Goal: Transaction & Acquisition: Book appointment/travel/reservation

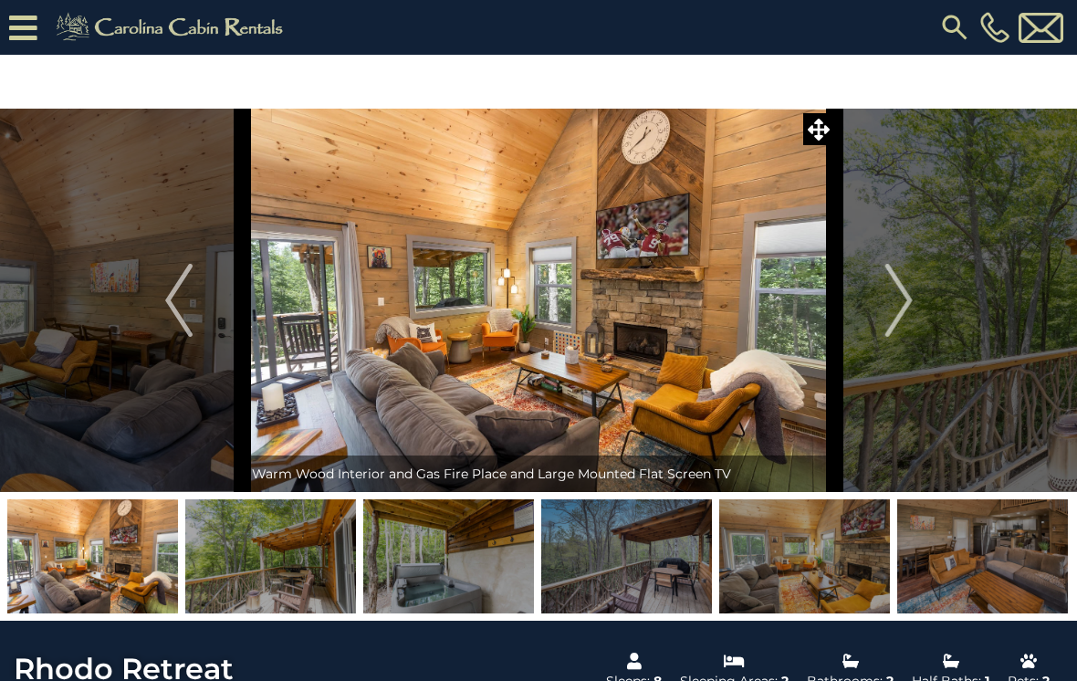
click at [912, 309] on img "Next" at bounding box center [898, 300] width 27 height 73
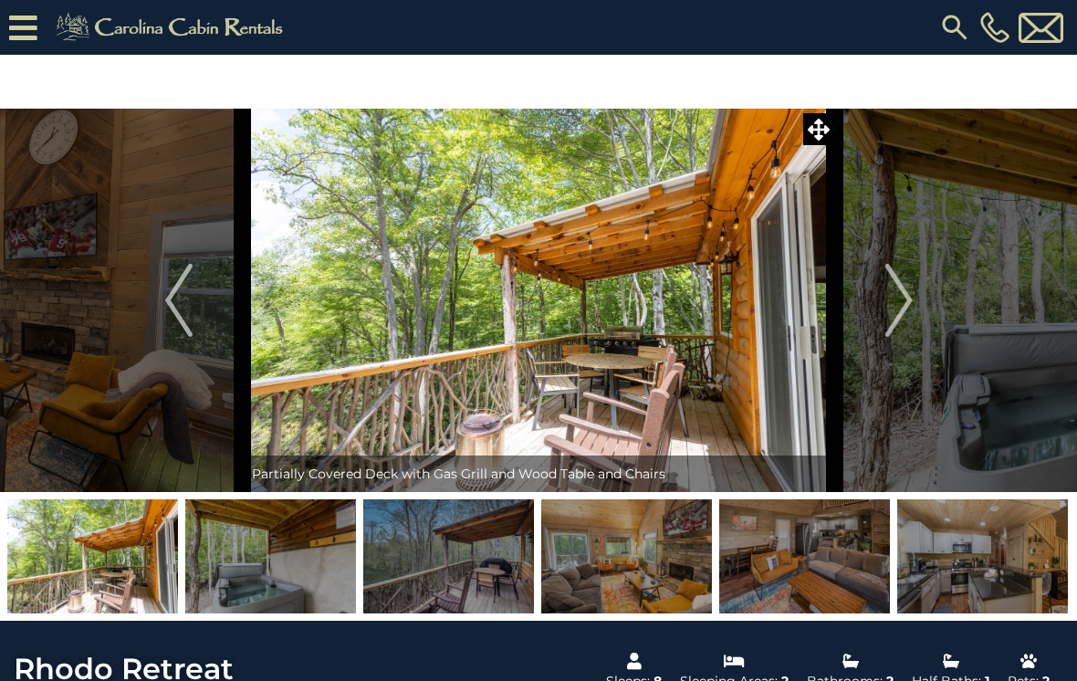
click at [905, 298] on img "Next" at bounding box center [898, 300] width 27 height 73
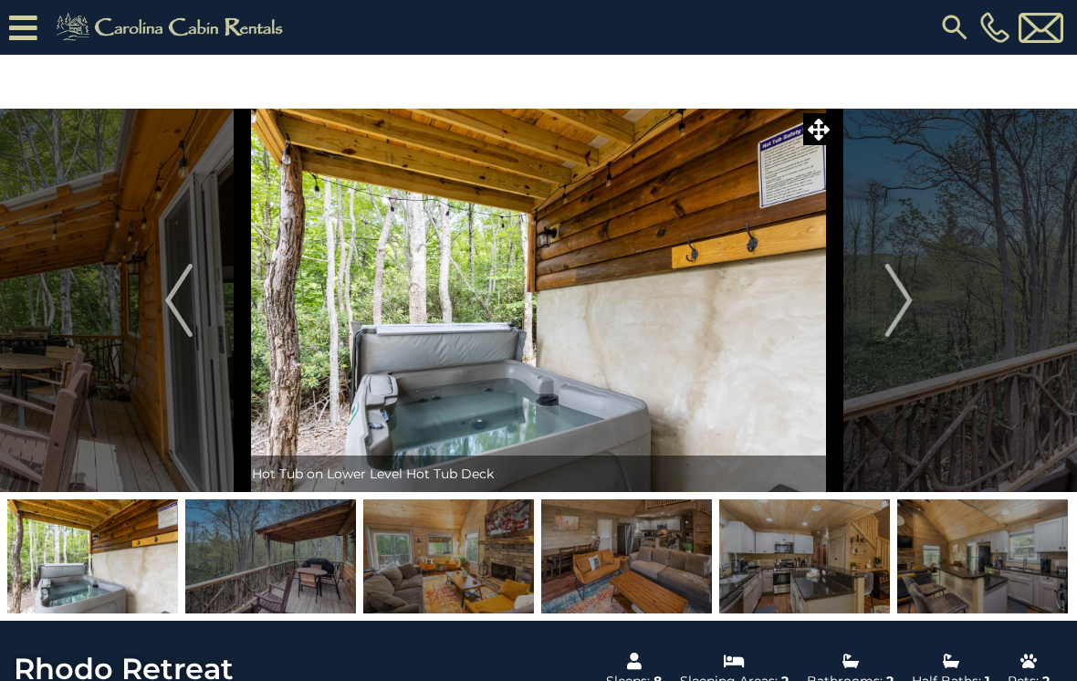
click at [907, 308] on img "Next" at bounding box center [898, 300] width 27 height 73
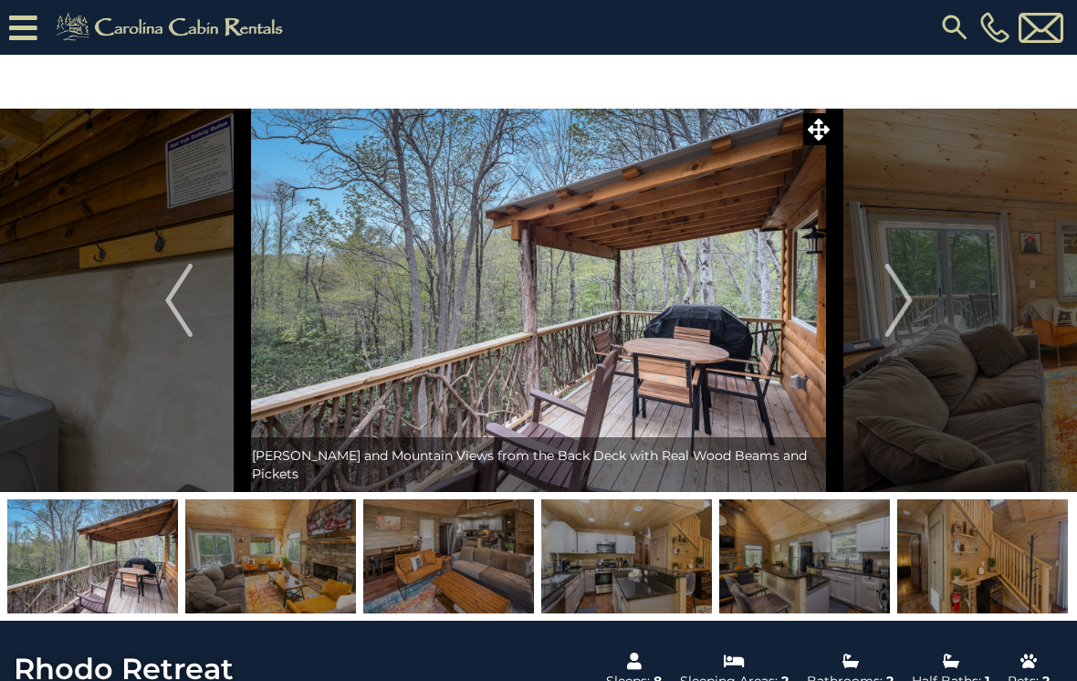
click at [899, 305] on img "Next" at bounding box center [898, 300] width 27 height 73
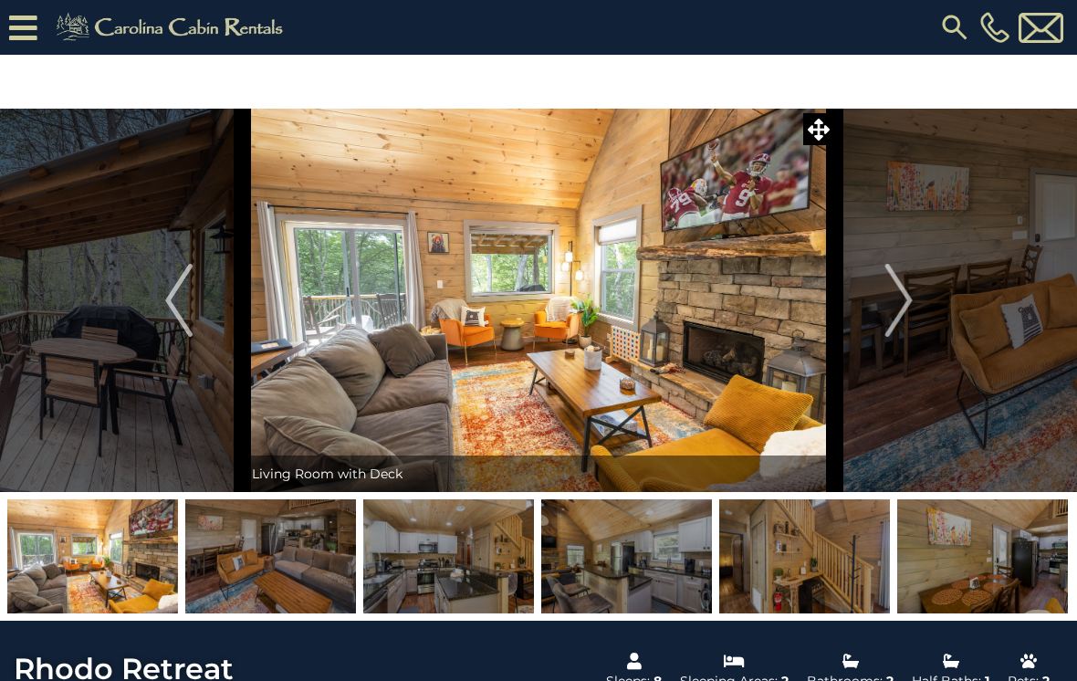
click at [11, 25] on icon at bounding box center [23, 28] width 28 height 32
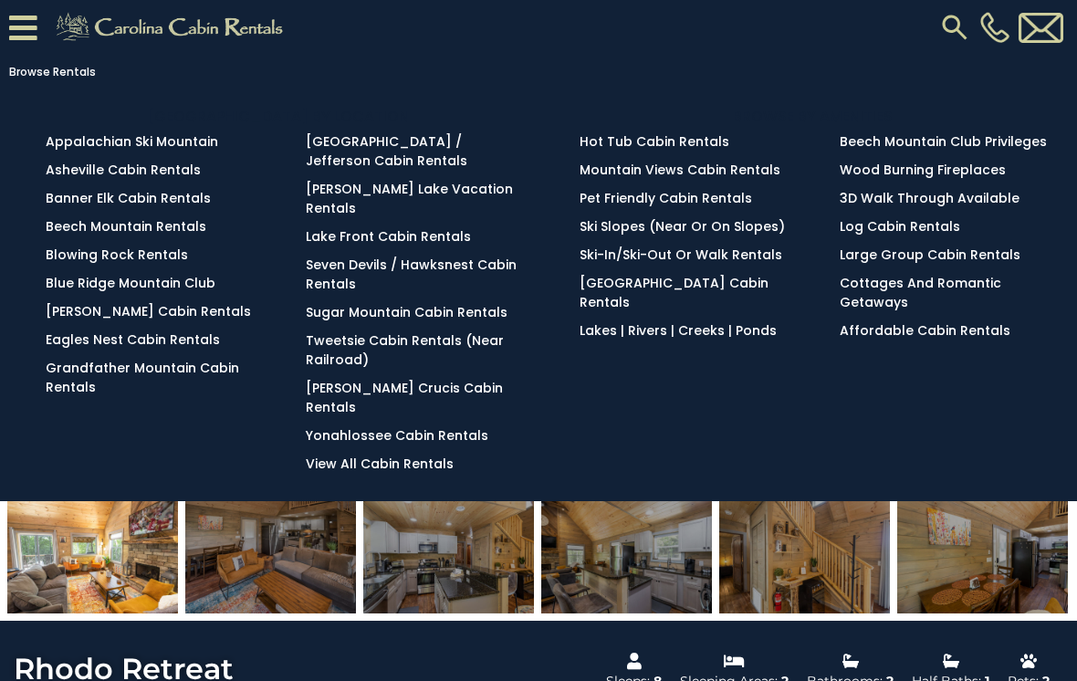
click at [107, 260] on link "Blowing Rock Rentals" at bounding box center [117, 255] width 142 height 18
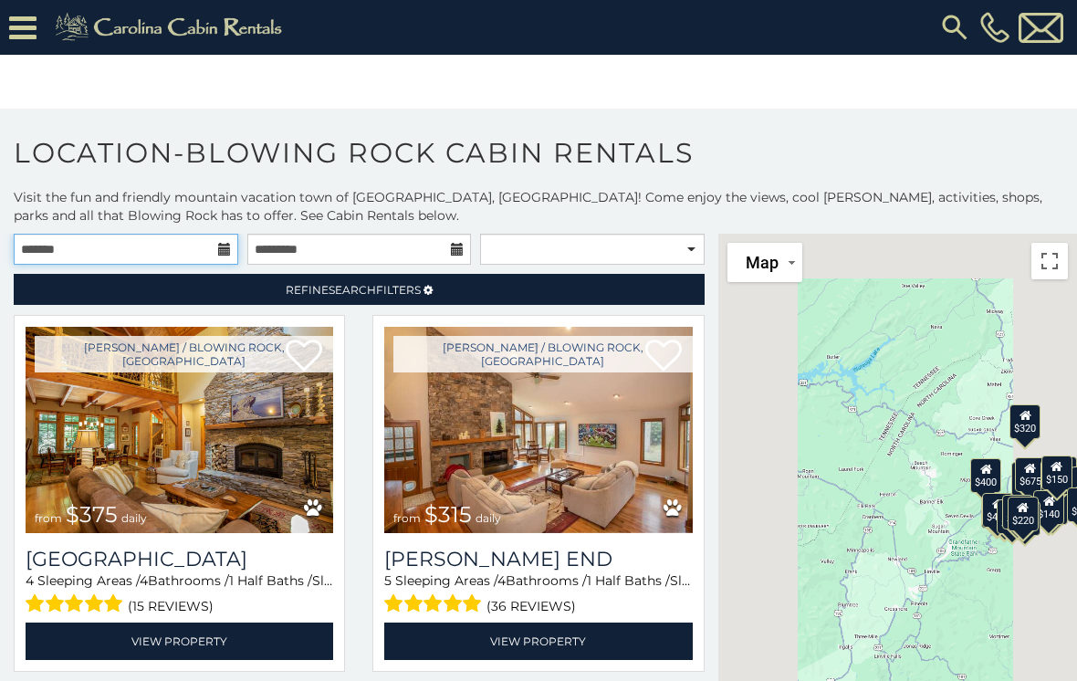
click at [215, 238] on input "text" at bounding box center [126, 249] width 225 height 31
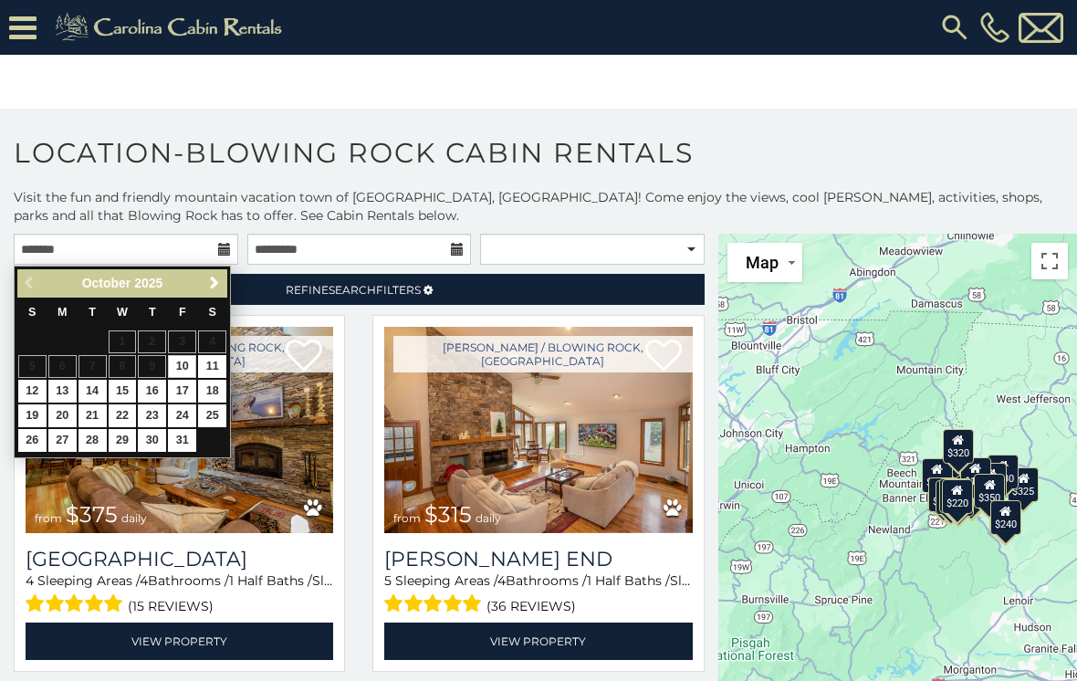
click at [203, 283] on link "Next" at bounding box center [214, 283] width 23 height 23
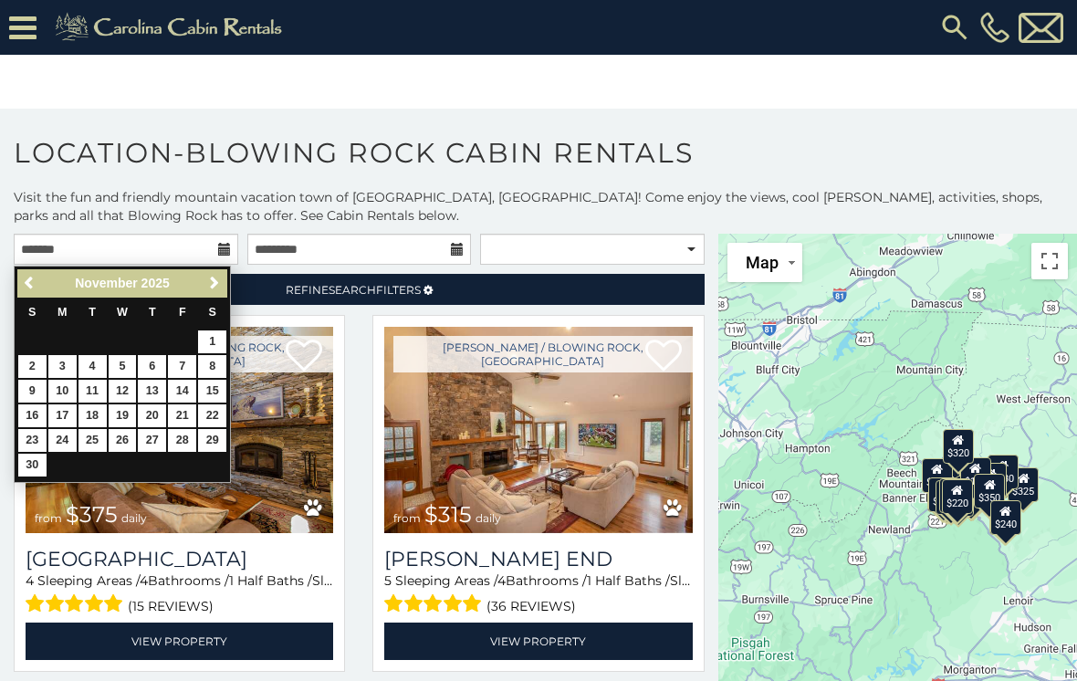
click at [199, 290] on div "Previous Next November 2025" at bounding box center [122, 283] width 210 height 28
click at [208, 282] on span "Next" at bounding box center [214, 283] width 15 height 15
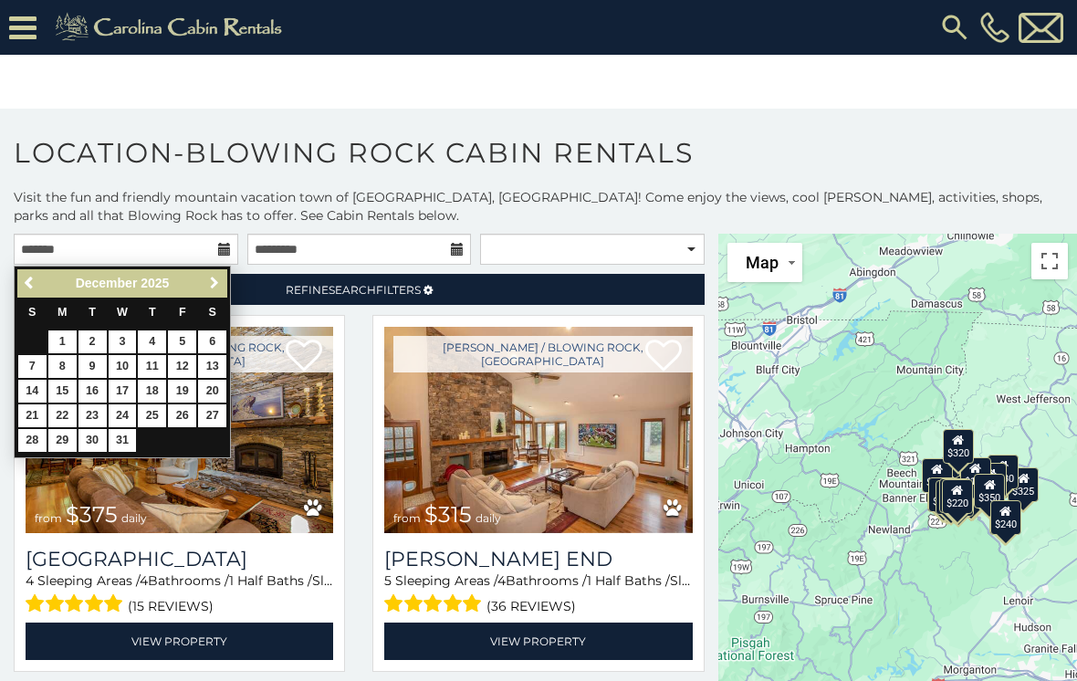
click at [205, 280] on link "Next" at bounding box center [214, 283] width 23 height 23
click at [116, 385] on link "14" at bounding box center [123, 391] width 28 height 23
type input "**********"
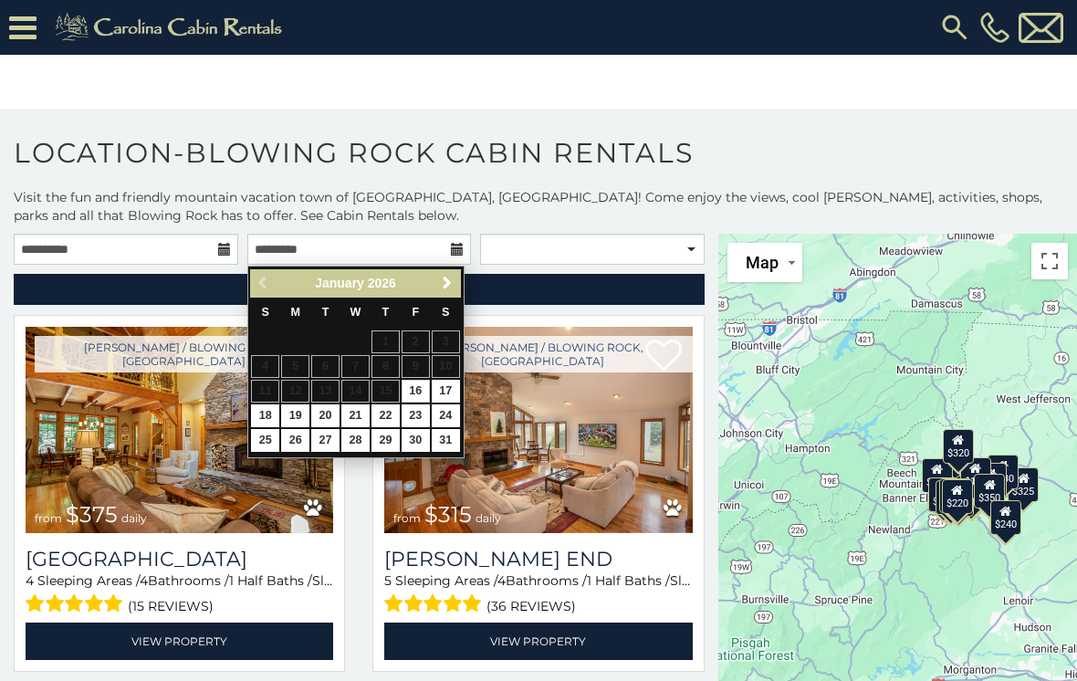
click at [414, 391] on link "16" at bounding box center [416, 391] width 28 height 23
type input "**********"
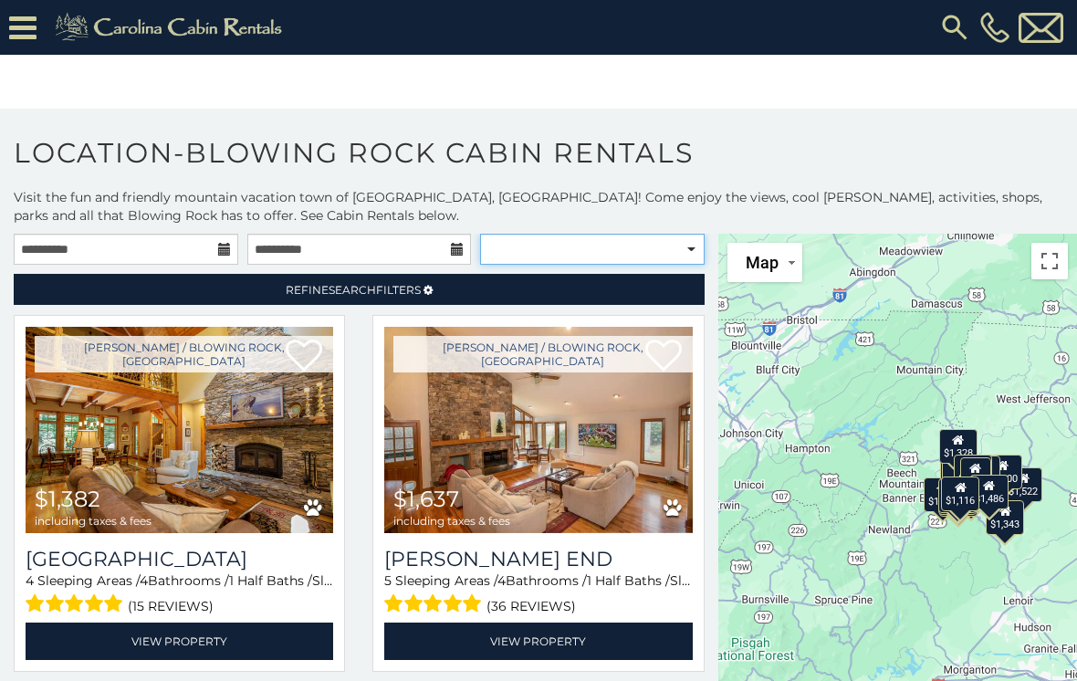
click at [680, 245] on select "**********" at bounding box center [592, 249] width 225 height 31
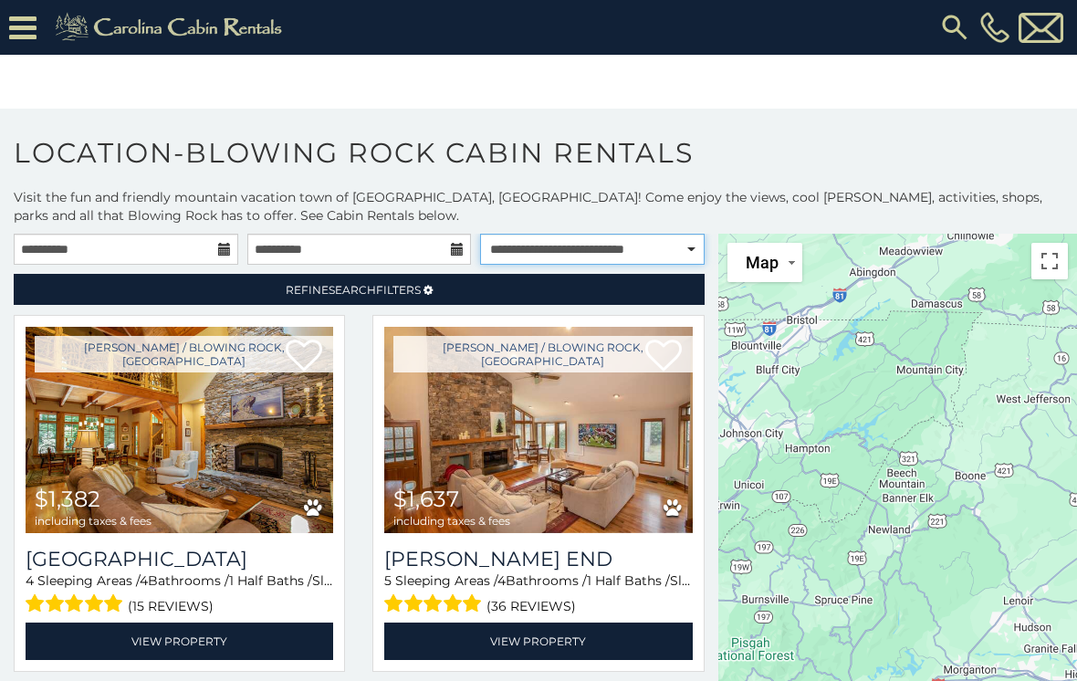
click at [687, 248] on select "**********" at bounding box center [592, 249] width 225 height 31
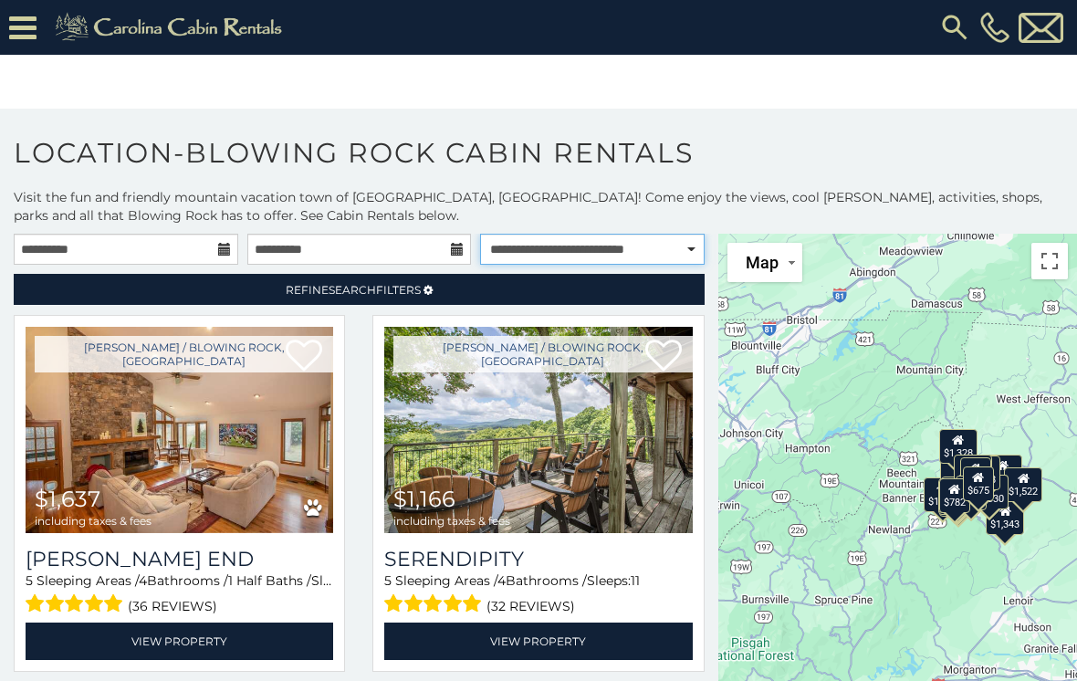
select select "**********"
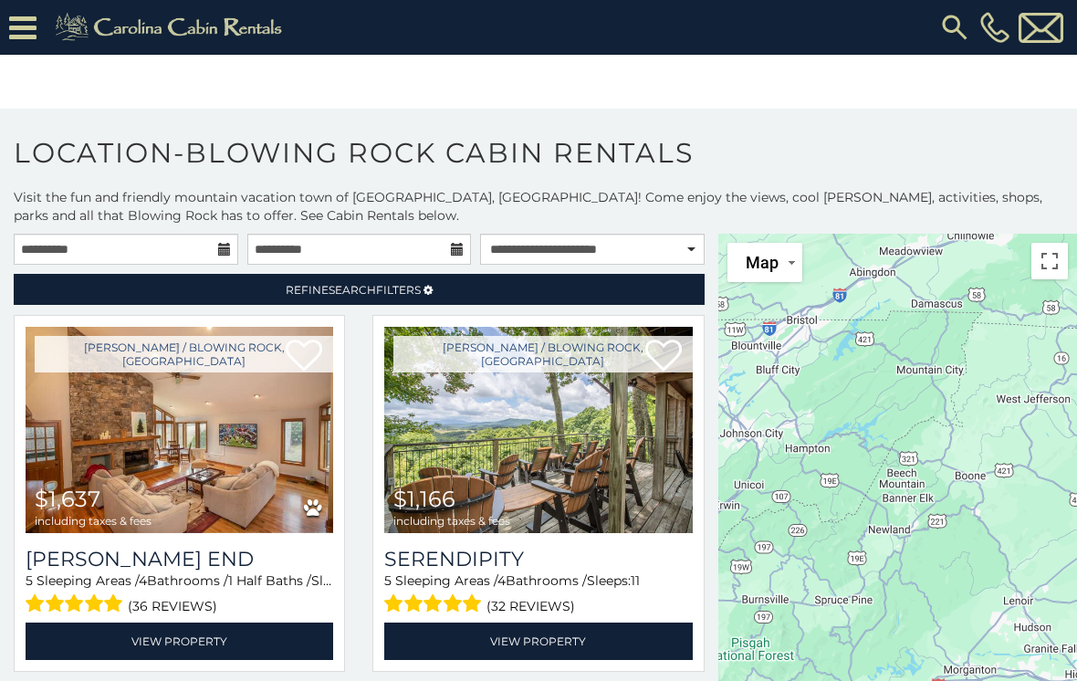
click at [350, 296] on span "Search" at bounding box center [352, 290] width 47 height 14
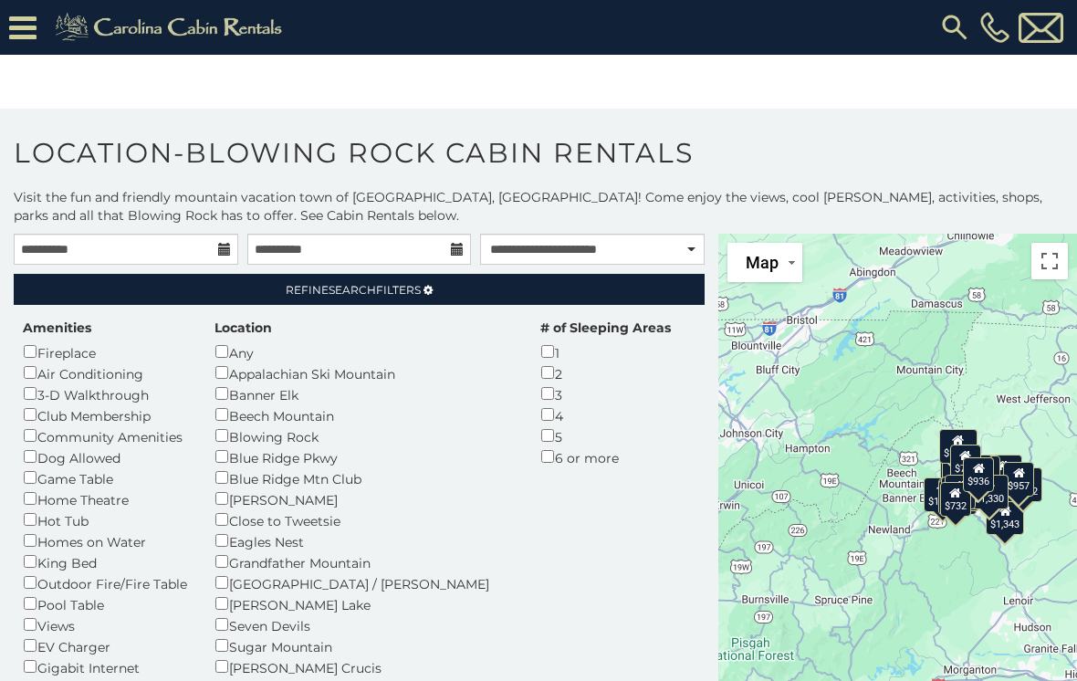
click at [16, 546] on div "Amenities Fireplace Air Conditioning 3-D Walkthrough Club Membership Community …" at bounding box center [105, 509] width 192 height 380
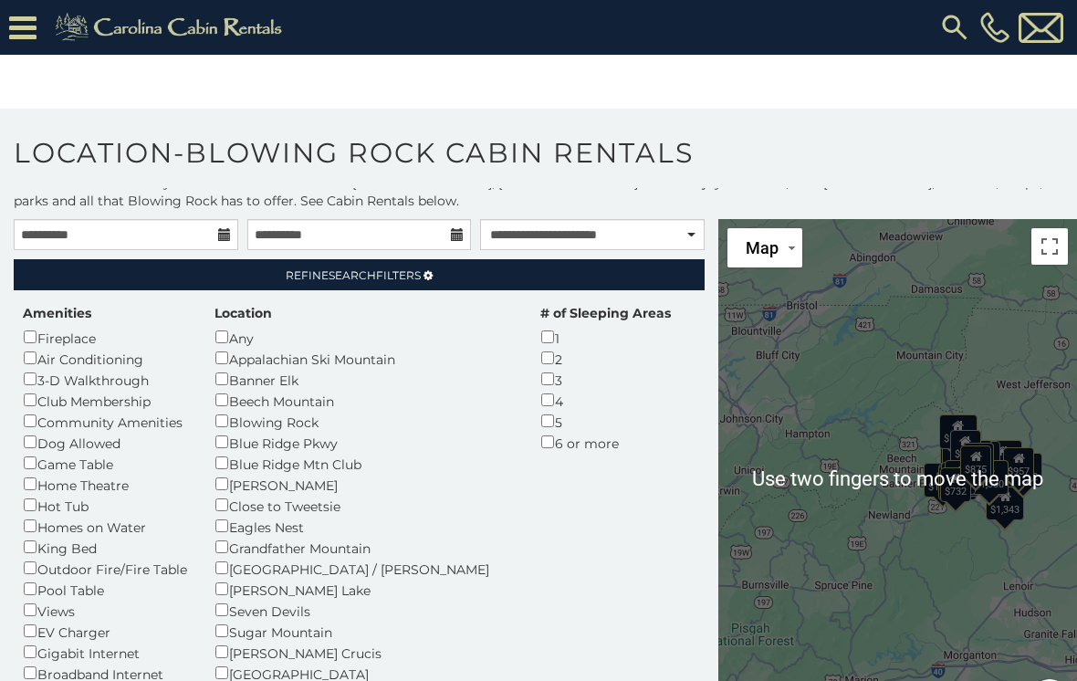
scroll to position [16, 0]
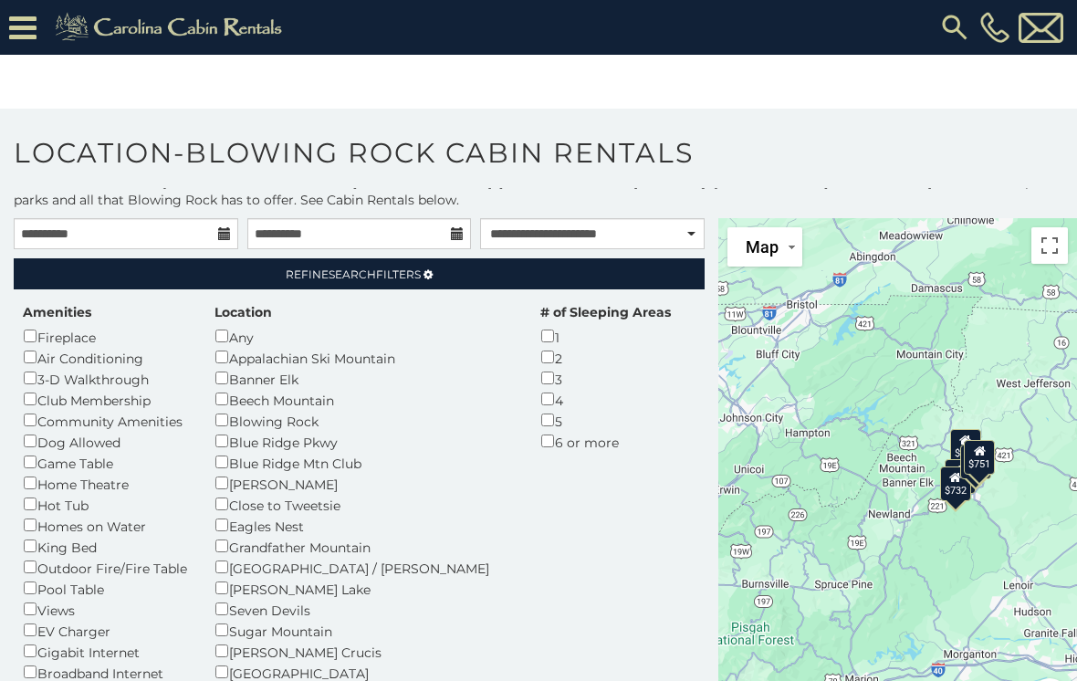
click at [527, 337] on div "# of Sleeping Areas 1 2 3 4 5 6 or more" at bounding box center [606, 377] width 158 height 149
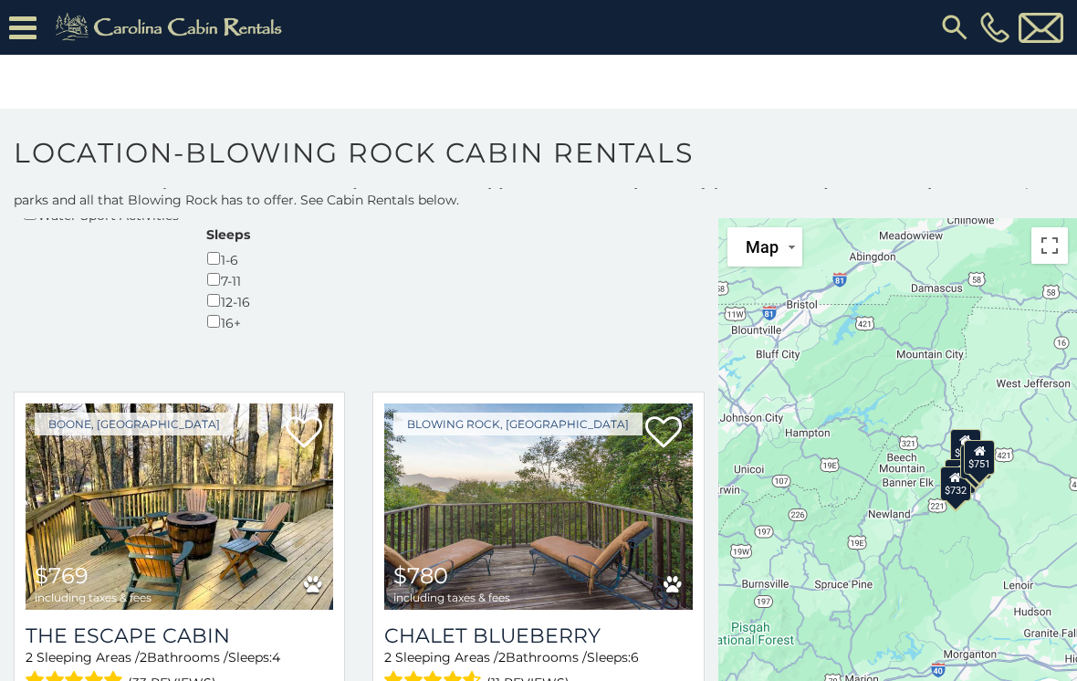
scroll to position [688, 0]
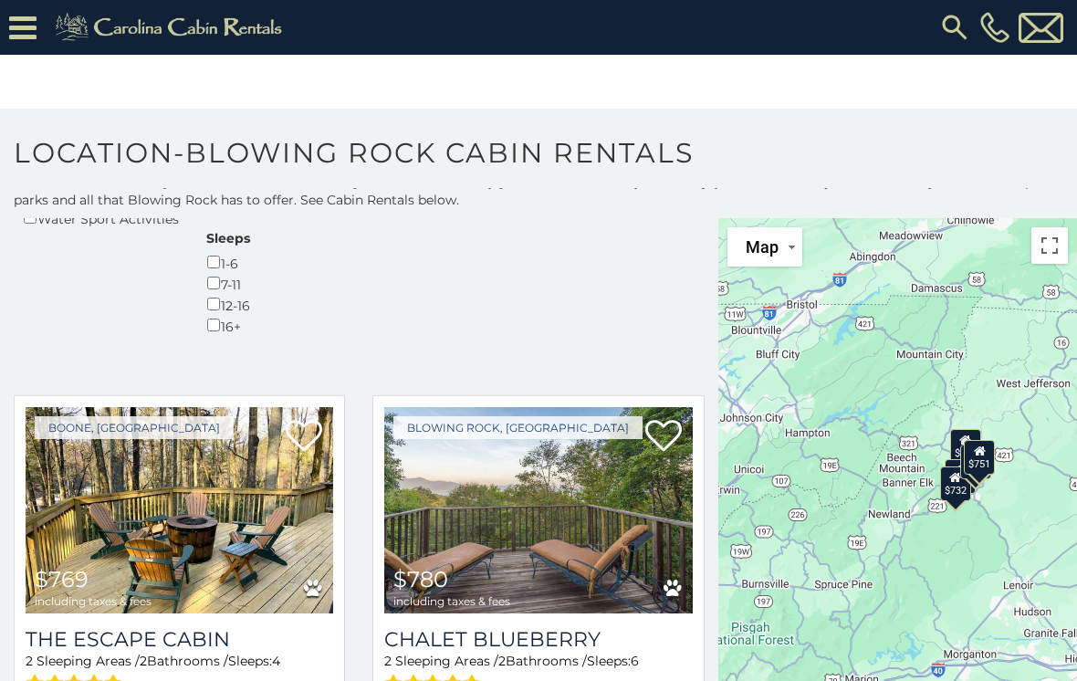
click at [149, 627] on h3 "The Escape Cabin" at bounding box center [180, 639] width 308 height 25
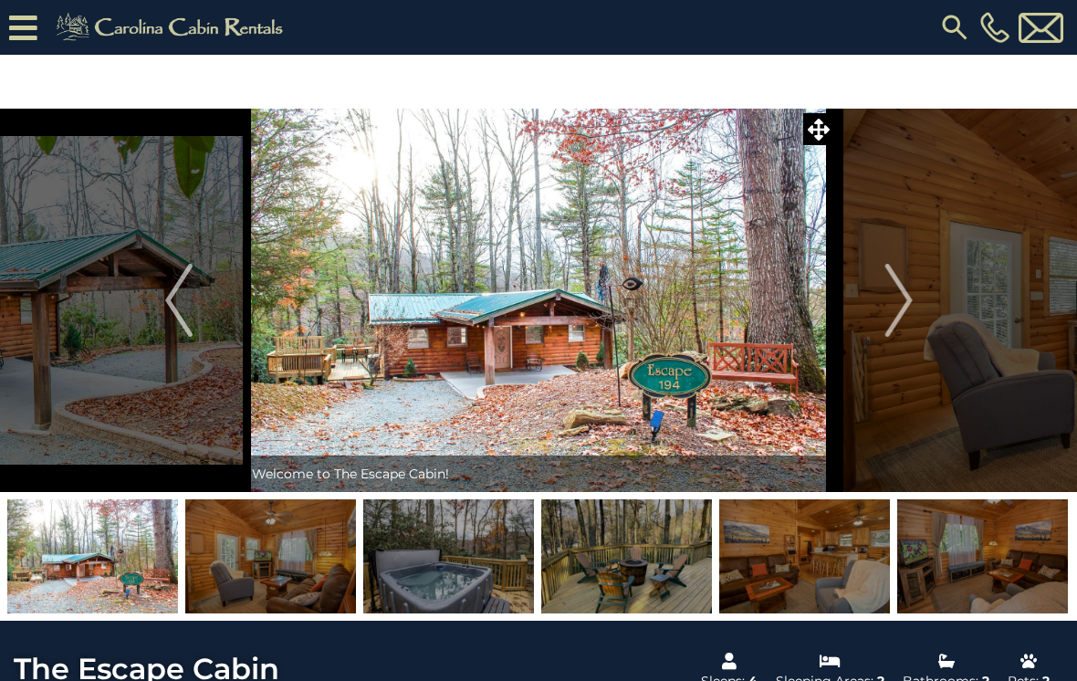
click at [902, 299] on img "Next" at bounding box center [898, 300] width 27 height 73
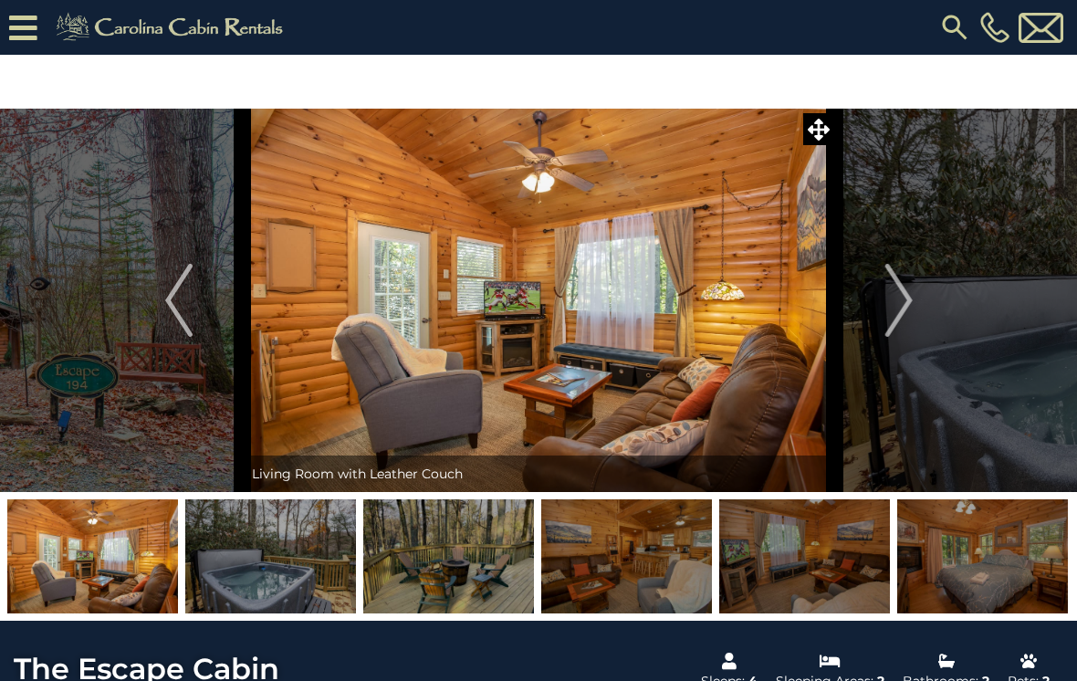
click at [907, 300] on img "Next" at bounding box center [898, 300] width 27 height 73
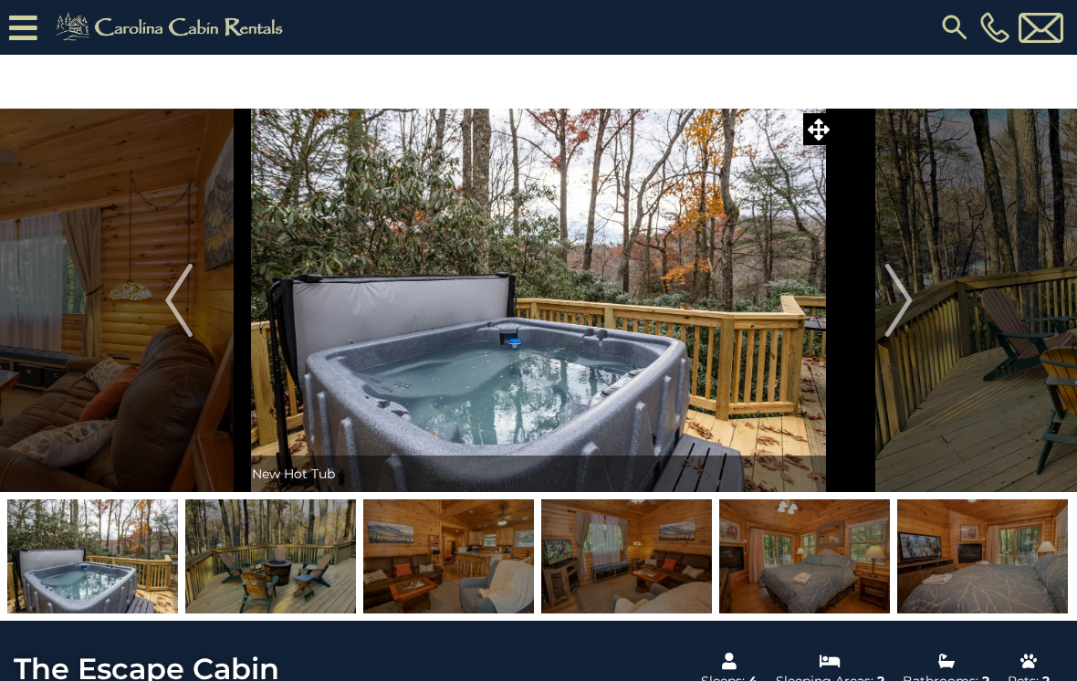
click at [907, 305] on img "Next" at bounding box center [898, 300] width 27 height 73
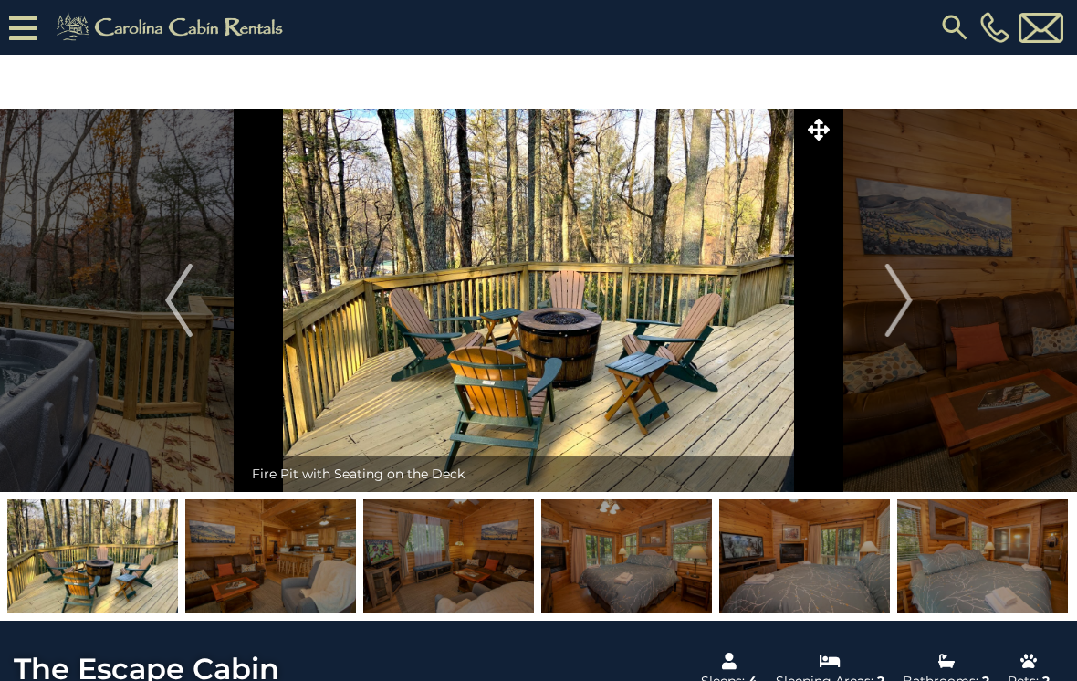
click at [906, 309] on img "Next" at bounding box center [898, 300] width 27 height 73
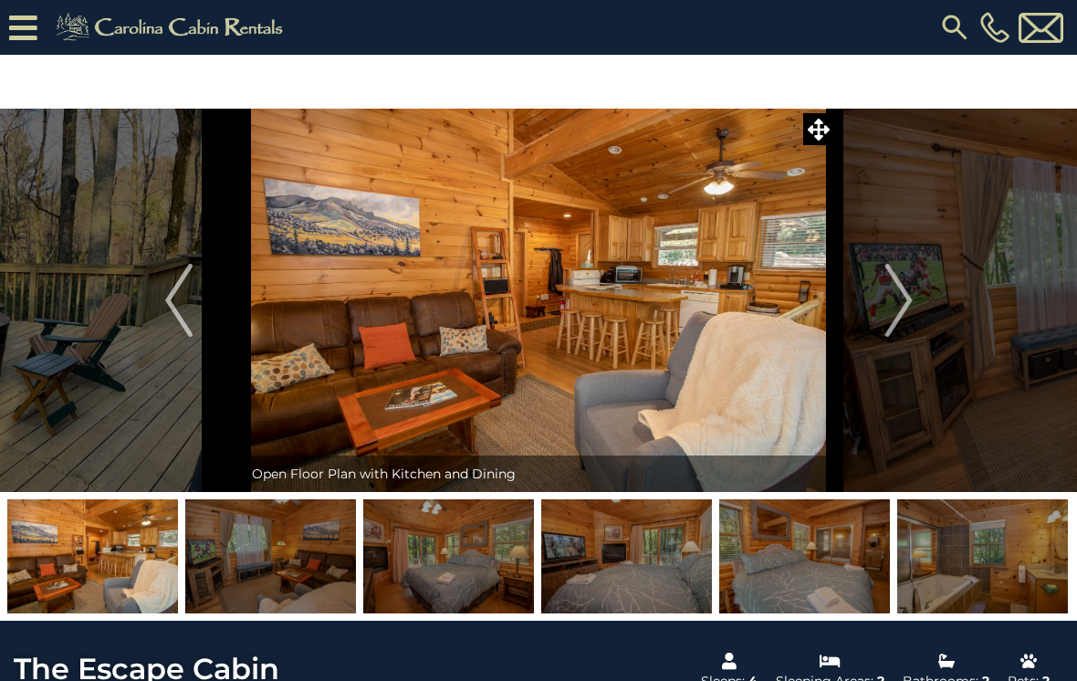
click at [909, 308] on img "Next" at bounding box center [898, 300] width 27 height 73
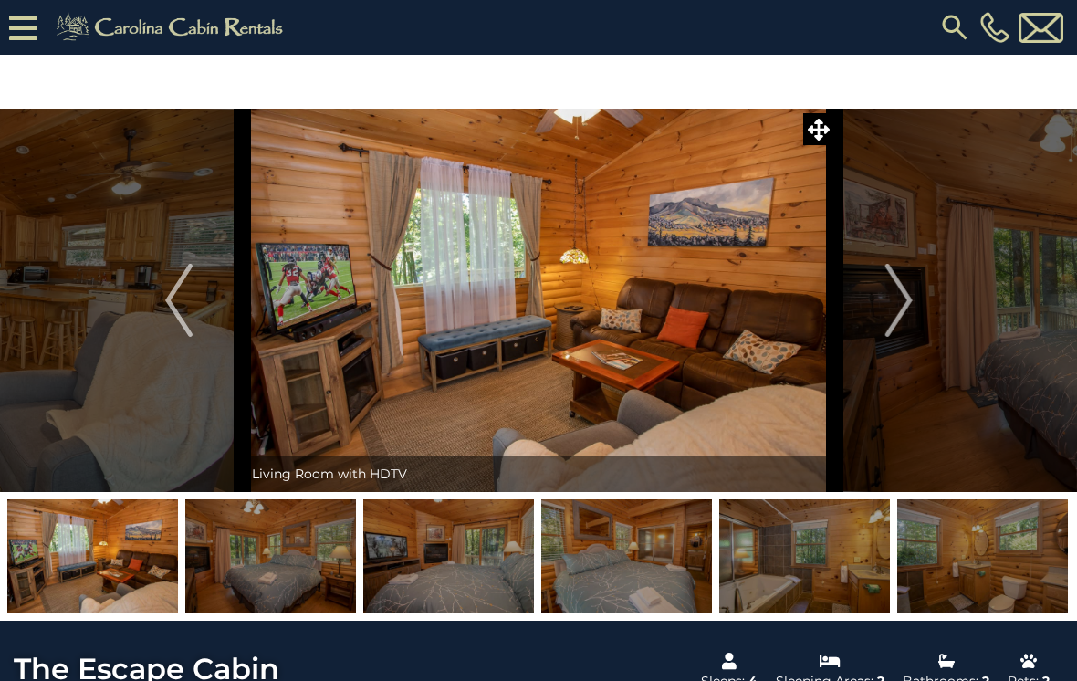
click at [907, 320] on img "Next" at bounding box center [898, 300] width 27 height 73
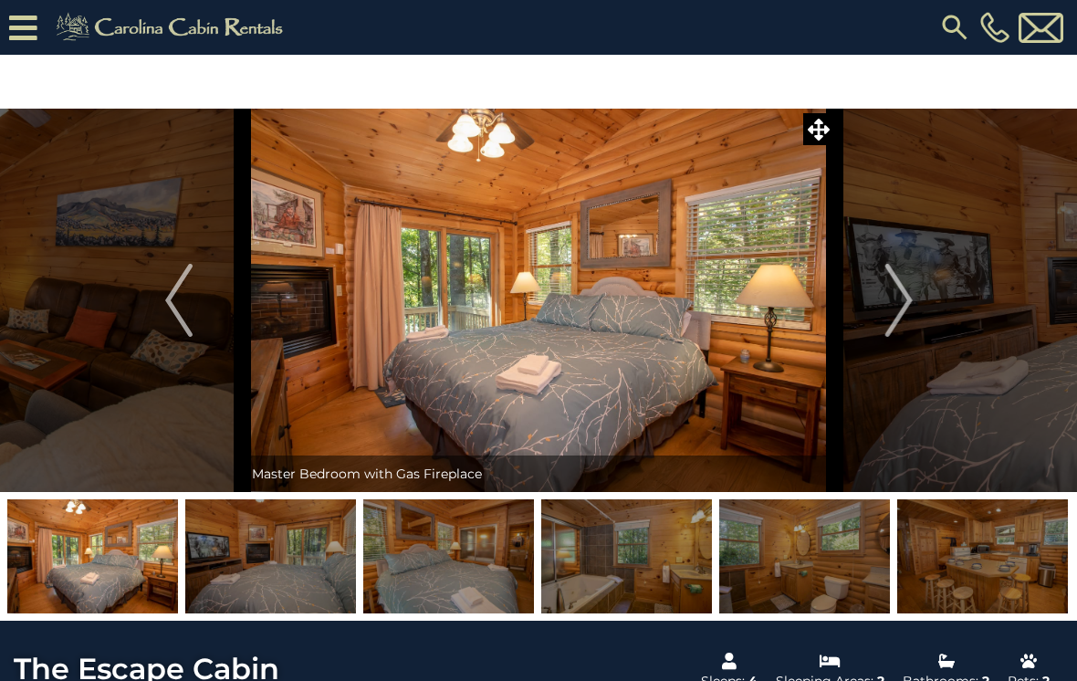
click at [904, 302] on img "Next" at bounding box center [898, 300] width 27 height 73
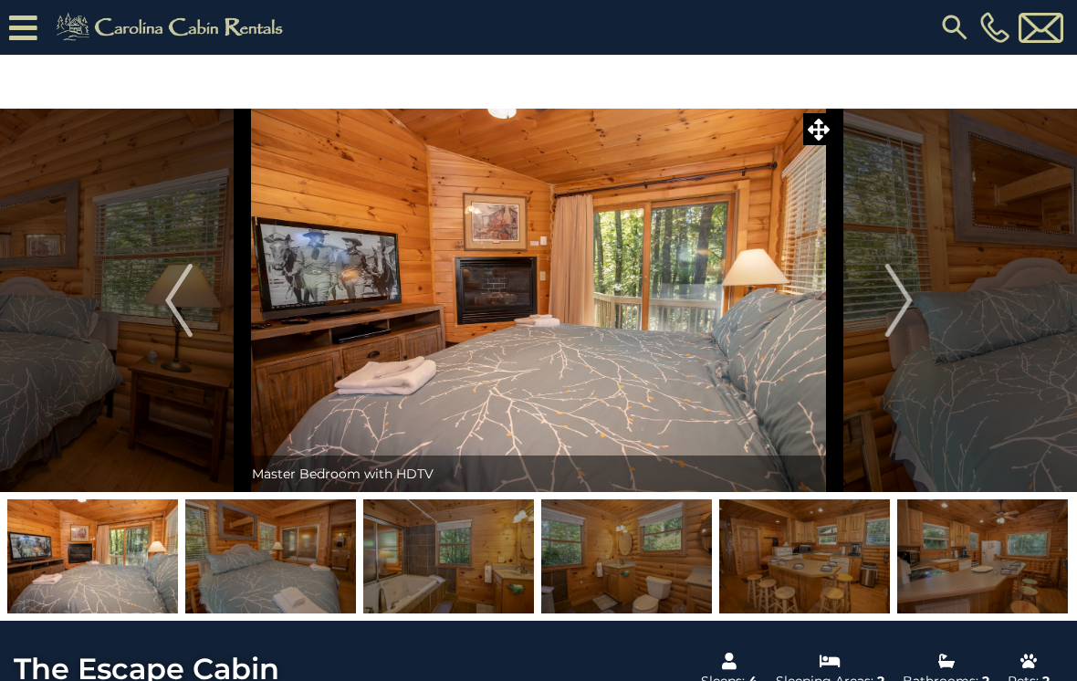
click at [890, 320] on img "Next" at bounding box center [898, 300] width 27 height 73
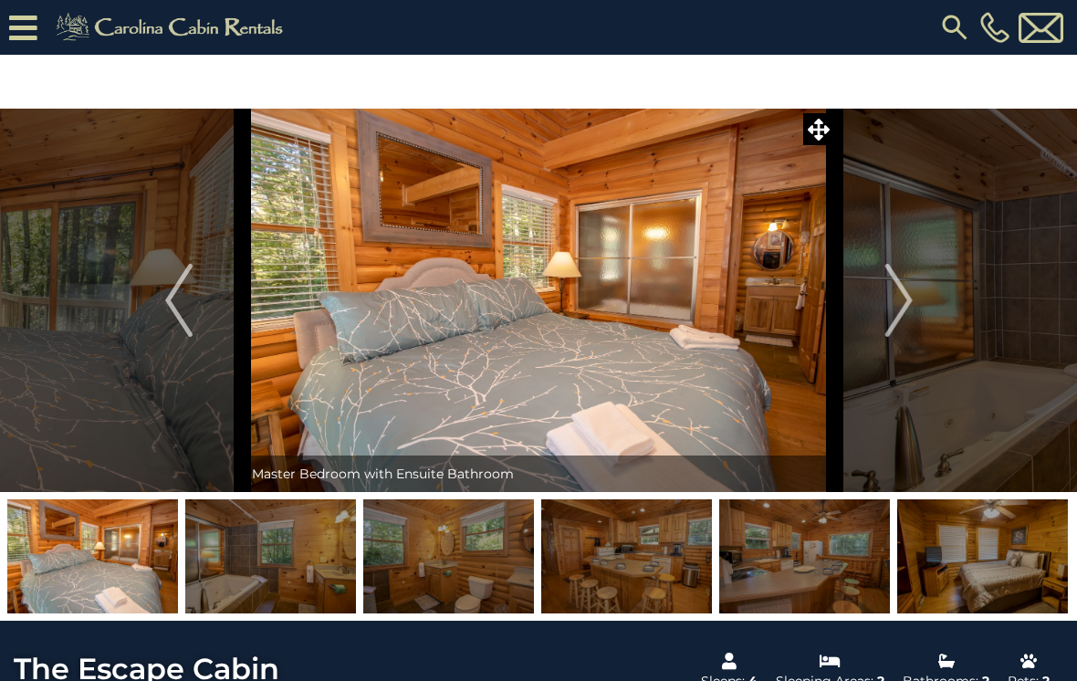
click at [906, 304] on img "Next" at bounding box center [898, 300] width 27 height 73
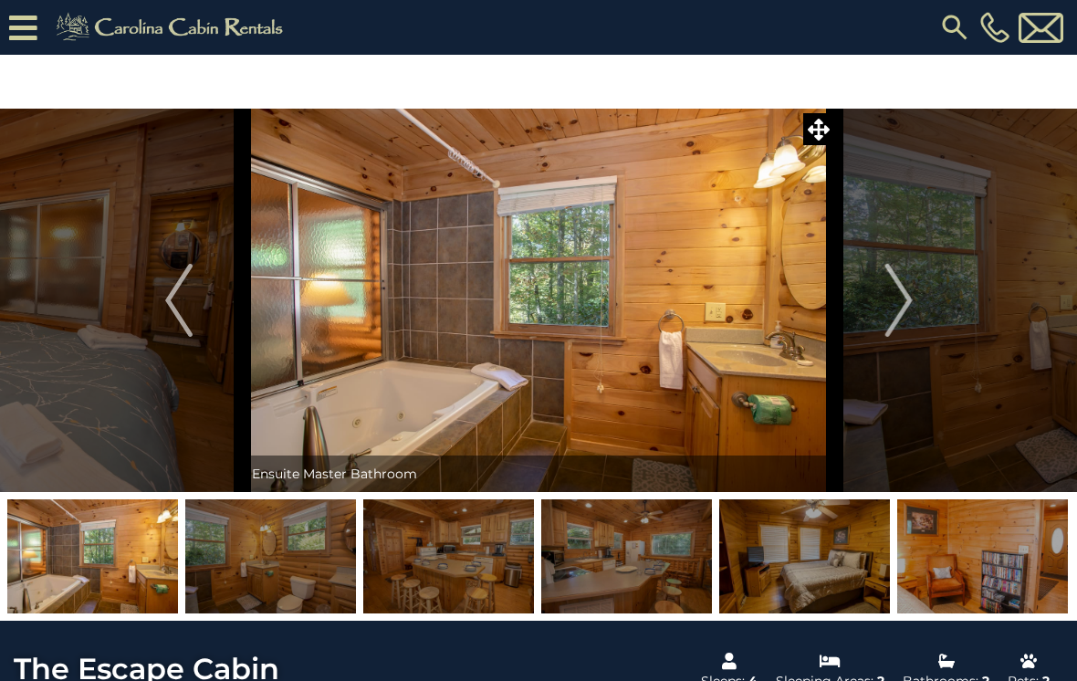
click at [907, 301] on img "Next" at bounding box center [898, 300] width 27 height 73
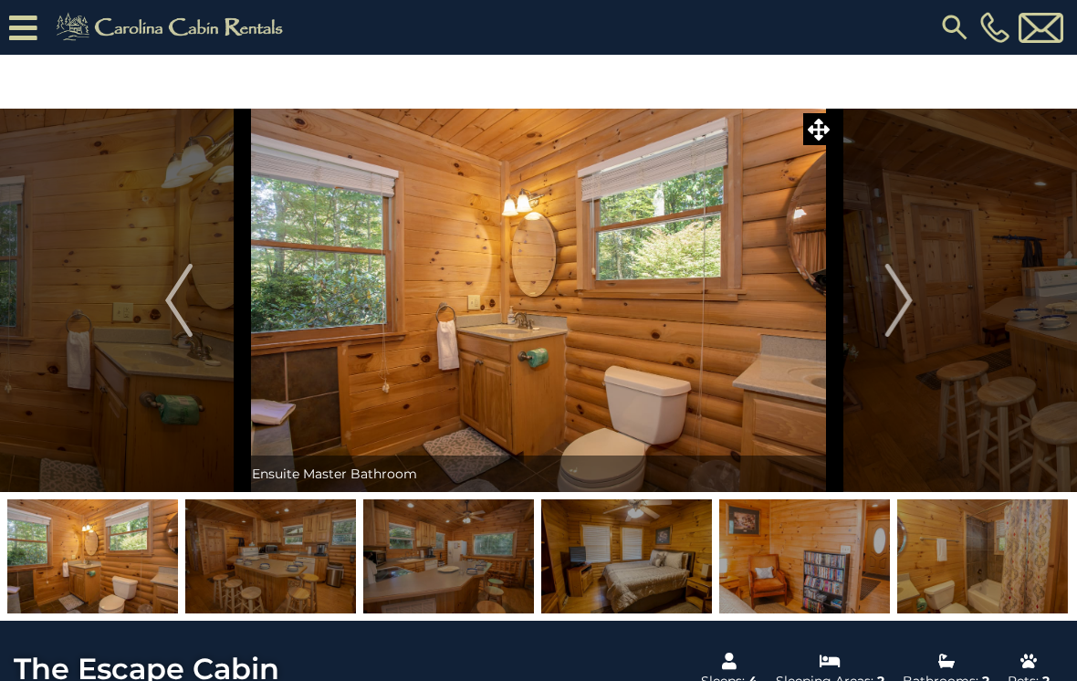
click at [896, 309] on img "Next" at bounding box center [898, 300] width 27 height 73
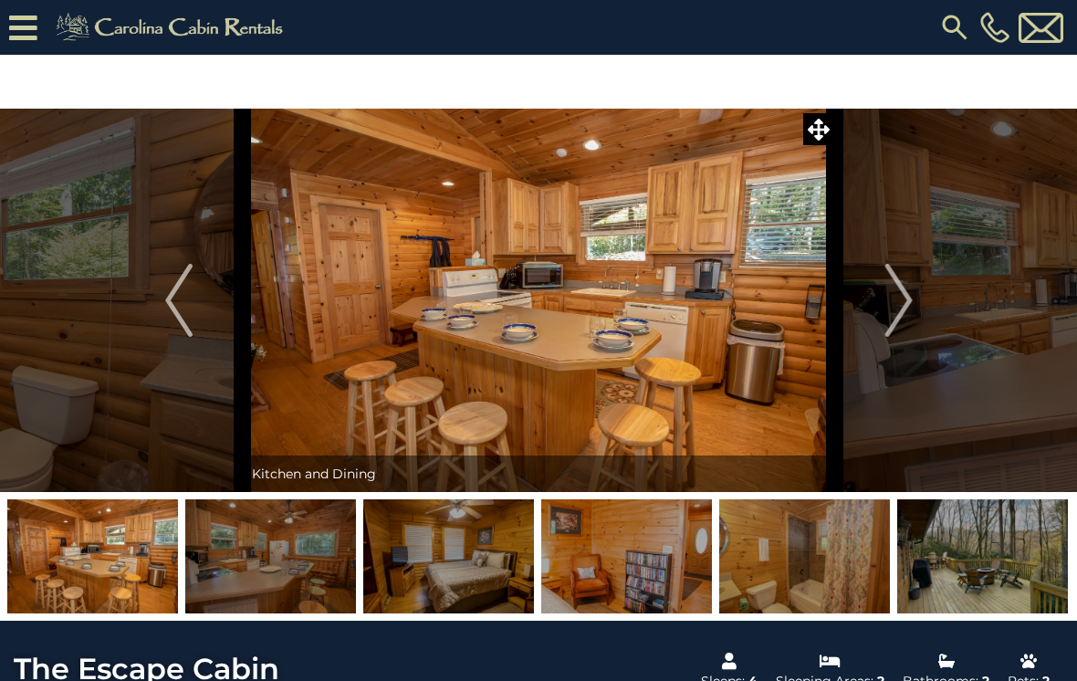
click at [897, 302] on img "Next" at bounding box center [898, 300] width 27 height 73
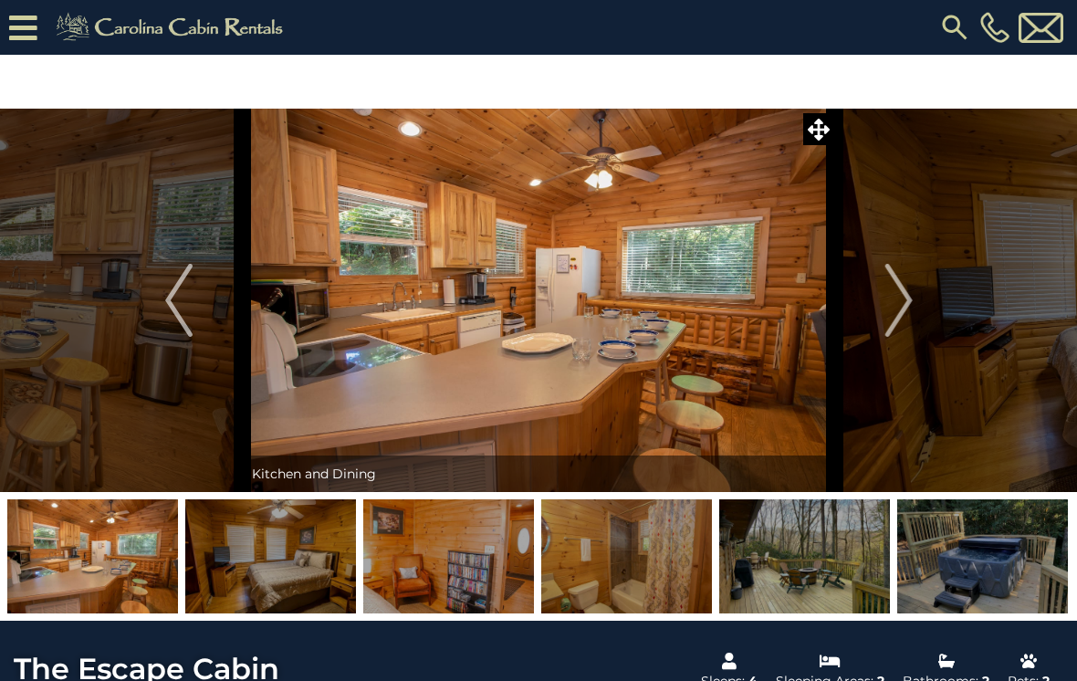
click at [889, 307] on img "Next" at bounding box center [898, 300] width 27 height 73
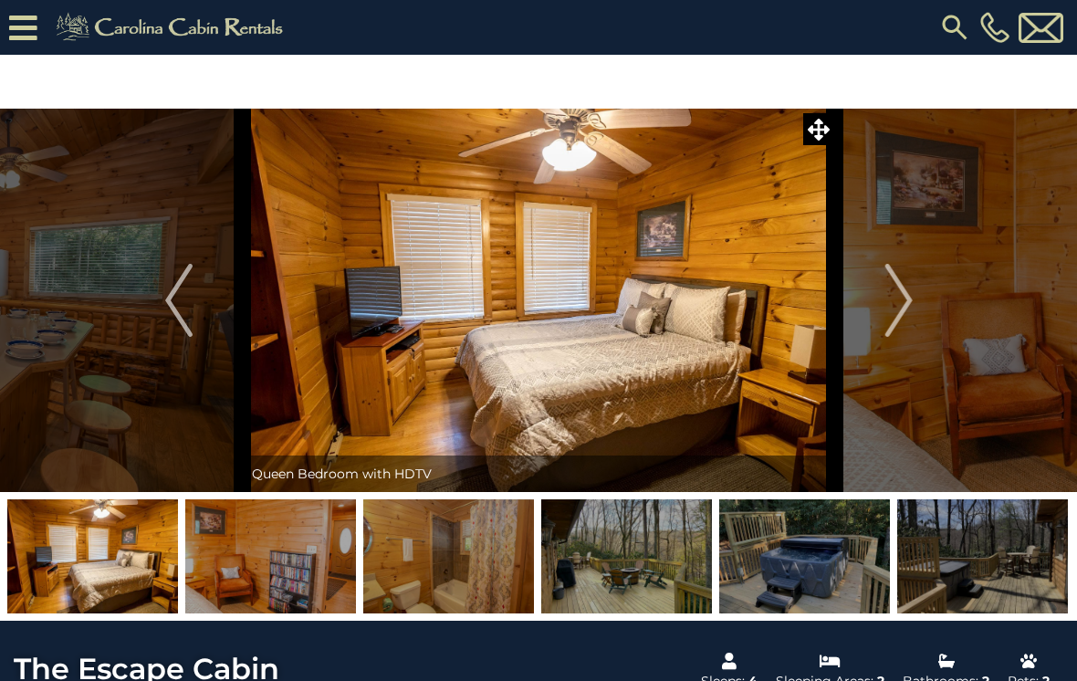
click at [883, 316] on button "Next" at bounding box center [899, 300] width 128 height 383
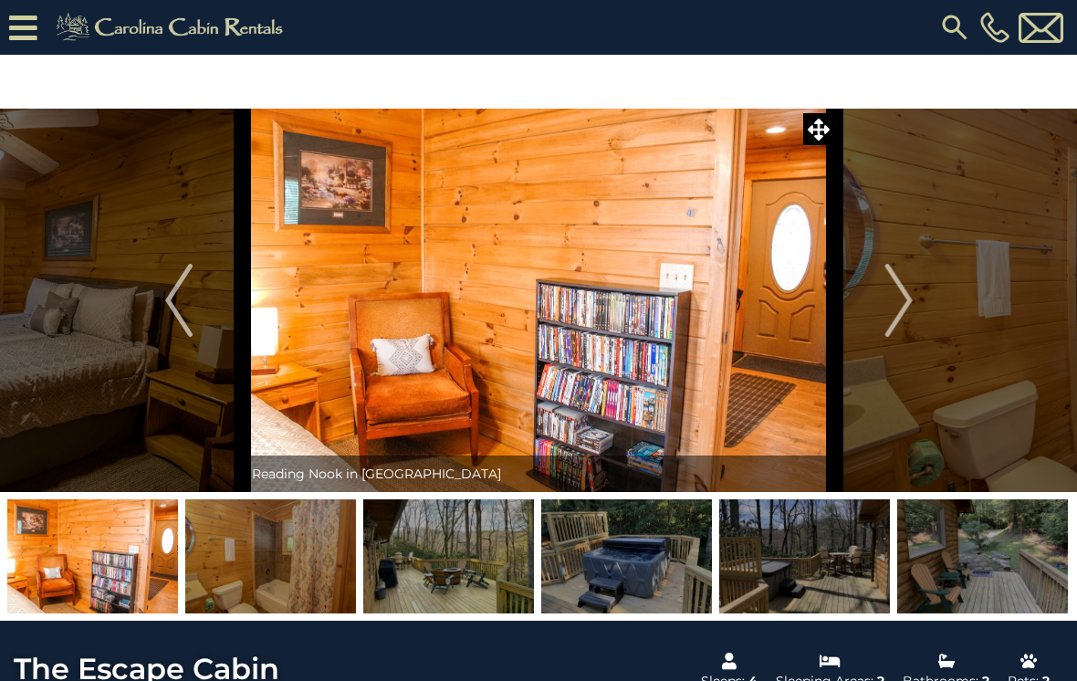
click at [909, 300] on img "Next" at bounding box center [898, 300] width 27 height 73
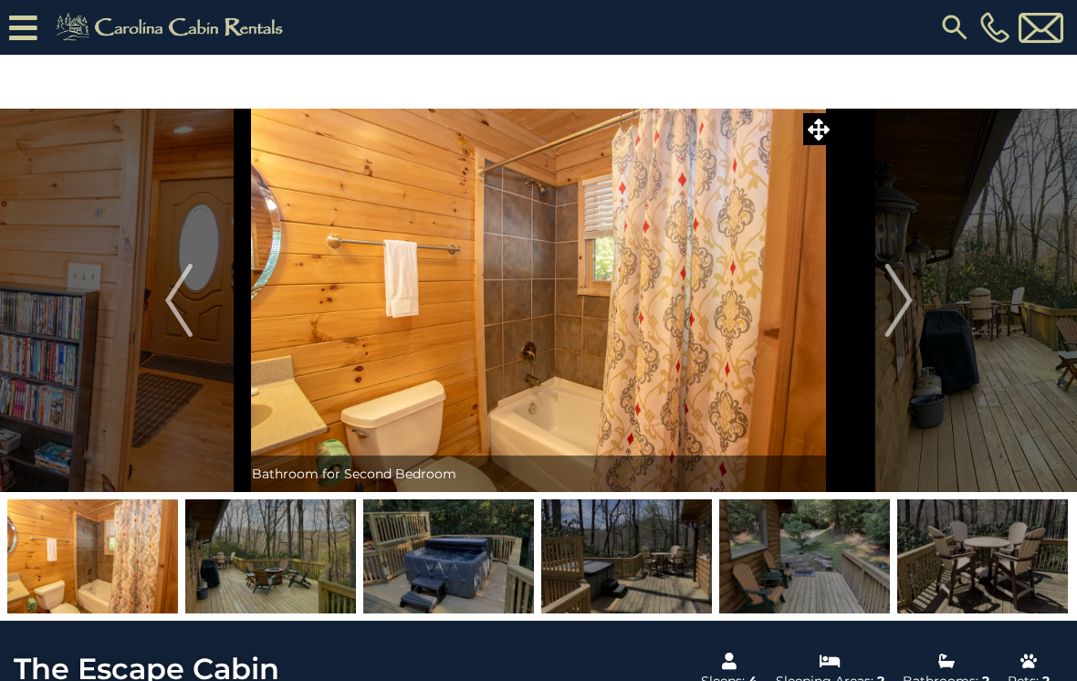
click at [901, 307] on img "Next" at bounding box center [898, 300] width 27 height 73
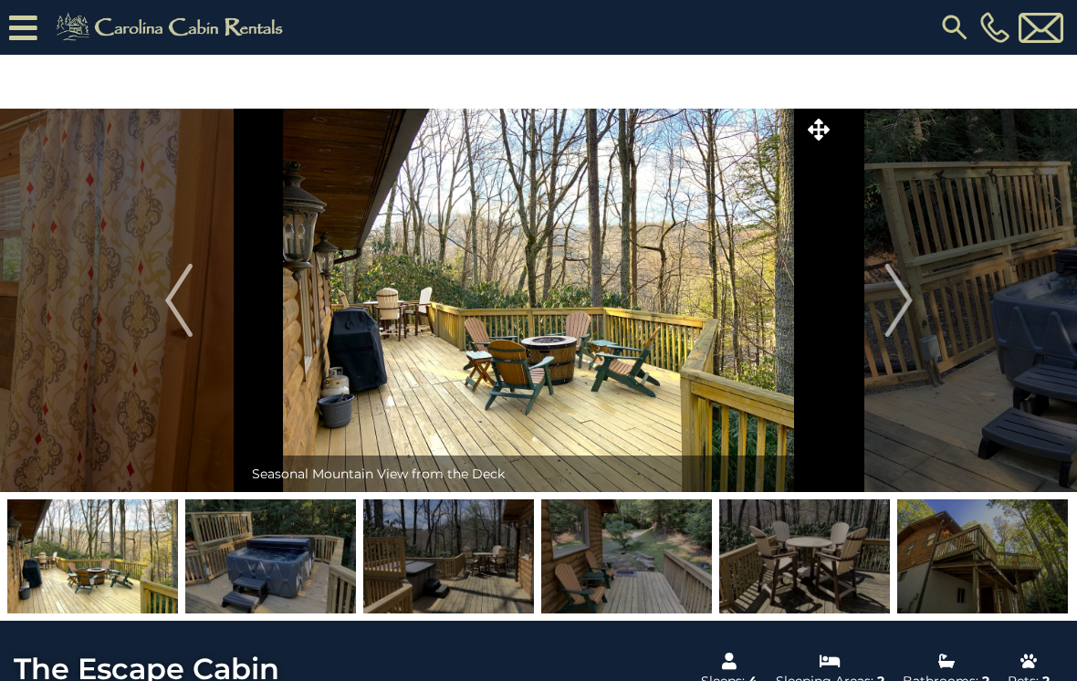
click at [907, 300] on img "Next" at bounding box center [898, 300] width 27 height 73
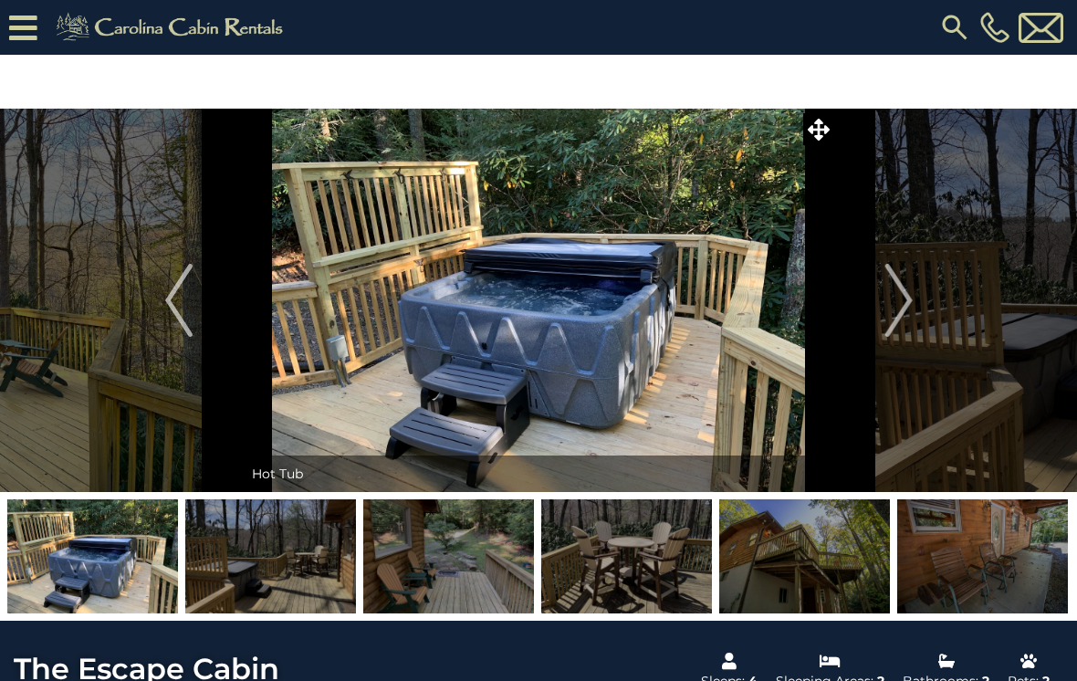
click at [906, 300] on img "Next" at bounding box center [898, 300] width 27 height 73
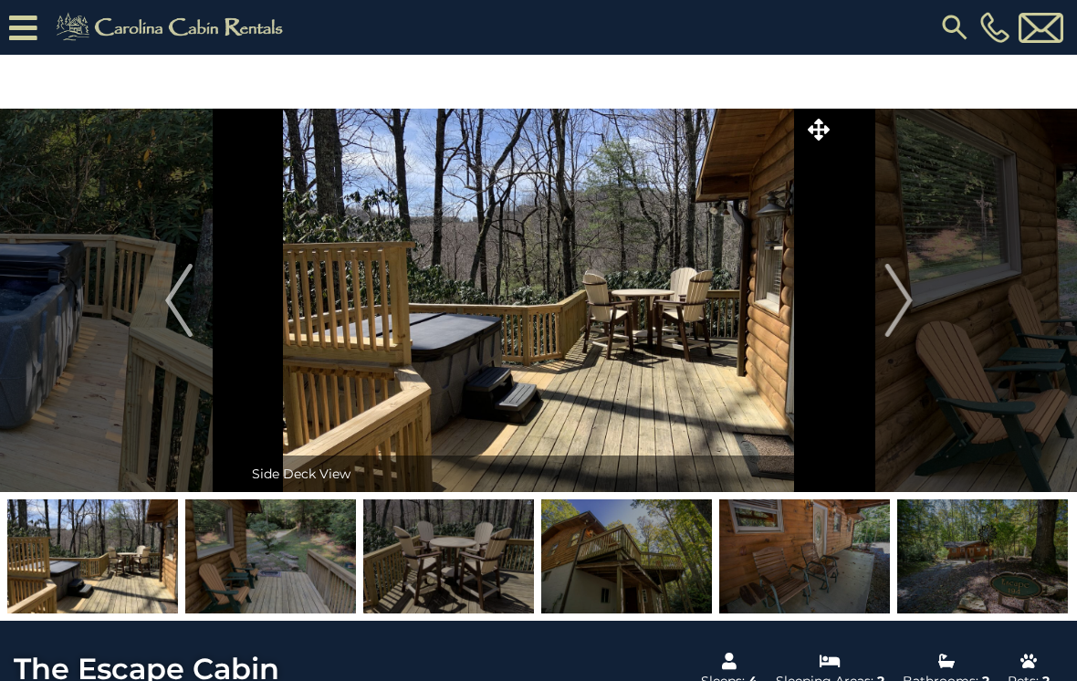
click at [901, 303] on img "Next" at bounding box center [898, 300] width 27 height 73
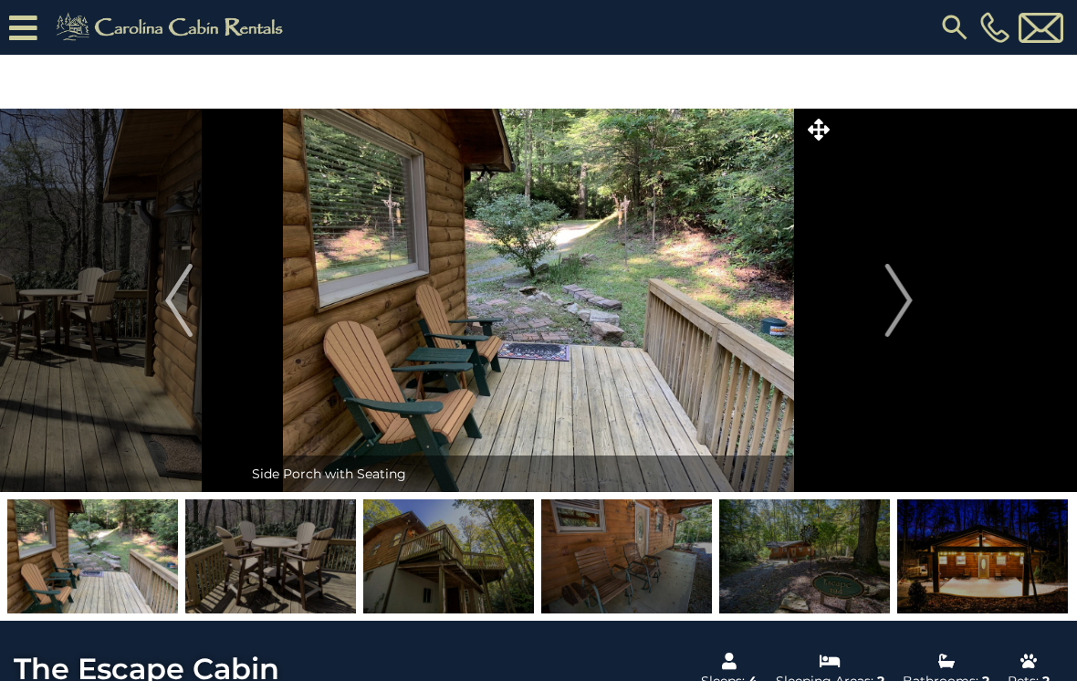
click at [907, 307] on img "Next" at bounding box center [898, 300] width 27 height 73
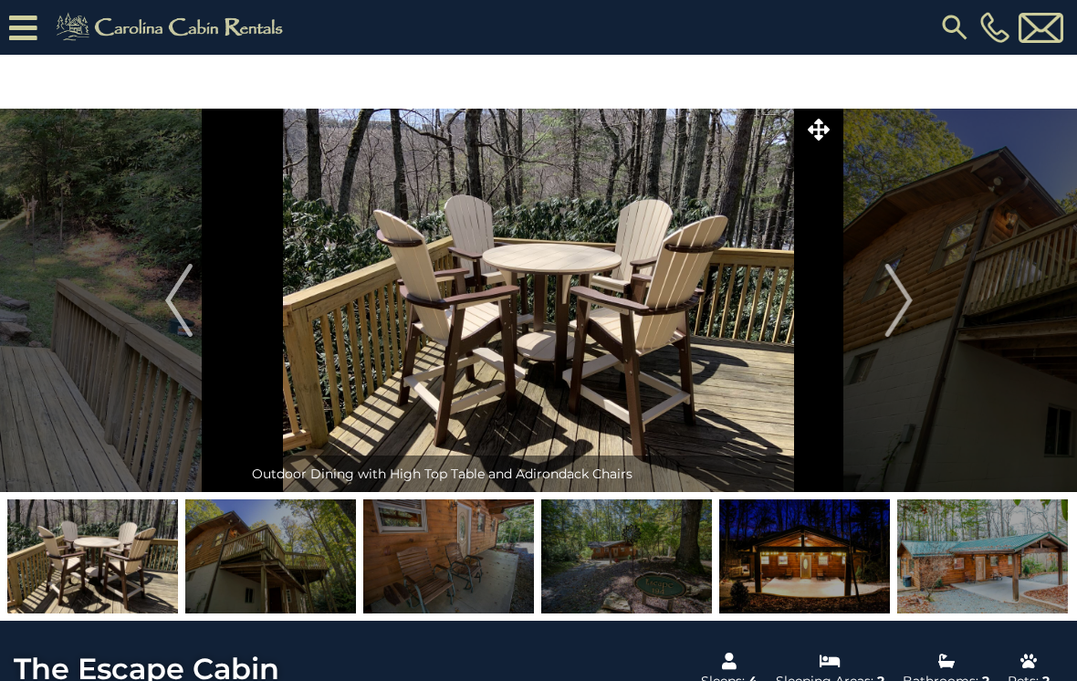
click at [905, 301] on img "Next" at bounding box center [898, 300] width 27 height 73
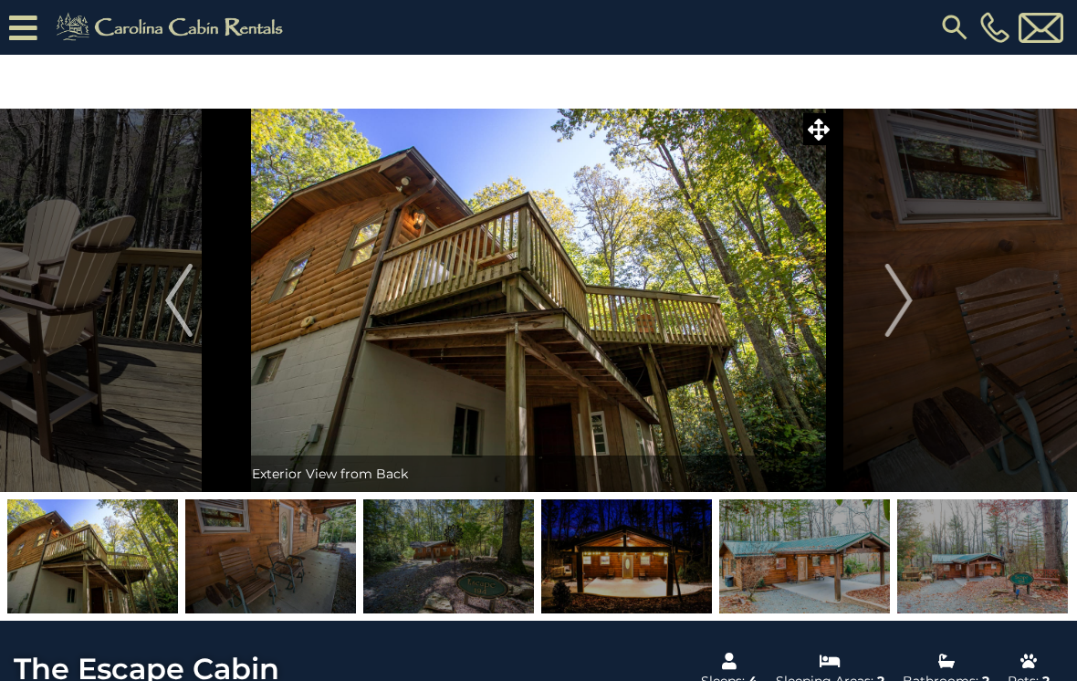
click at [907, 302] on img "Next" at bounding box center [898, 300] width 27 height 73
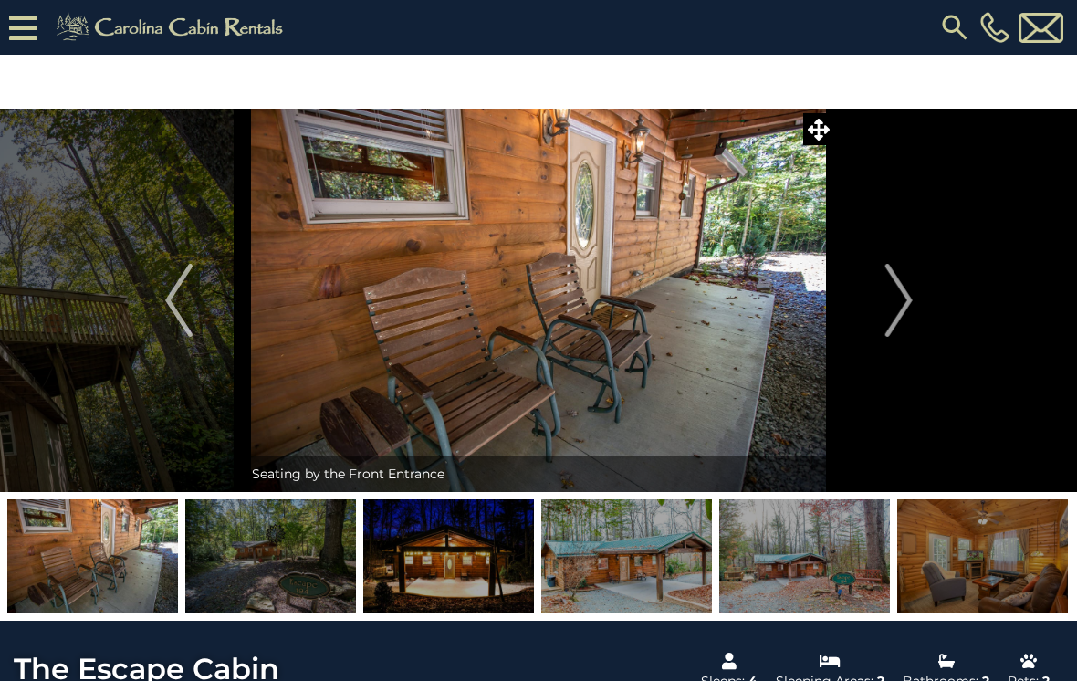
click at [905, 309] on img "Next" at bounding box center [898, 300] width 27 height 73
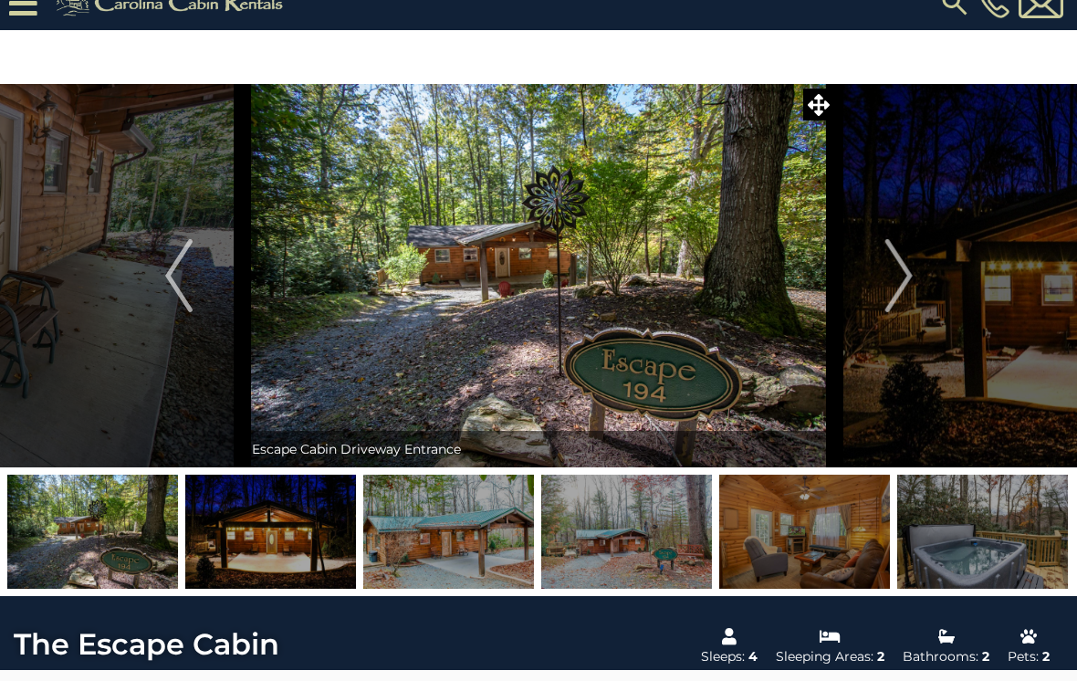
click at [910, 282] on img "Next" at bounding box center [898, 276] width 27 height 73
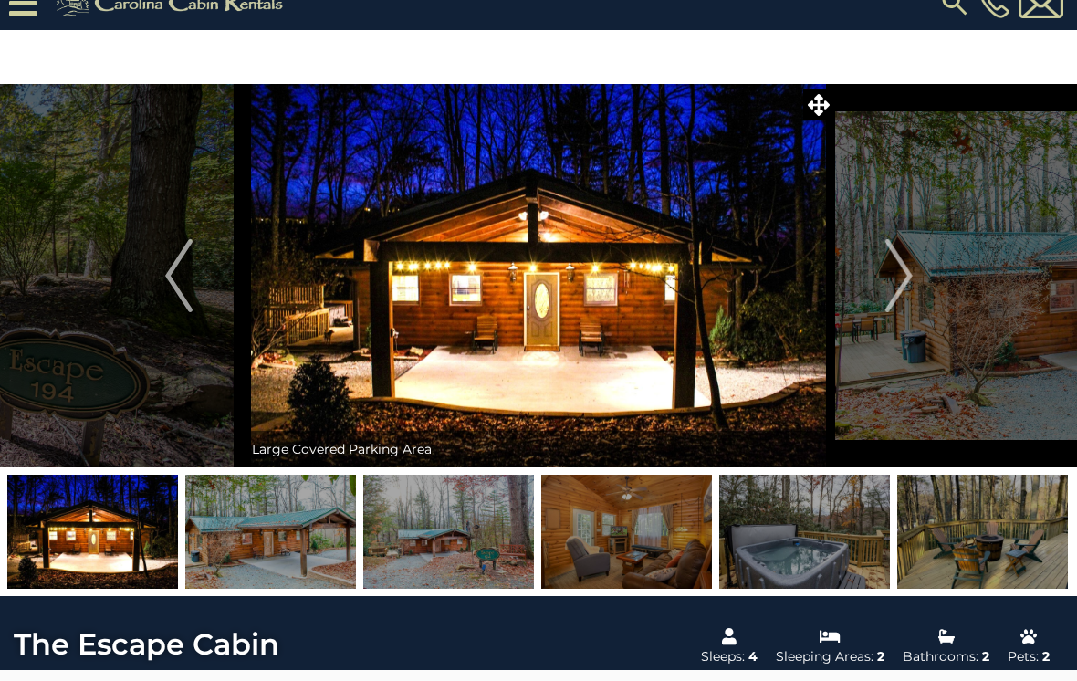
click at [900, 283] on img "Next" at bounding box center [898, 275] width 27 height 73
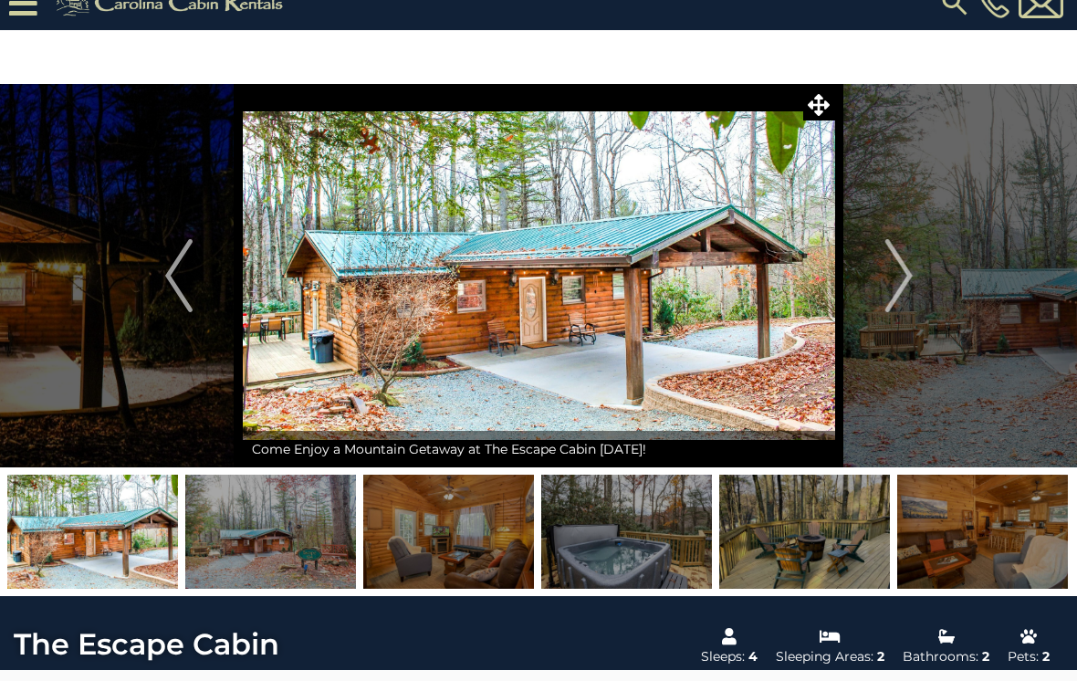
click at [897, 291] on img "Next" at bounding box center [898, 275] width 27 height 73
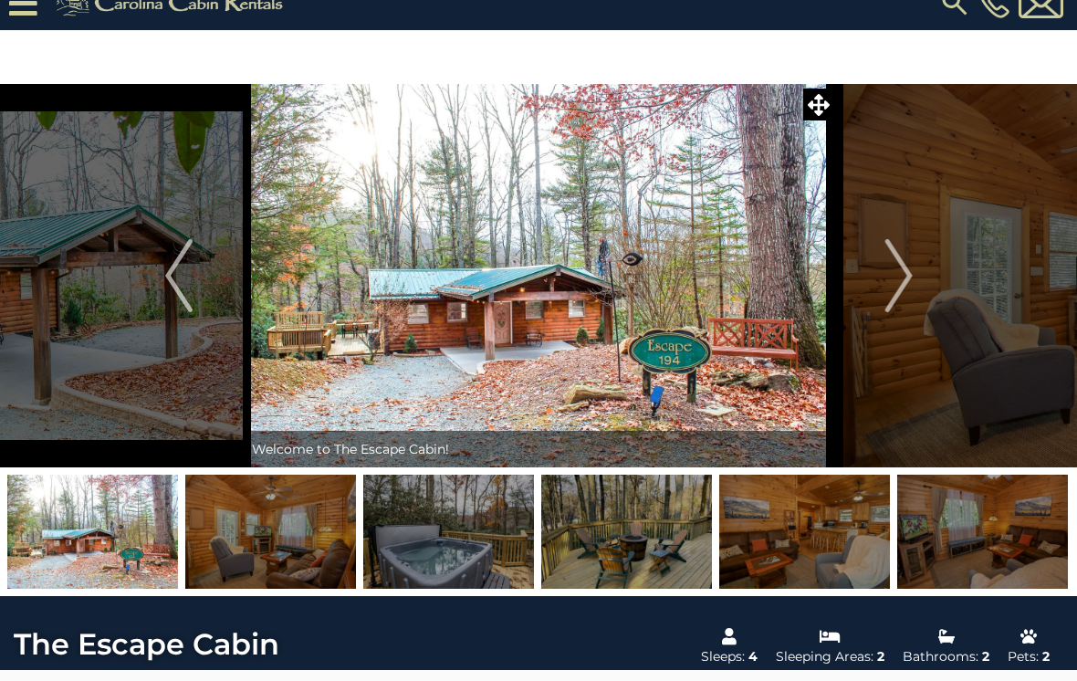
click at [897, 297] on img "Next" at bounding box center [898, 275] width 27 height 73
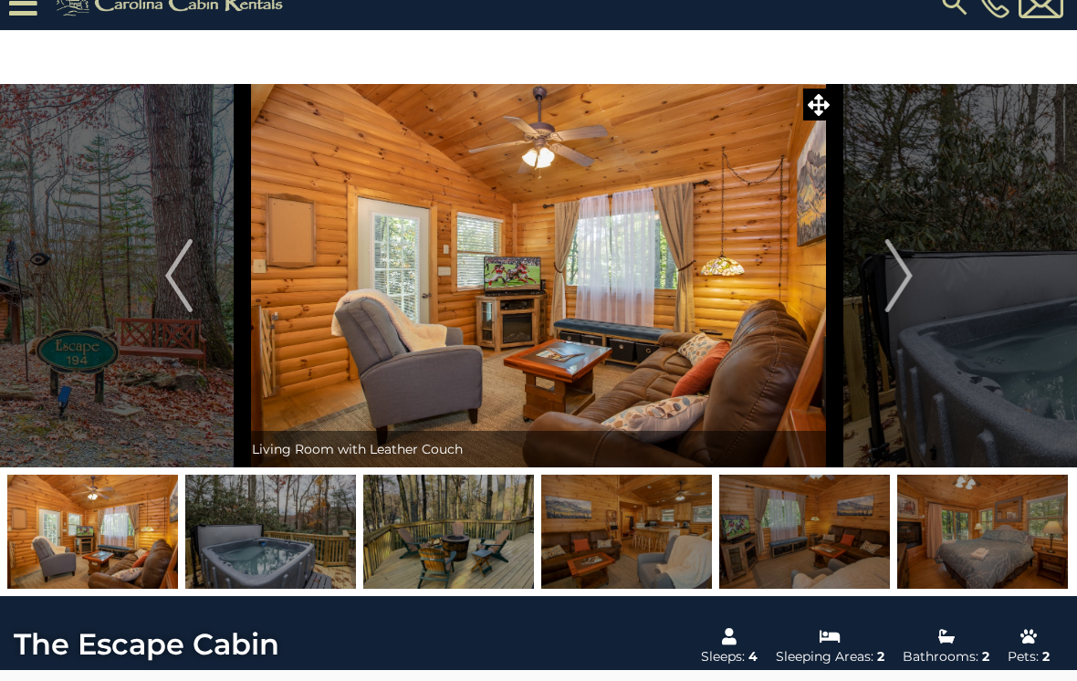
click at [893, 296] on img "Next" at bounding box center [898, 275] width 27 height 73
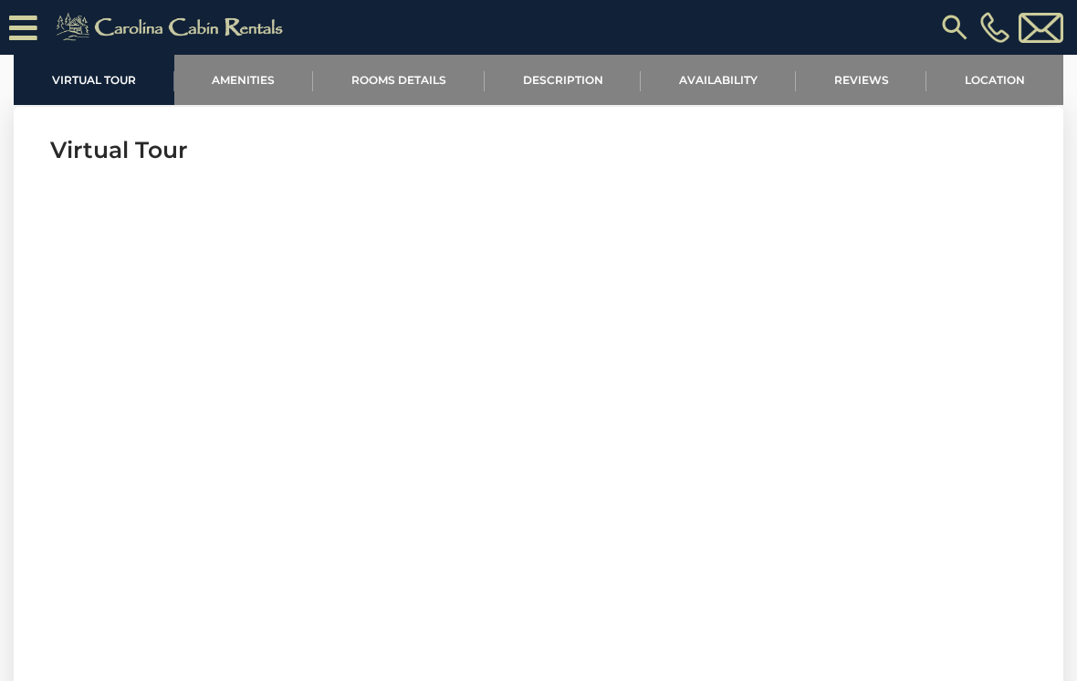
scroll to position [621, 0]
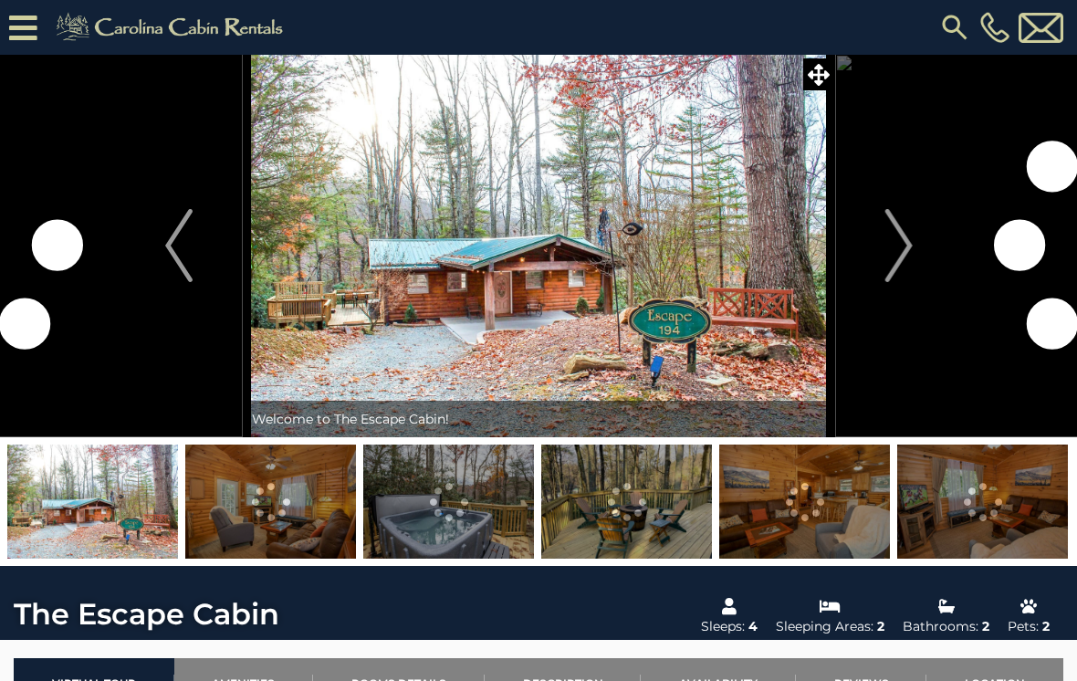
scroll to position [621, 0]
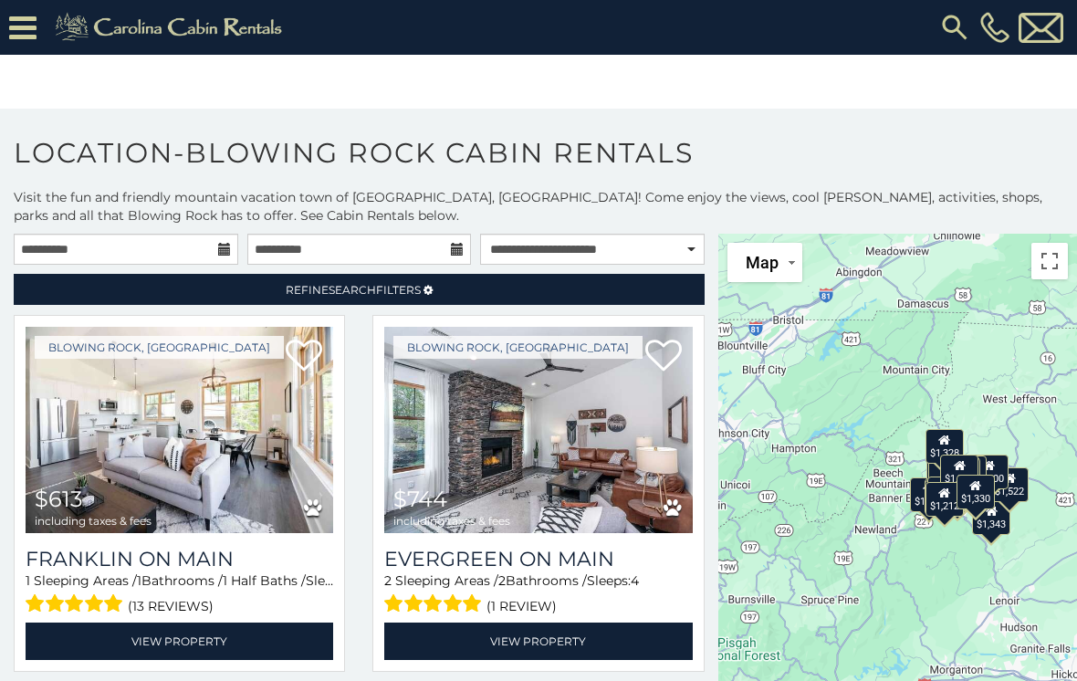
click at [355, 277] on link "Refine Search Filters" at bounding box center [359, 289] width 691 height 31
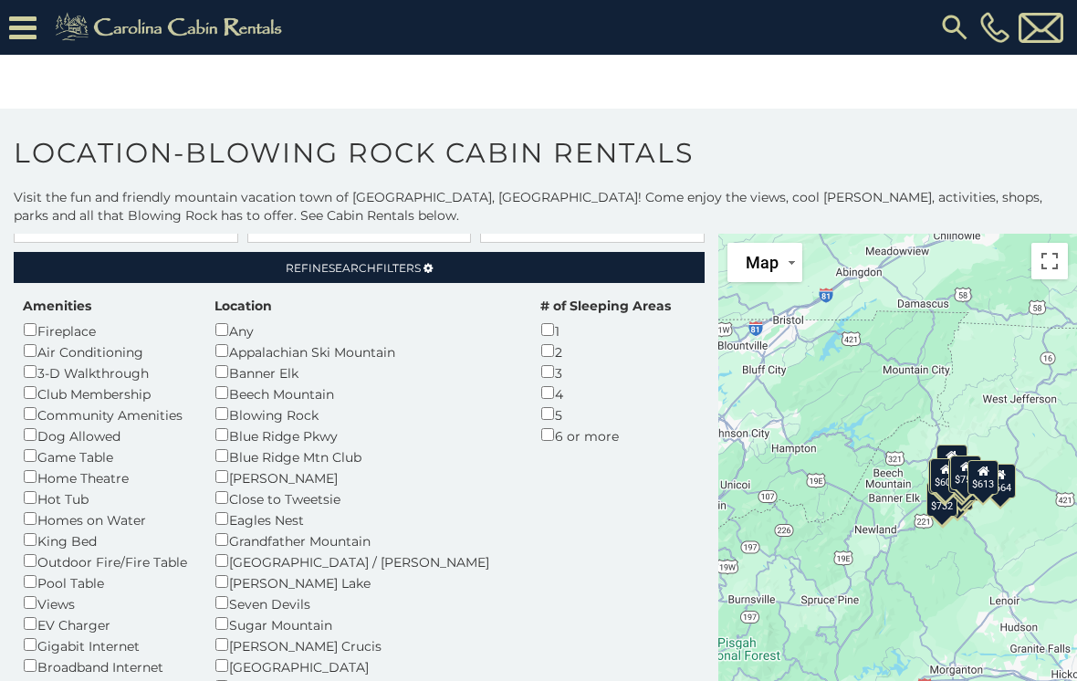
scroll to position [24, 0]
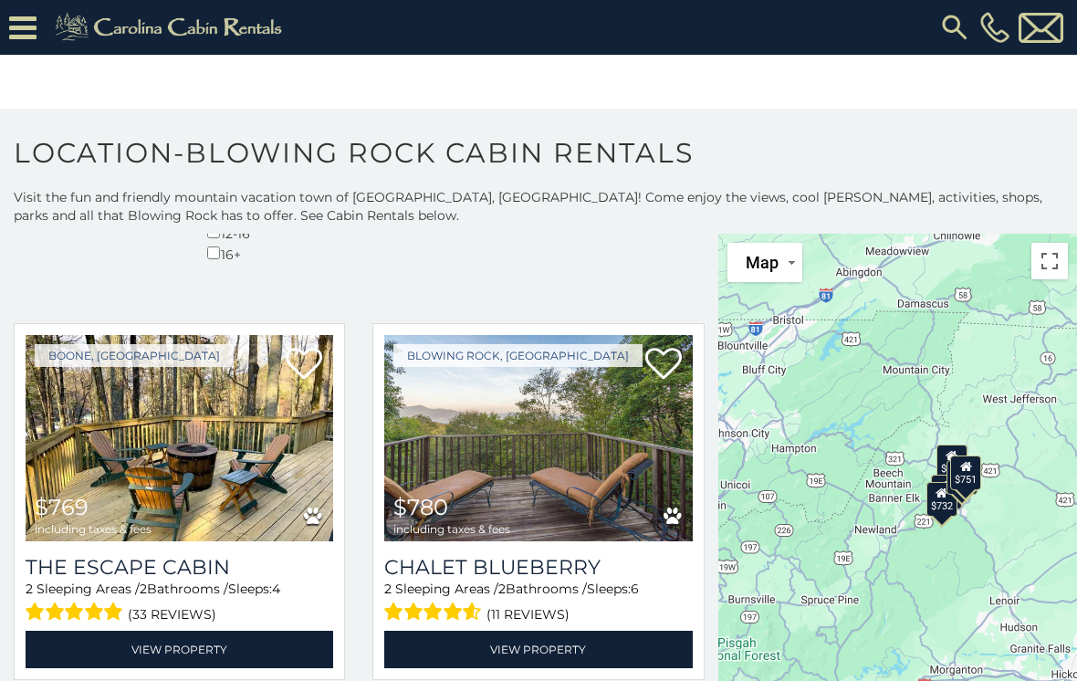
scroll to position [775, 0]
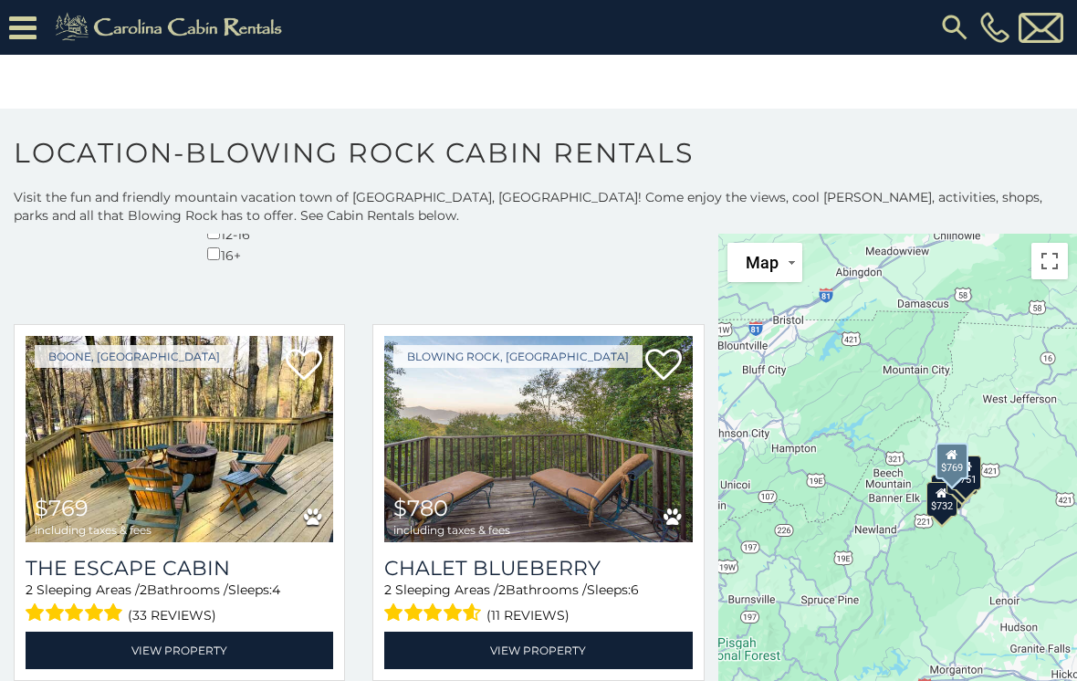
click at [137, 603] on span "(33 reviews)" at bounding box center [172, 615] width 89 height 24
click at [164, 632] on link "View Property" at bounding box center [180, 650] width 308 height 37
click at [487, 556] on h3 "Chalet Blueberry" at bounding box center [538, 568] width 308 height 25
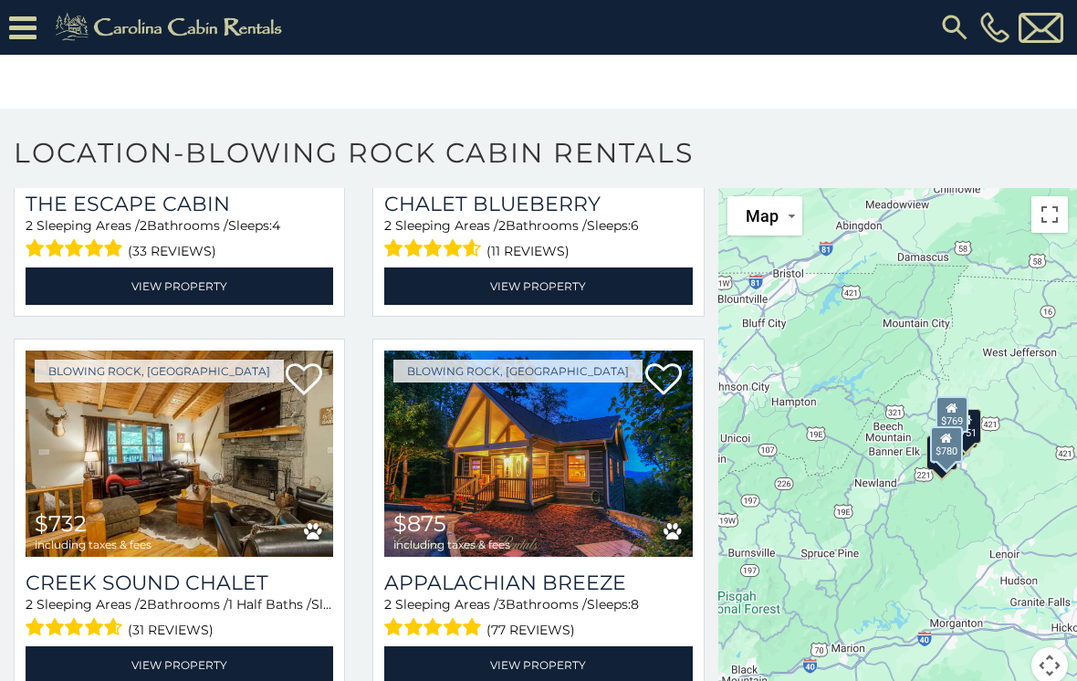
scroll to position [1092, 0]
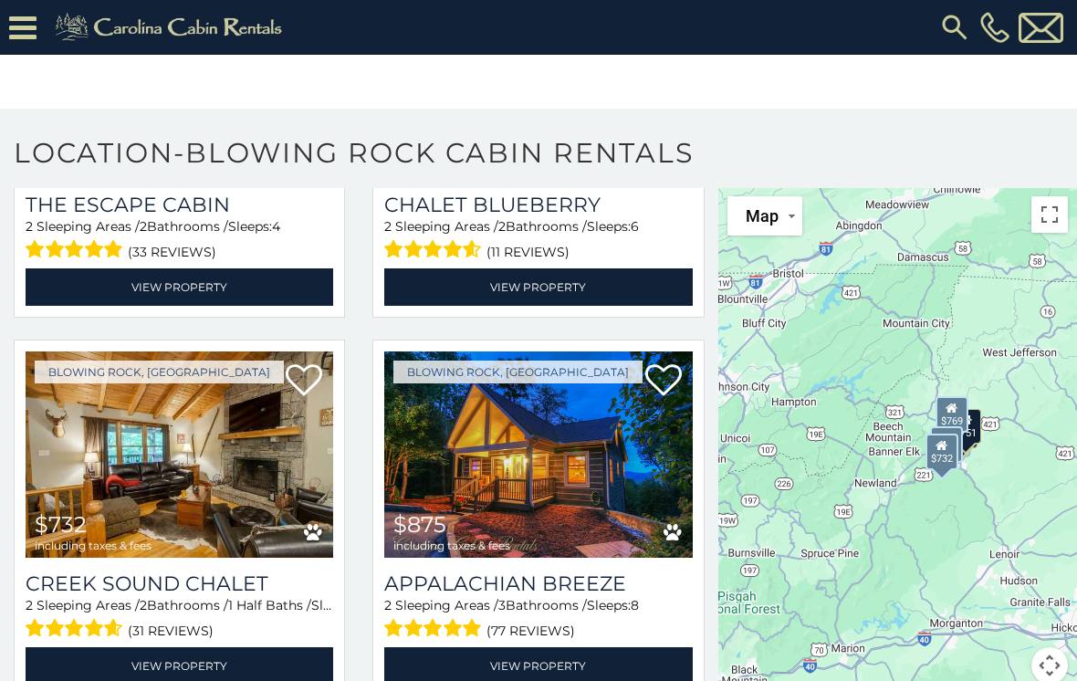
click at [156, 507] on span "$732 including taxes & fees" at bounding box center [93, 533] width 135 height 52
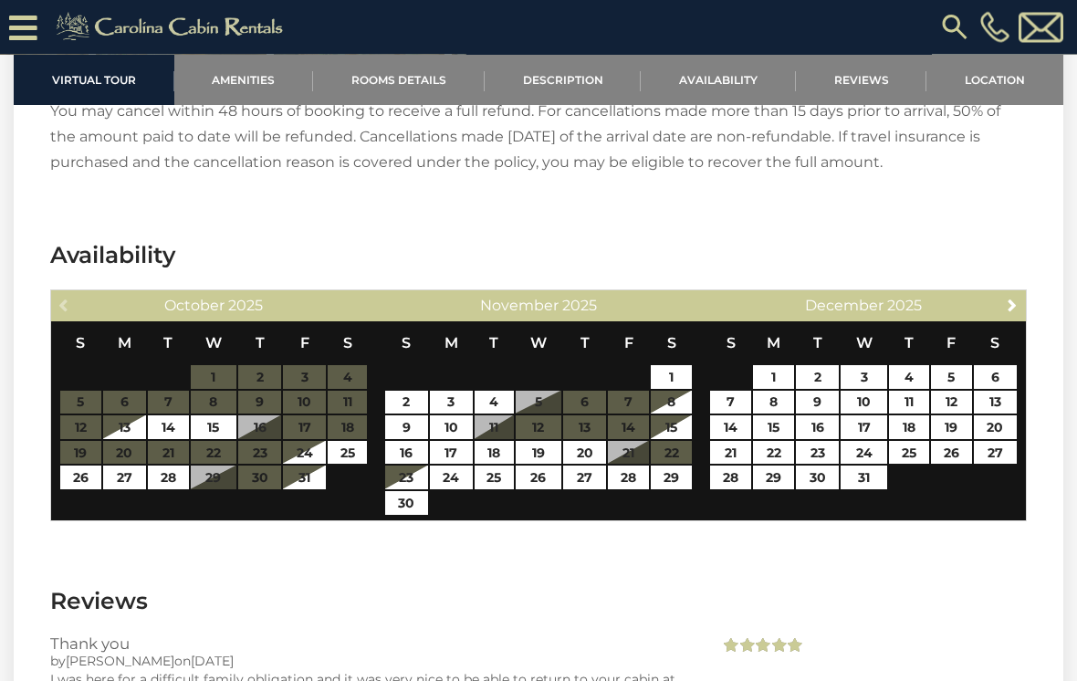
scroll to position [2843, 0]
click at [1018, 298] on span "Next" at bounding box center [1012, 305] width 15 height 15
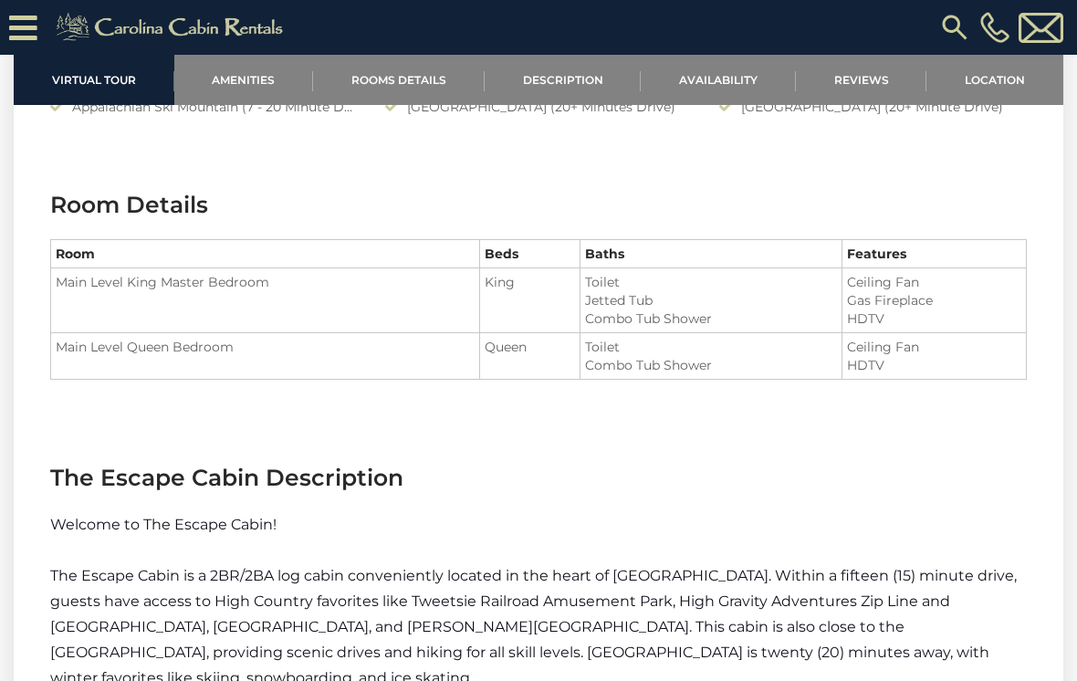
scroll to position [1809, 0]
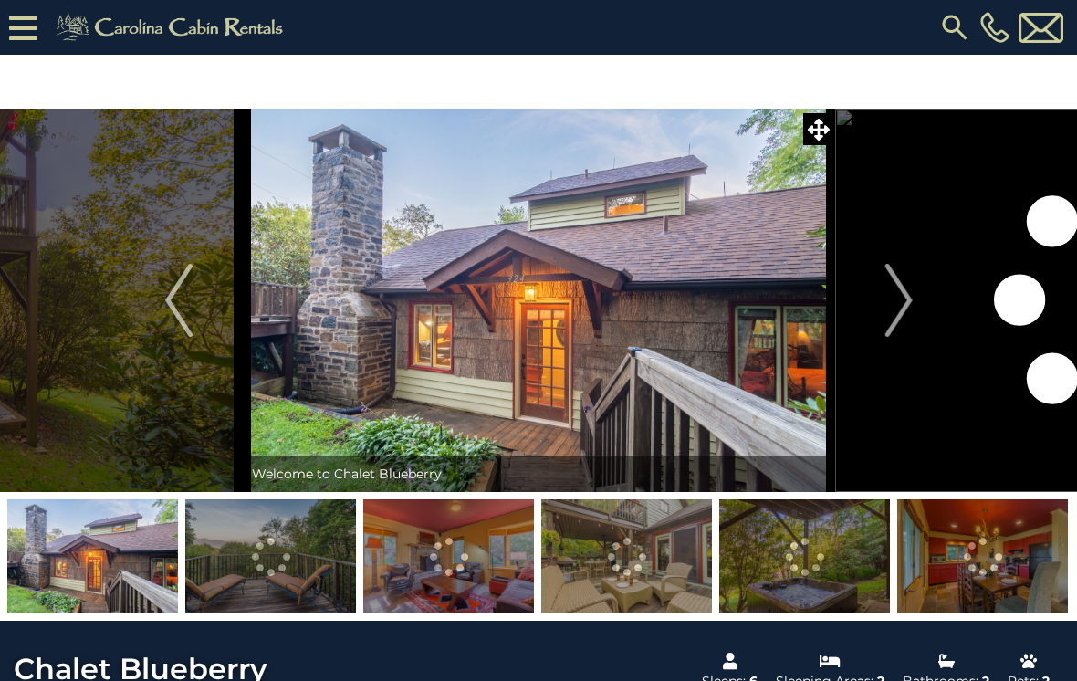
click at [909, 310] on img "Next" at bounding box center [898, 300] width 27 height 73
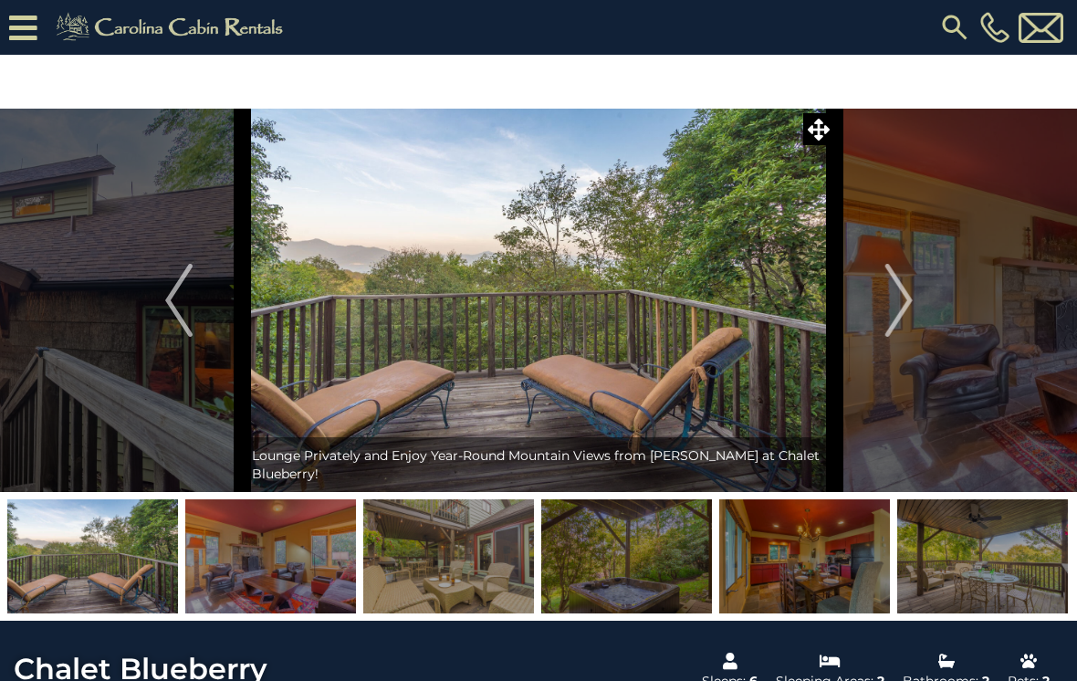
click at [907, 325] on img "Next" at bounding box center [898, 300] width 27 height 73
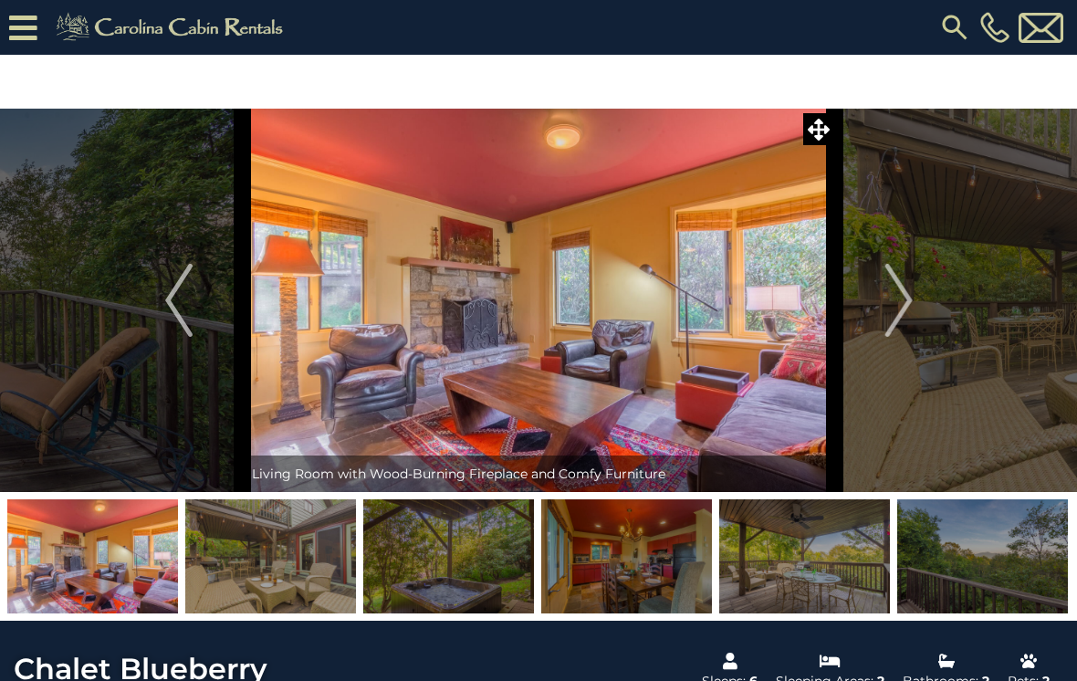
click at [915, 320] on button "Next" at bounding box center [899, 300] width 128 height 383
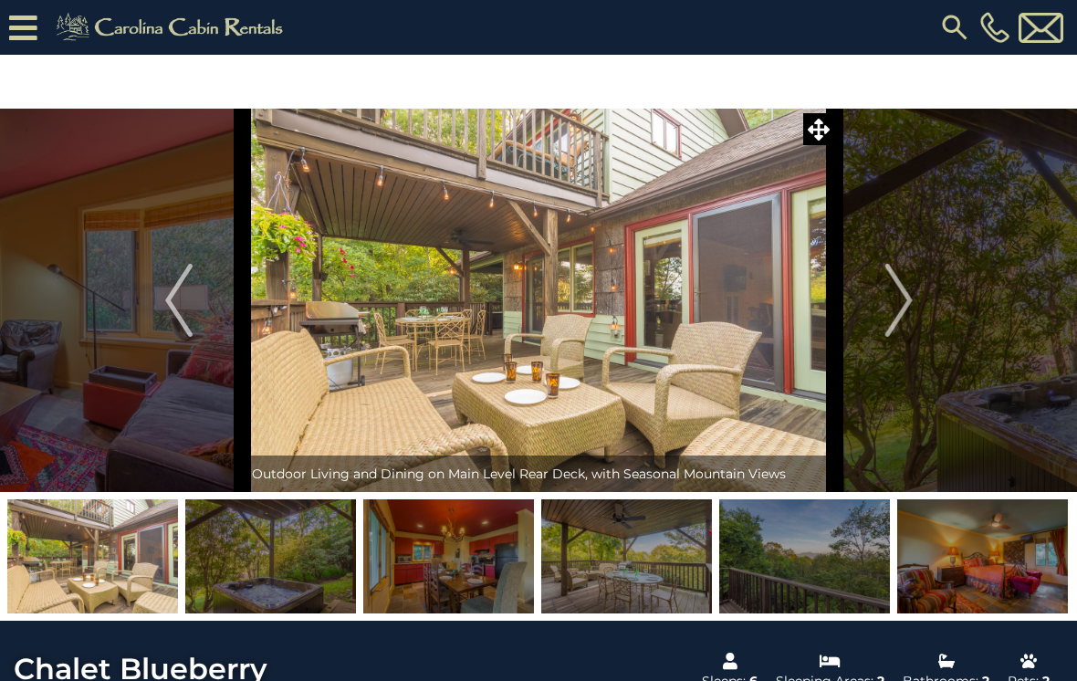
click at [911, 319] on img "Next" at bounding box center [898, 300] width 27 height 73
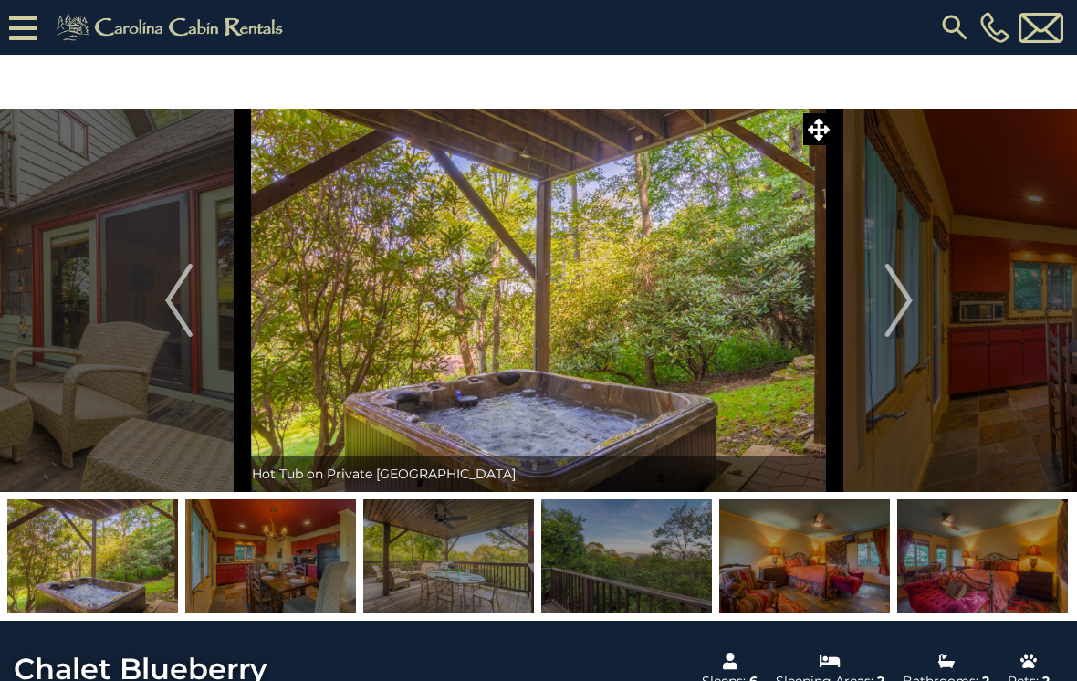
click at [910, 311] on img "Next" at bounding box center [898, 300] width 27 height 73
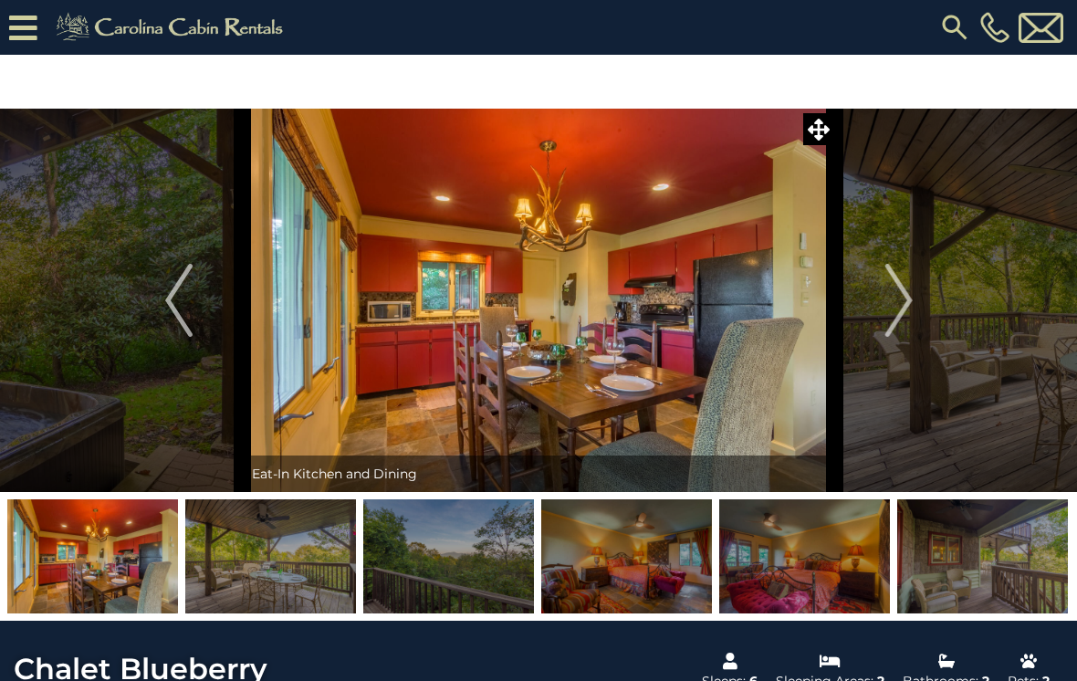
click at [900, 323] on img "Next" at bounding box center [898, 300] width 27 height 73
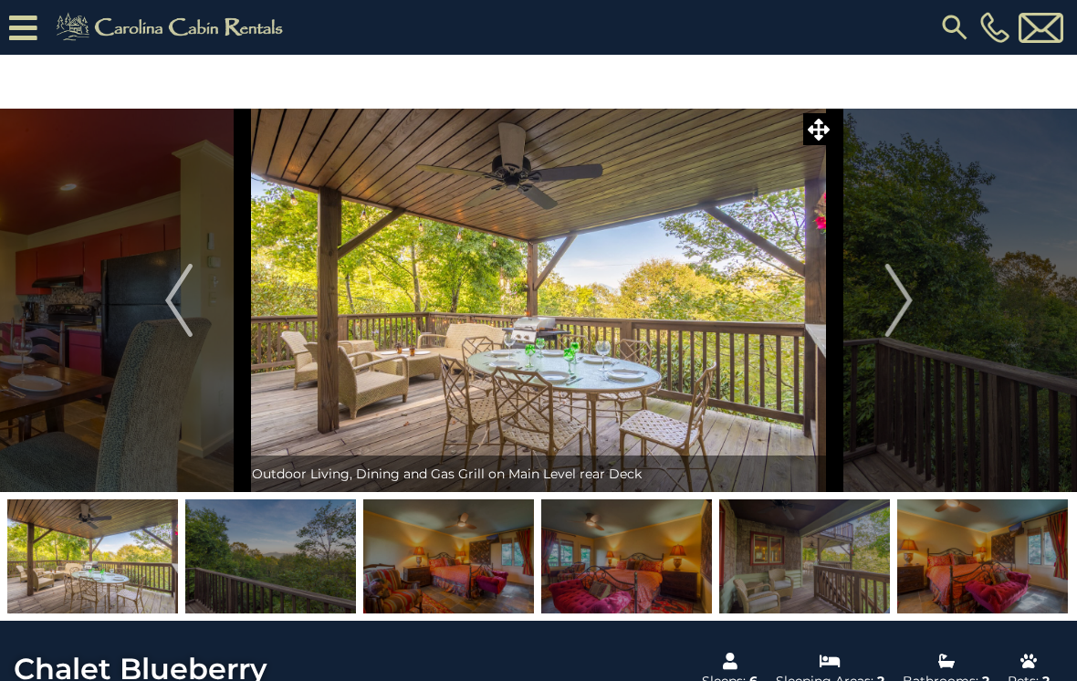
click at [897, 328] on img "Next" at bounding box center [898, 300] width 27 height 73
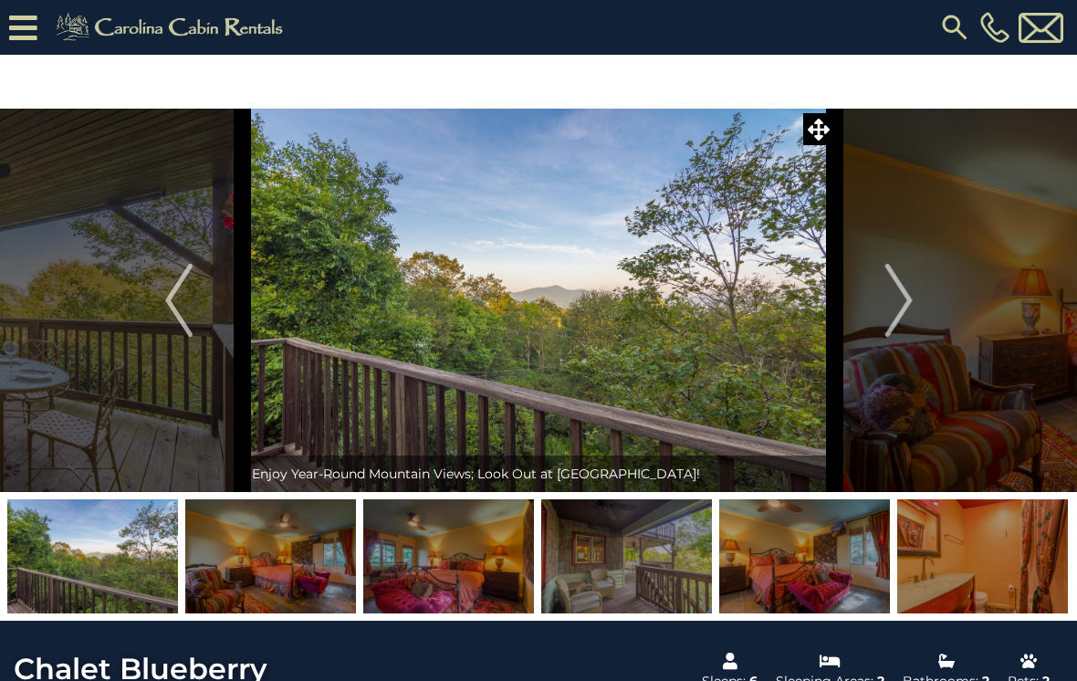
click at [893, 328] on img "Next" at bounding box center [898, 300] width 27 height 73
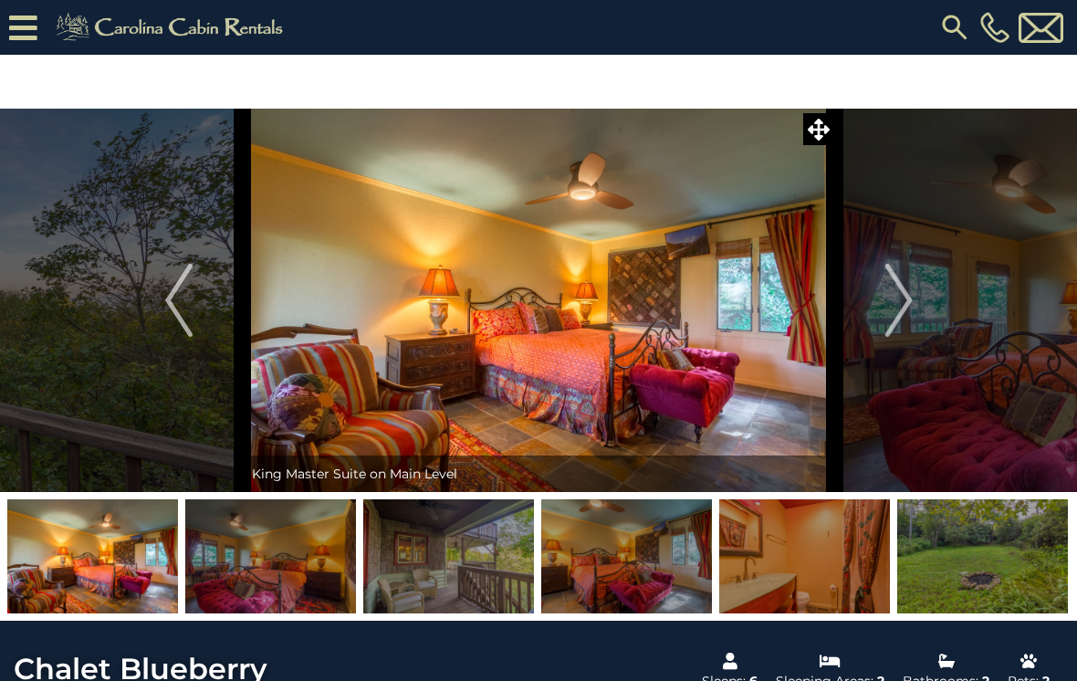
click at [897, 324] on img "Next" at bounding box center [898, 300] width 27 height 73
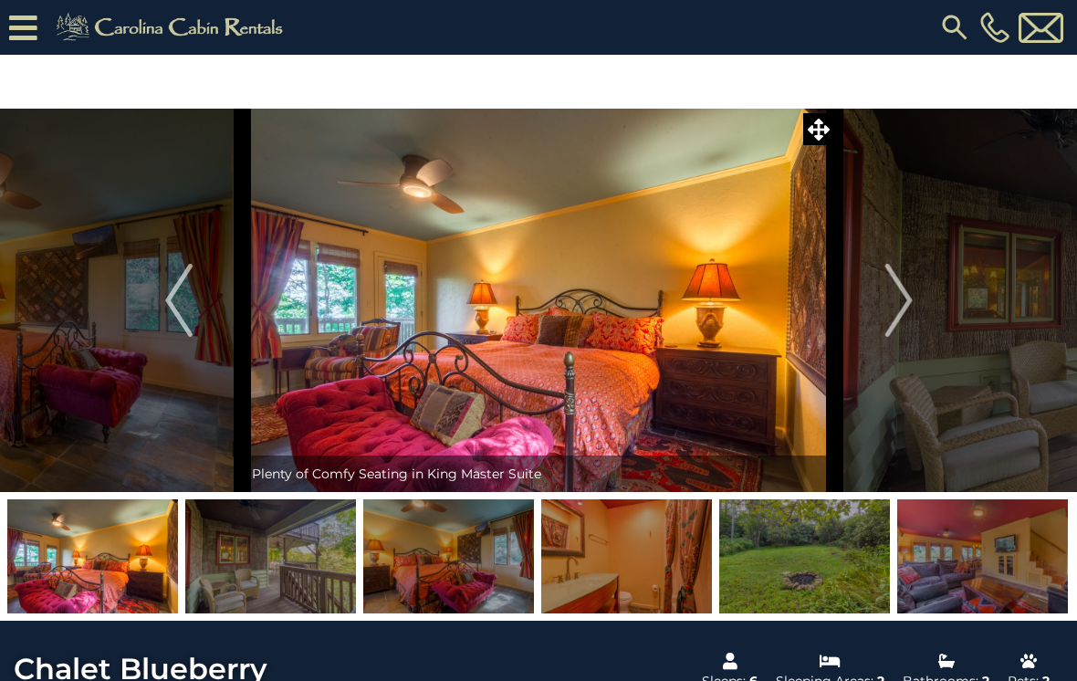
click at [893, 328] on img "Next" at bounding box center [898, 300] width 27 height 73
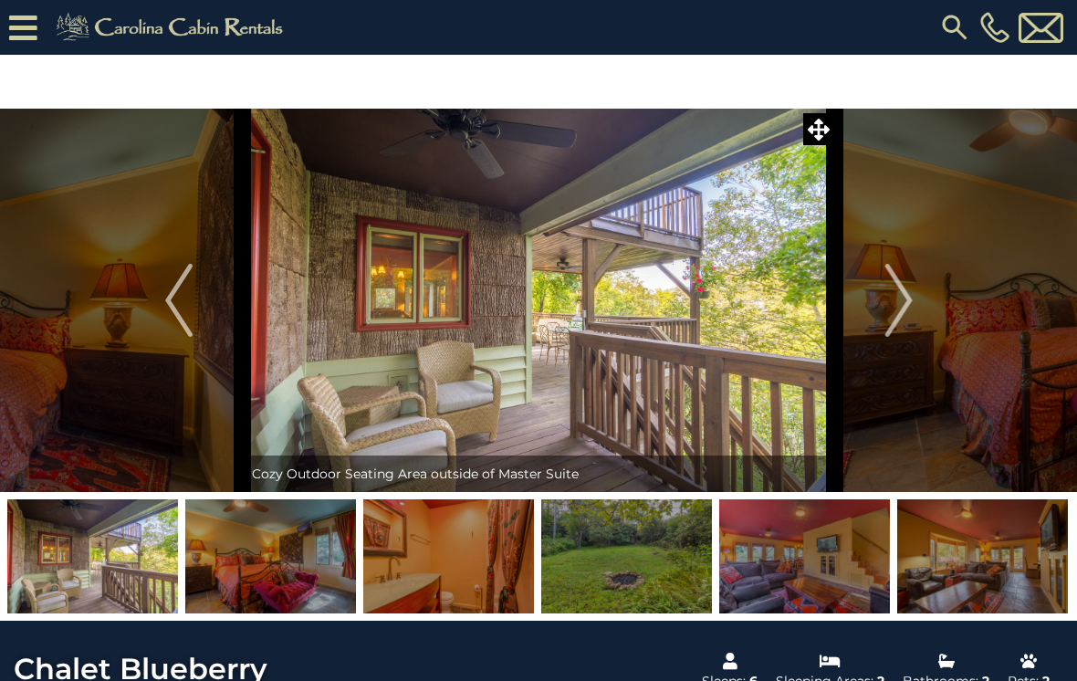
click at [891, 319] on img "Next" at bounding box center [898, 300] width 27 height 73
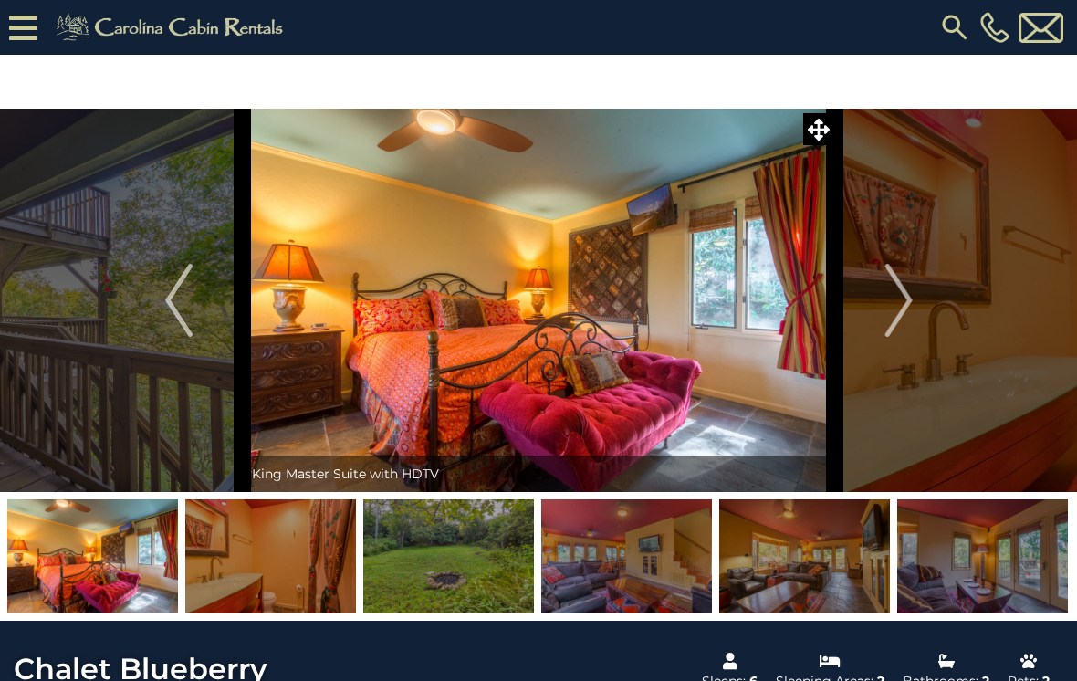
click at [885, 319] on button "Next" at bounding box center [899, 300] width 128 height 383
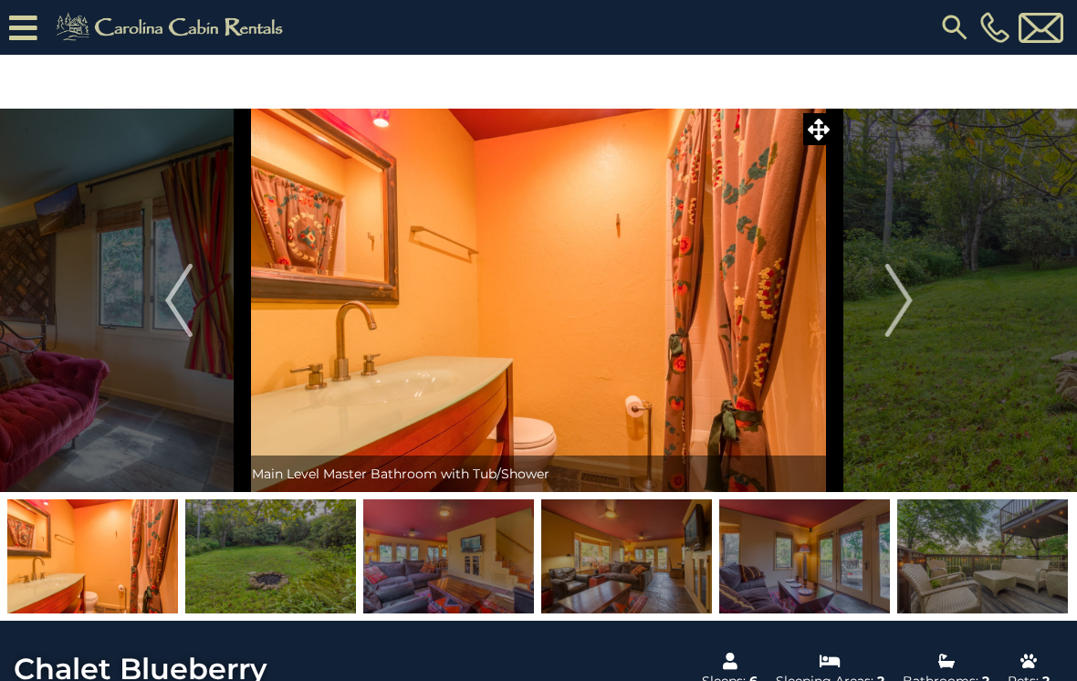
click at [893, 317] on img "Next" at bounding box center [898, 300] width 27 height 73
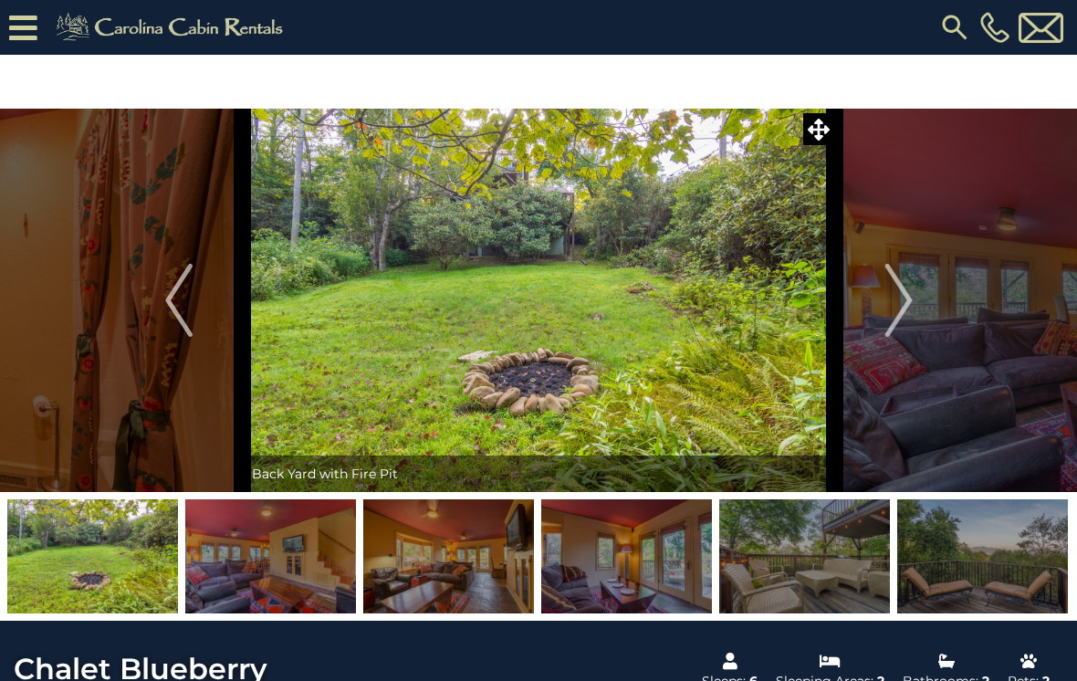
click at [893, 317] on img "Next" at bounding box center [898, 300] width 27 height 73
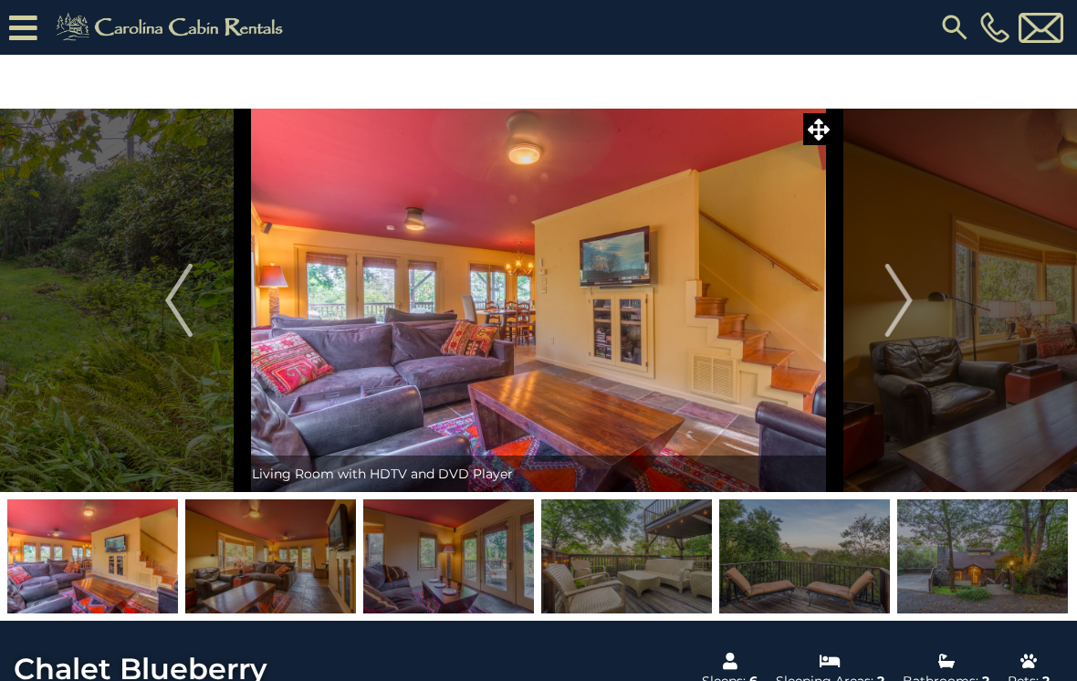
click at [891, 318] on img "Next" at bounding box center [898, 300] width 27 height 73
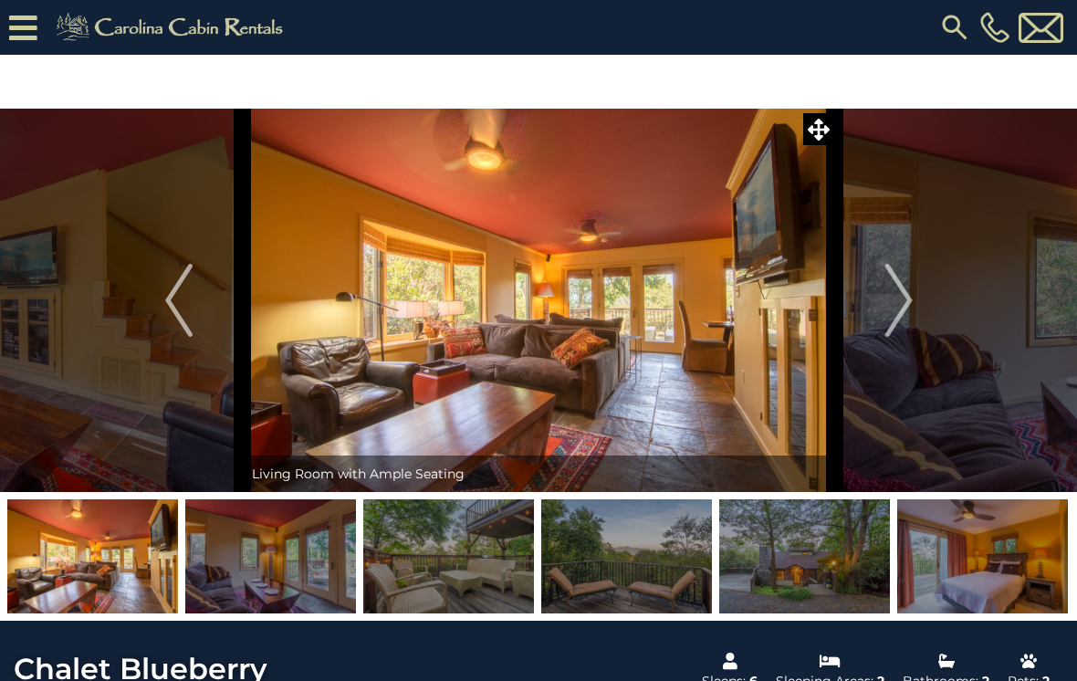
click at [895, 316] on img "Next" at bounding box center [898, 300] width 27 height 73
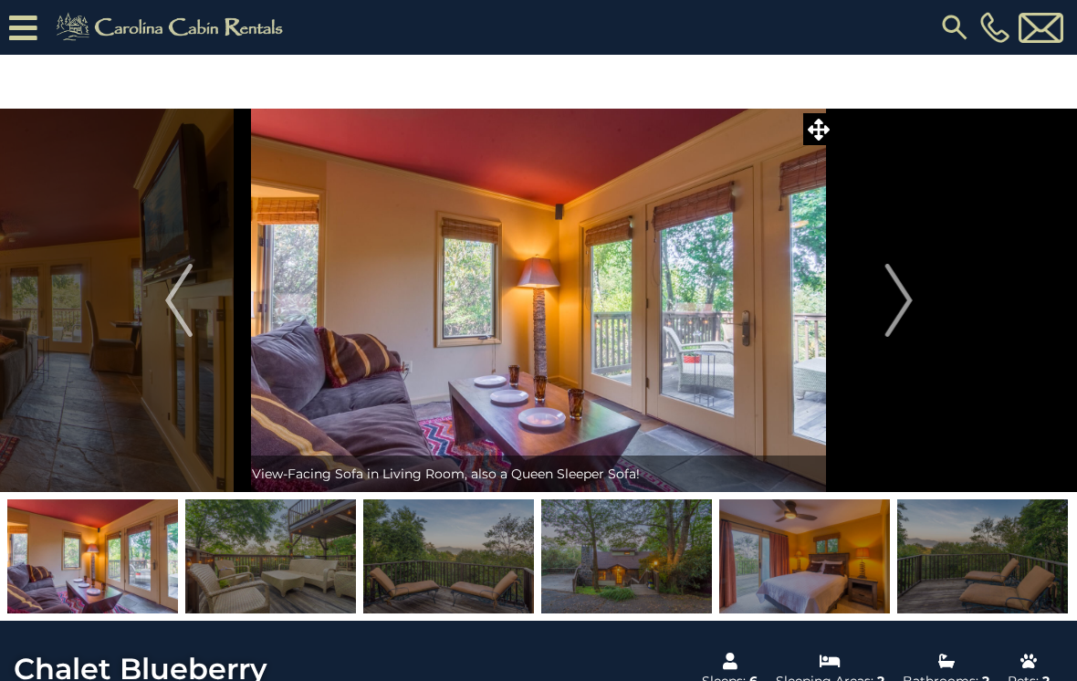
click at [888, 310] on img "Next" at bounding box center [898, 300] width 27 height 73
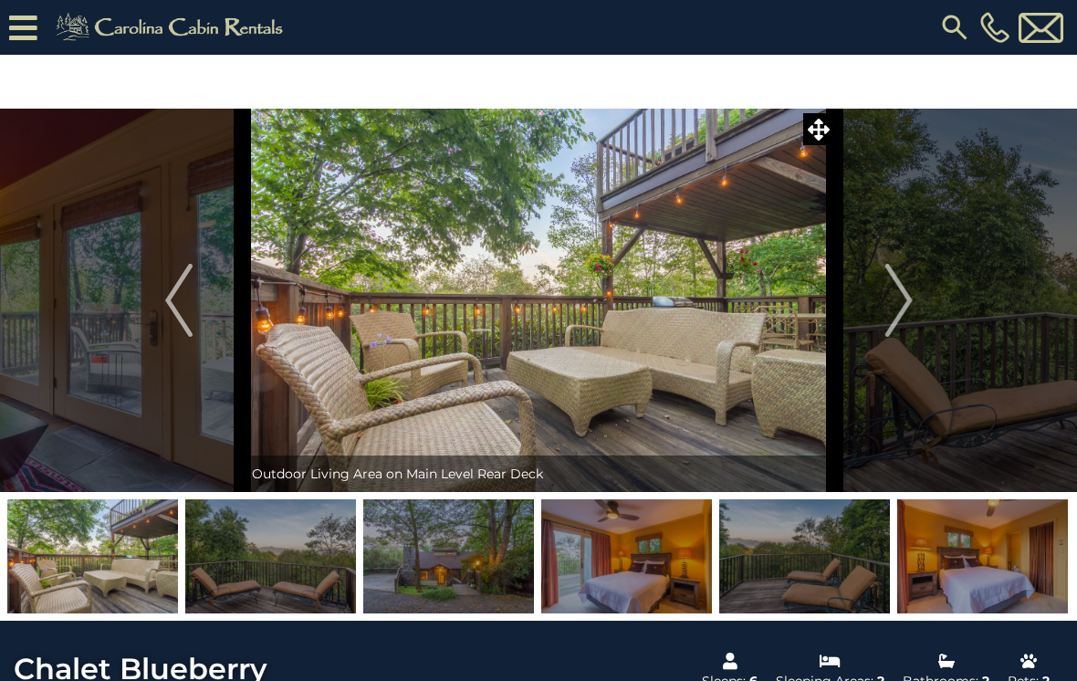
click at [889, 308] on img "Next" at bounding box center [898, 300] width 27 height 73
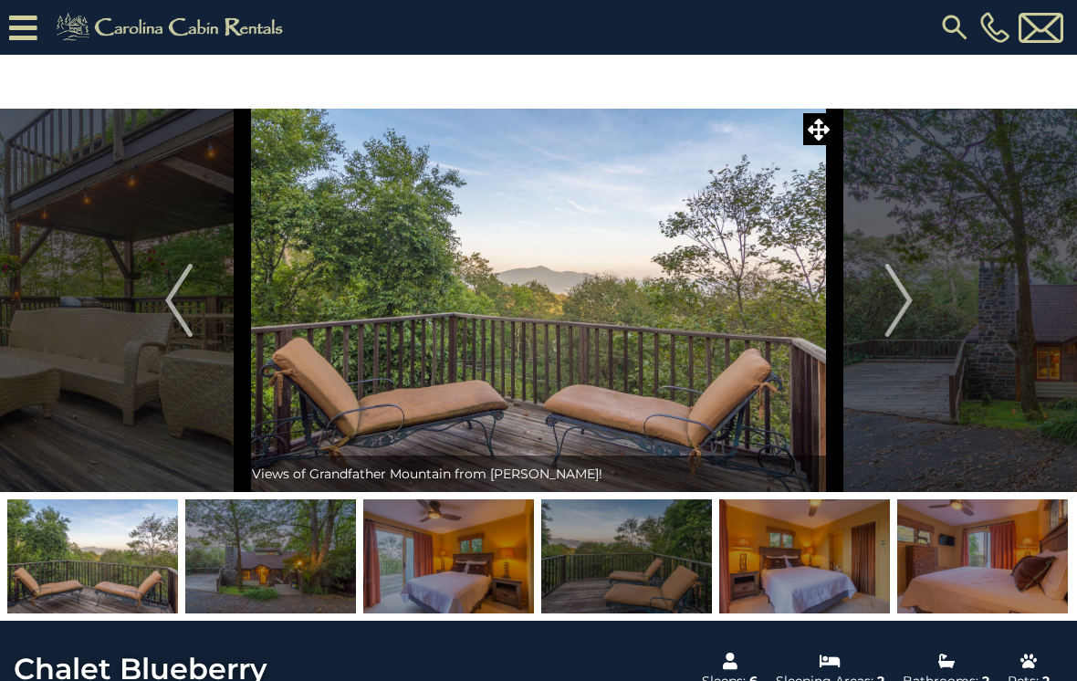
click at [885, 316] on button "Next" at bounding box center [899, 300] width 128 height 383
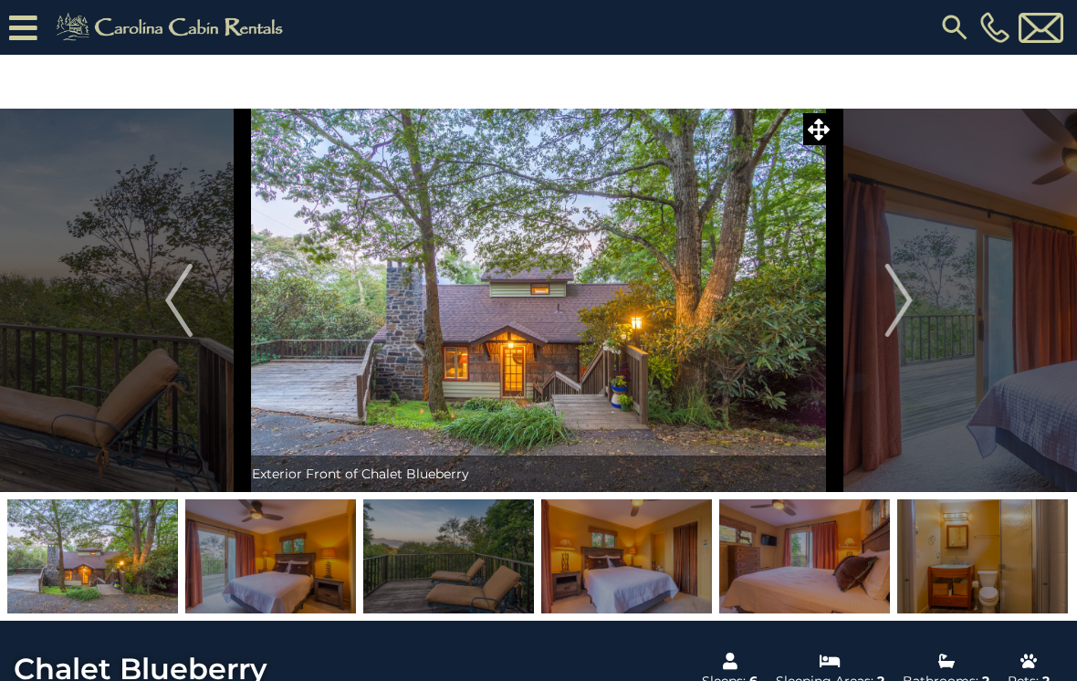
click at [890, 309] on img "Next" at bounding box center [898, 300] width 27 height 73
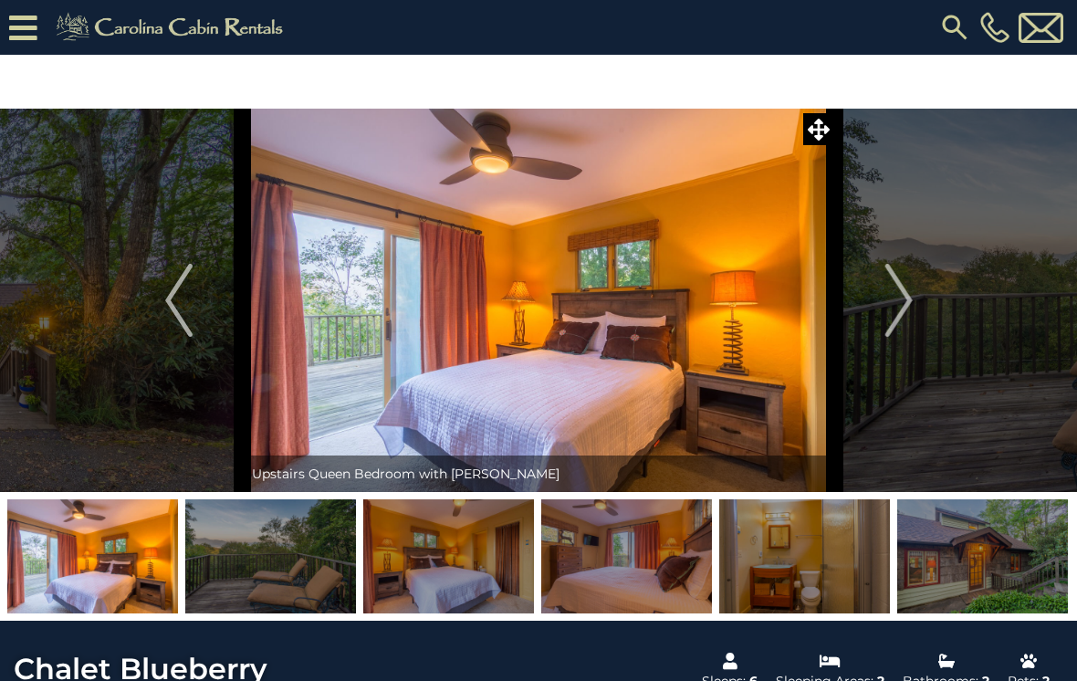
click at [900, 309] on img "Next" at bounding box center [898, 300] width 27 height 73
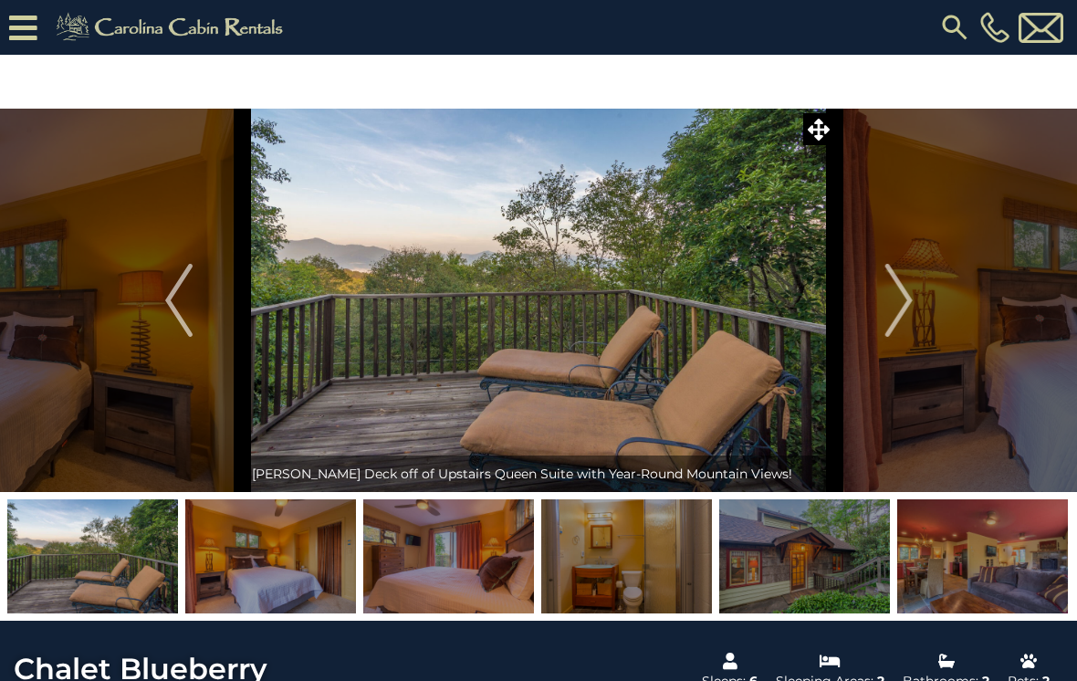
click at [903, 315] on img "Next" at bounding box center [898, 300] width 27 height 73
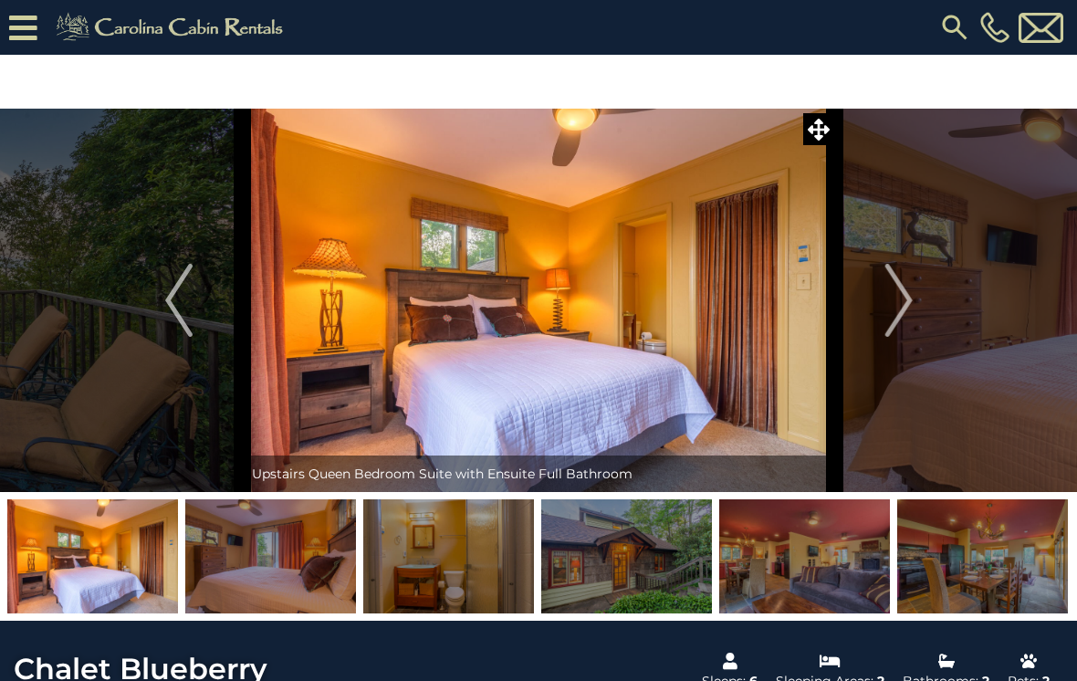
click at [892, 313] on img "Next" at bounding box center [898, 300] width 27 height 73
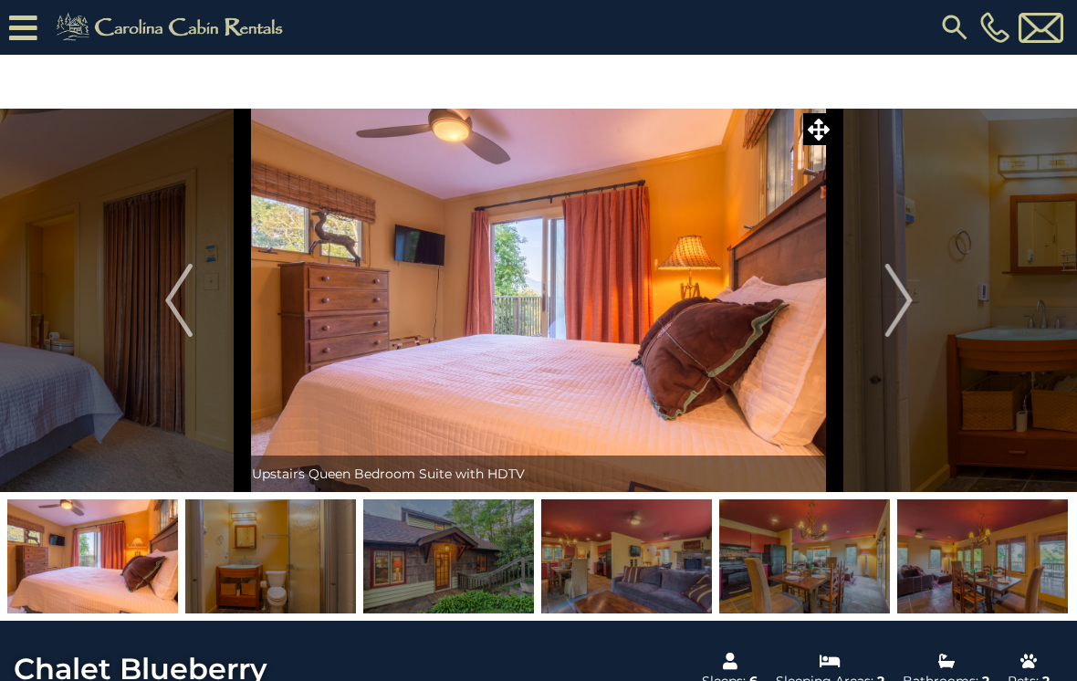
click at [876, 323] on button "Next" at bounding box center [899, 300] width 128 height 383
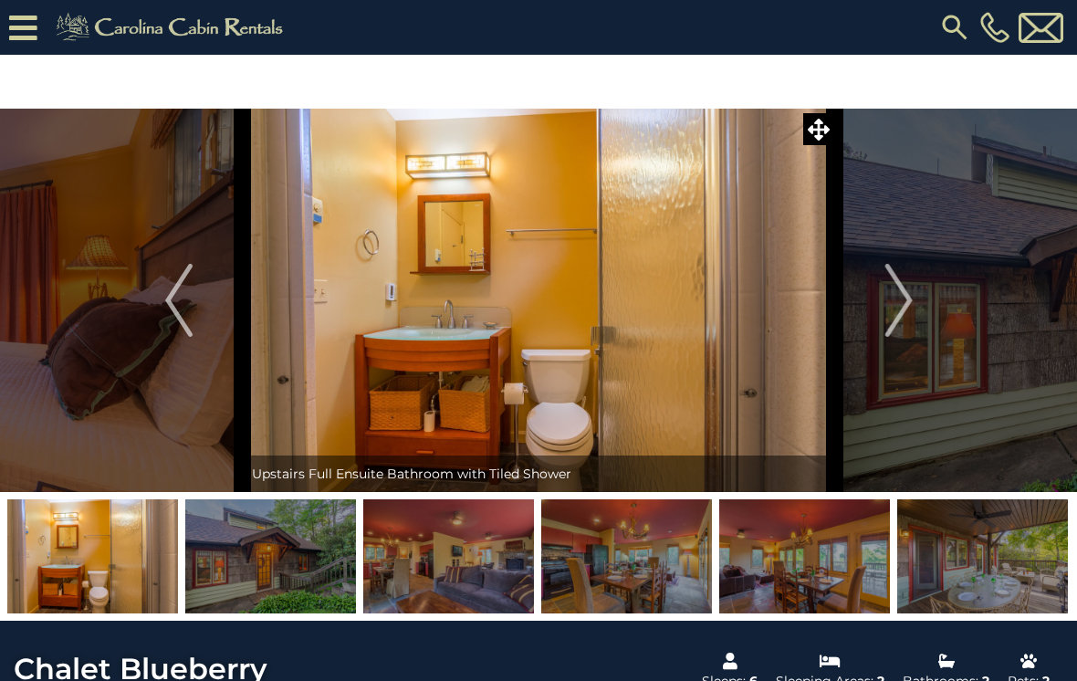
click at [869, 320] on button "Next" at bounding box center [899, 300] width 128 height 383
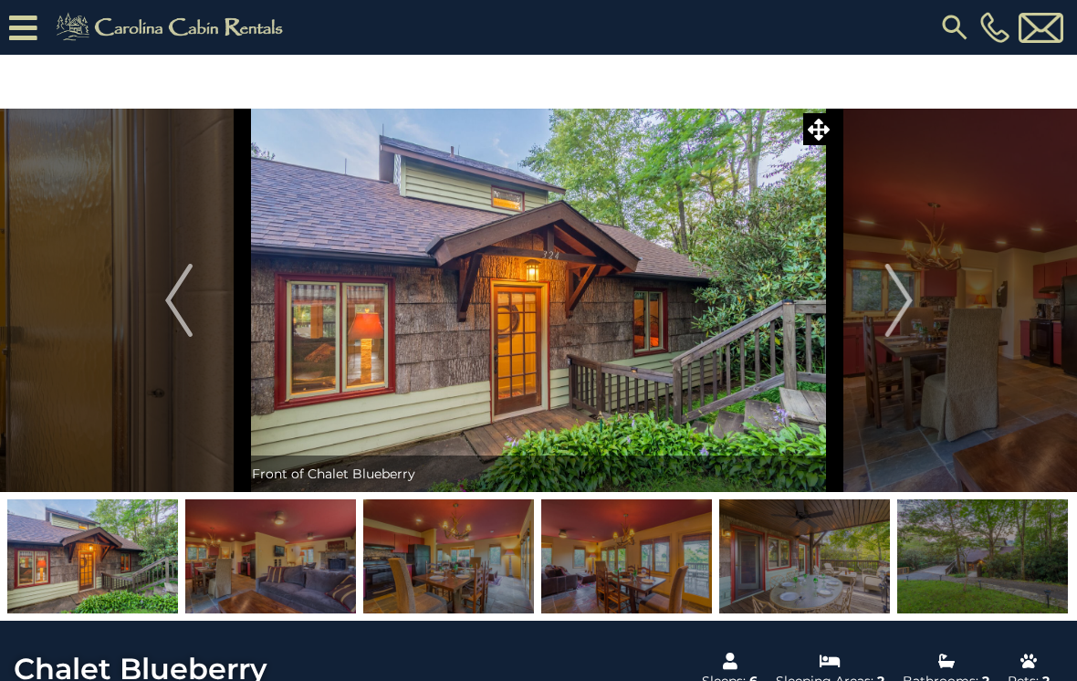
click at [875, 316] on button "Next" at bounding box center [899, 300] width 128 height 383
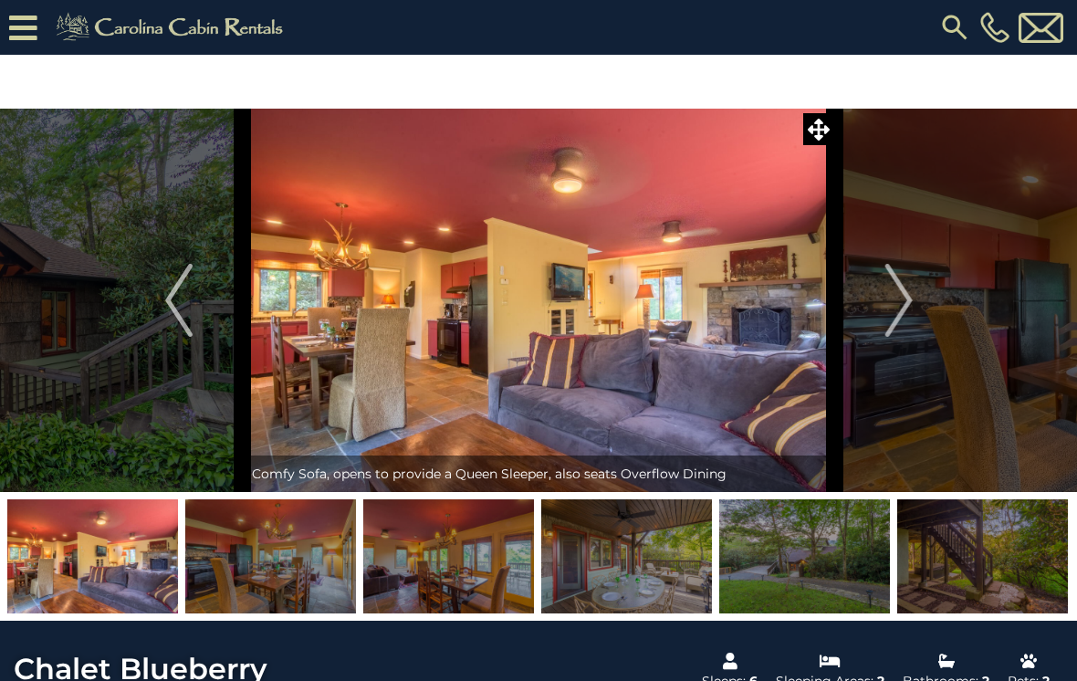
click at [904, 300] on img "Next" at bounding box center [898, 300] width 27 height 73
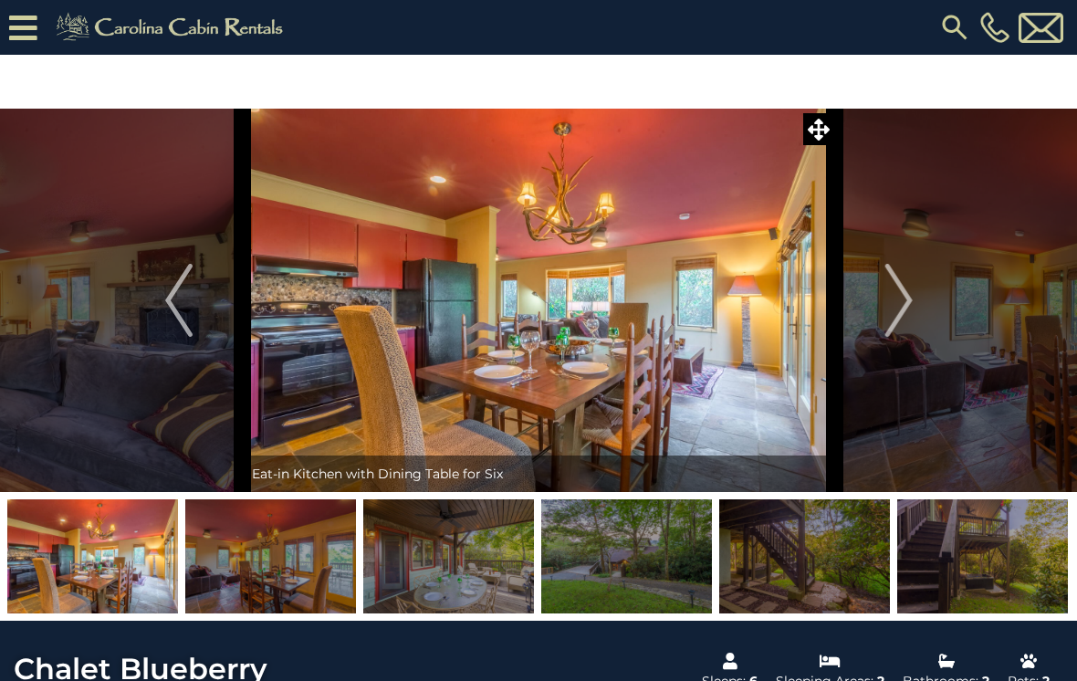
click at [179, 306] on img "Previous" at bounding box center [178, 300] width 27 height 73
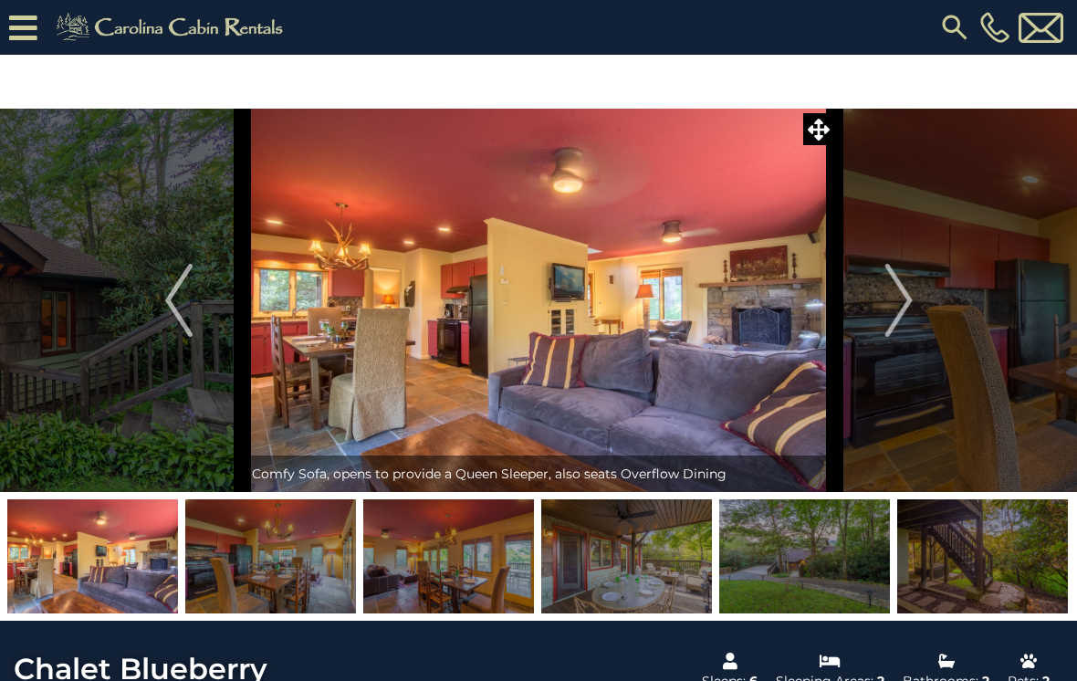
click at [900, 309] on img "Next" at bounding box center [898, 300] width 27 height 73
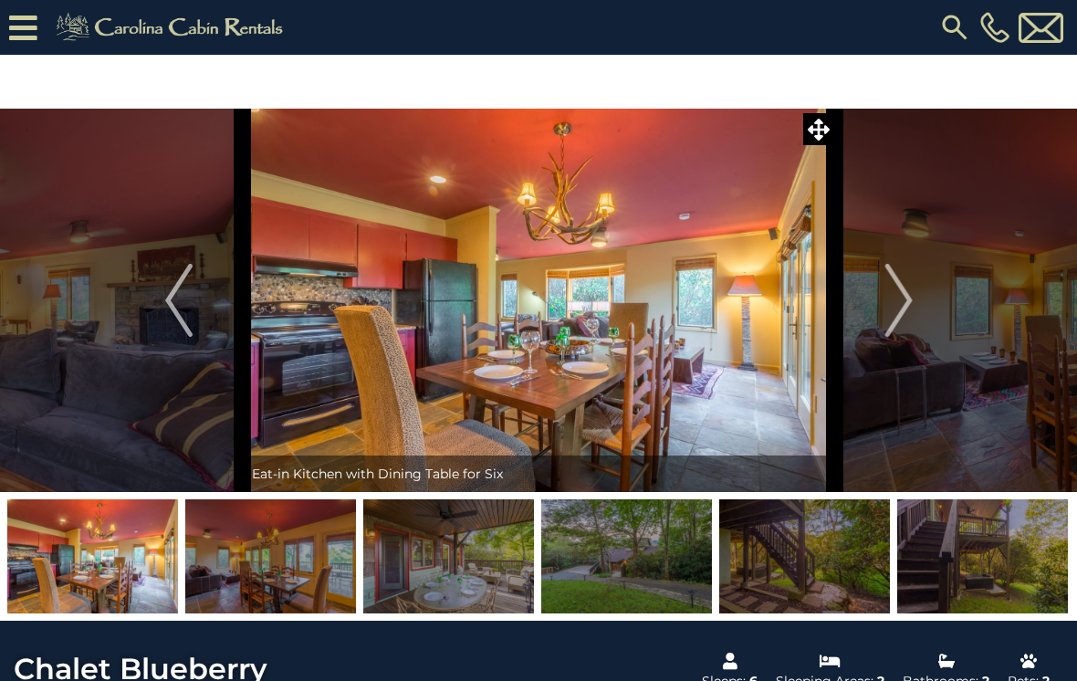
click at [904, 299] on img "Next" at bounding box center [898, 300] width 27 height 73
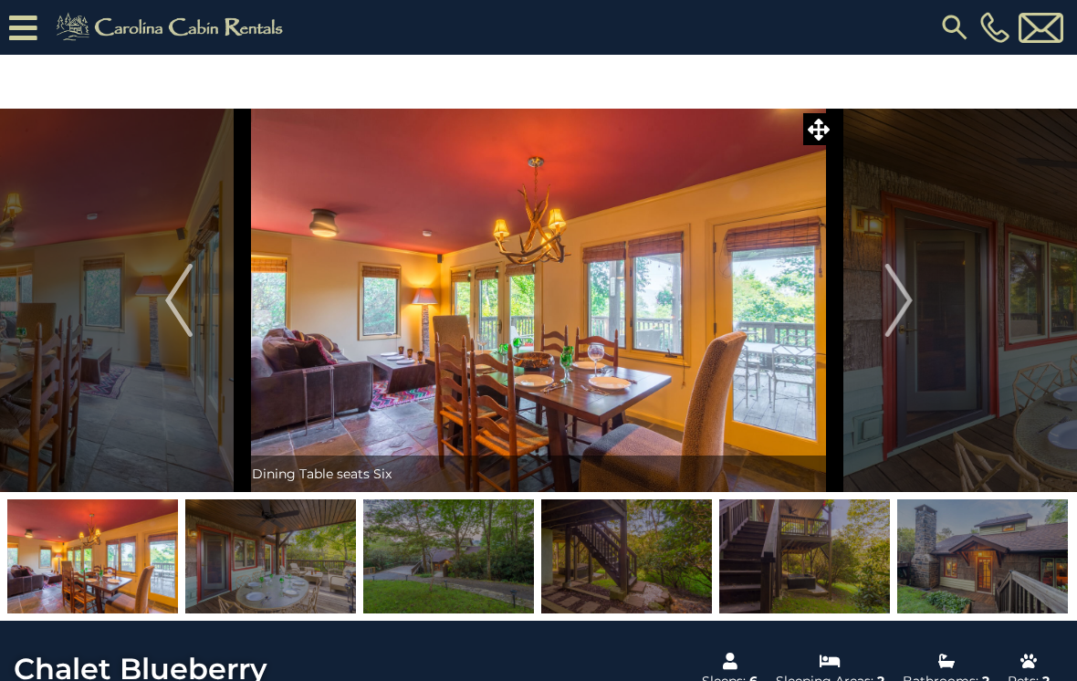
click at [890, 302] on img "Next" at bounding box center [898, 300] width 27 height 73
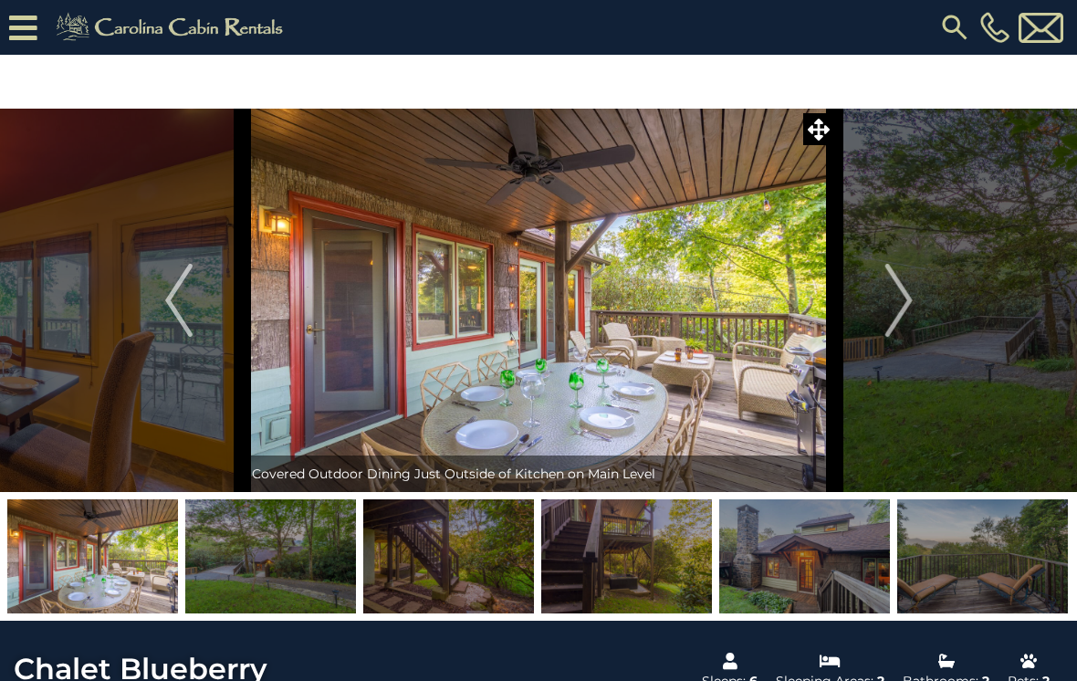
click at [893, 307] on img "Next" at bounding box center [898, 300] width 27 height 73
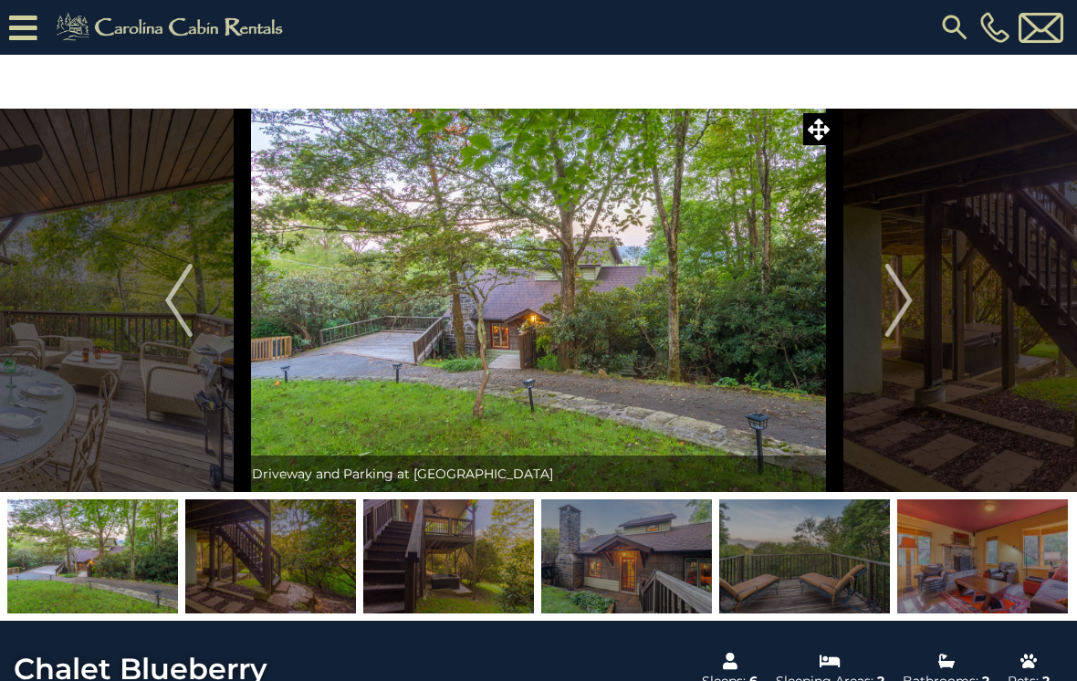
click at [886, 309] on img "Next" at bounding box center [898, 300] width 27 height 73
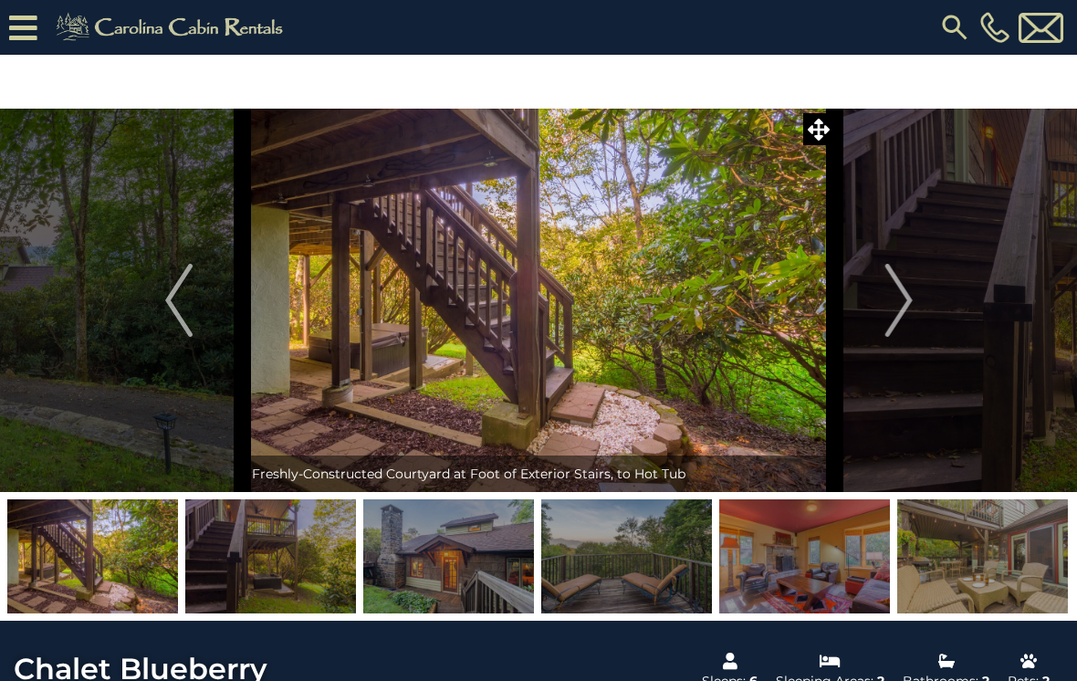
click at [898, 309] on img "Next" at bounding box center [898, 300] width 27 height 73
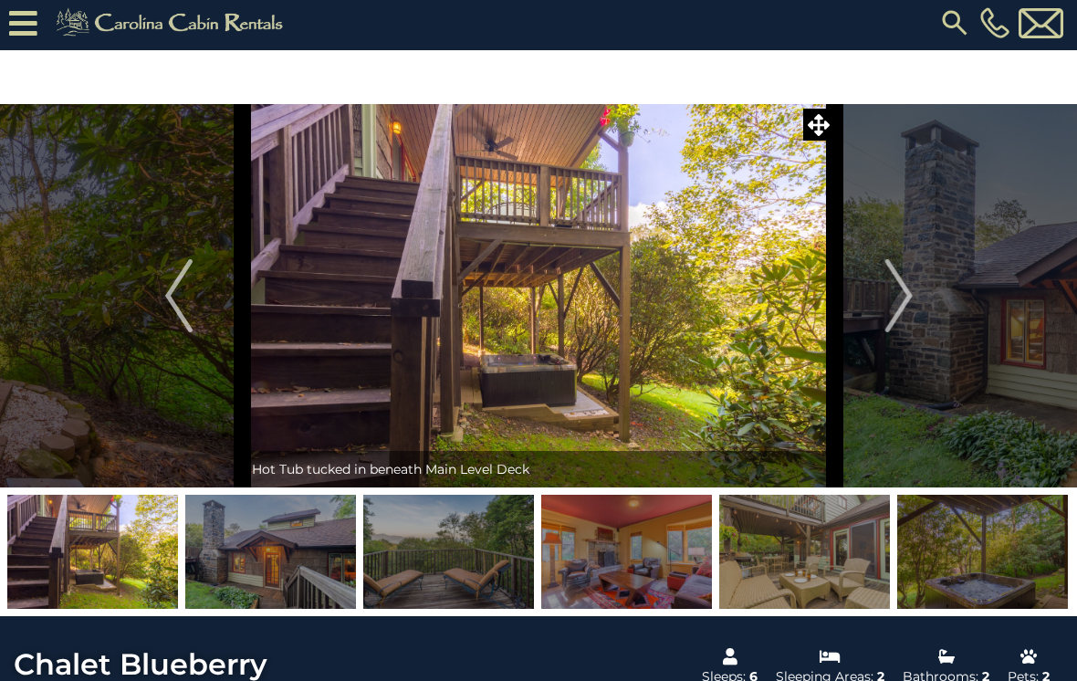
scroll to position [2, 0]
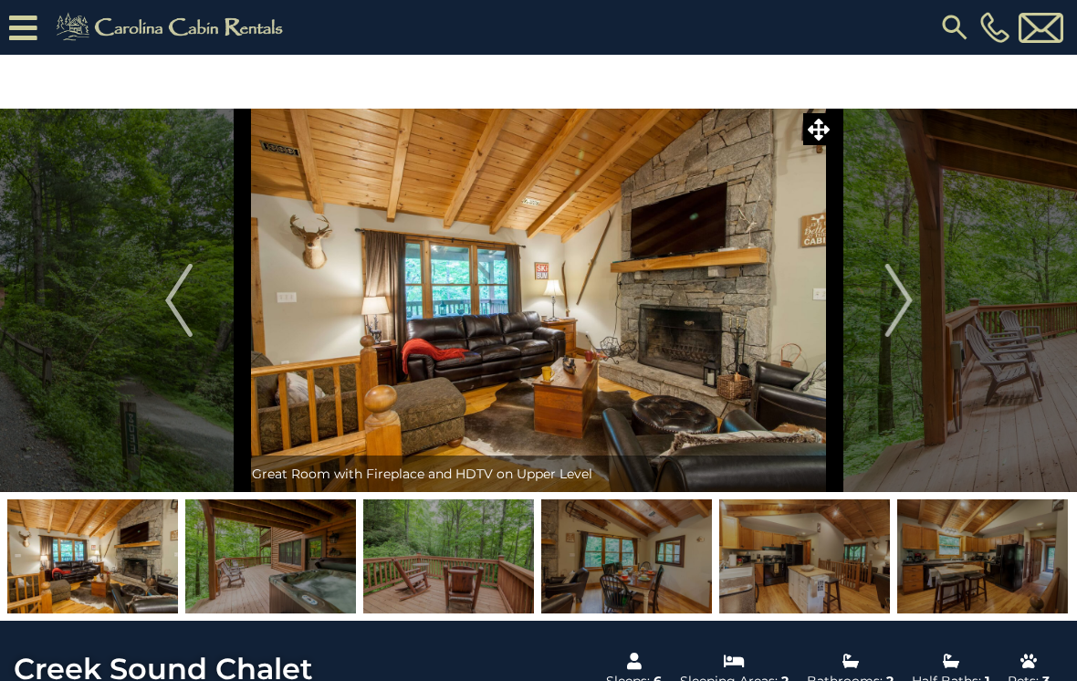
click at [907, 312] on img "Next" at bounding box center [898, 300] width 27 height 73
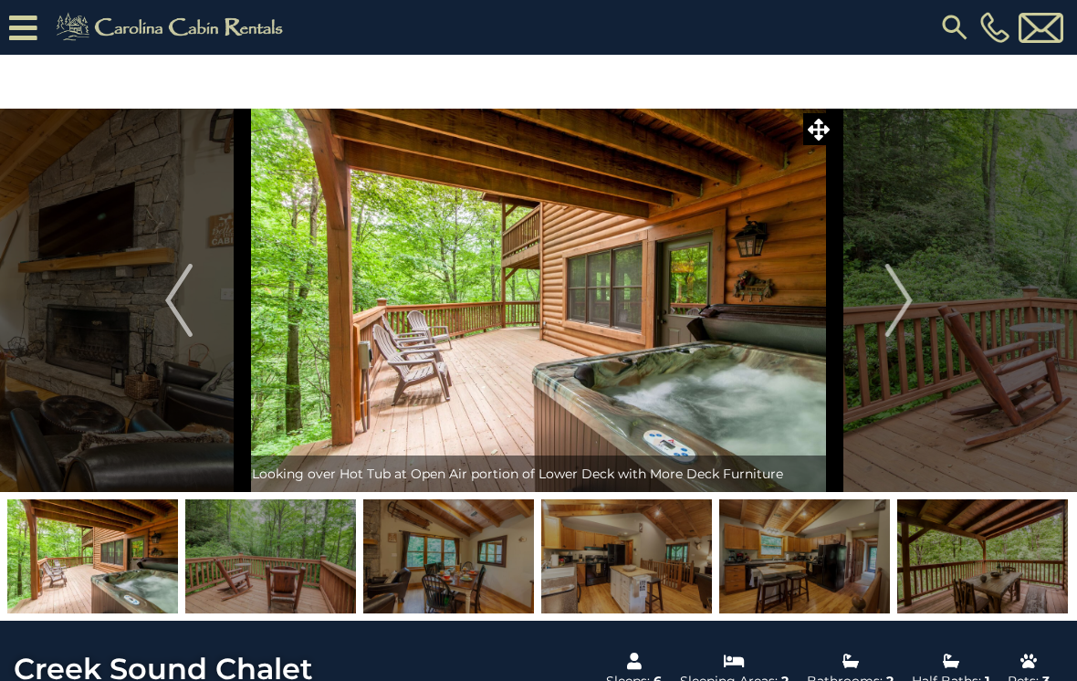
click at [907, 315] on img "Next" at bounding box center [898, 300] width 27 height 73
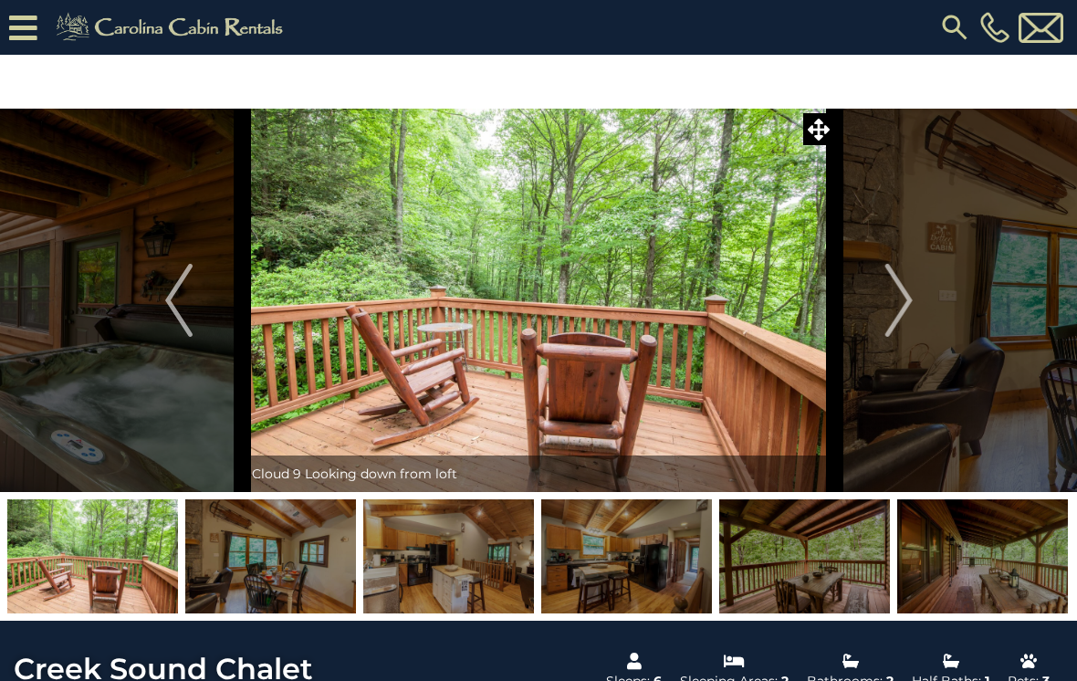
click at [910, 313] on img "Next" at bounding box center [898, 300] width 27 height 73
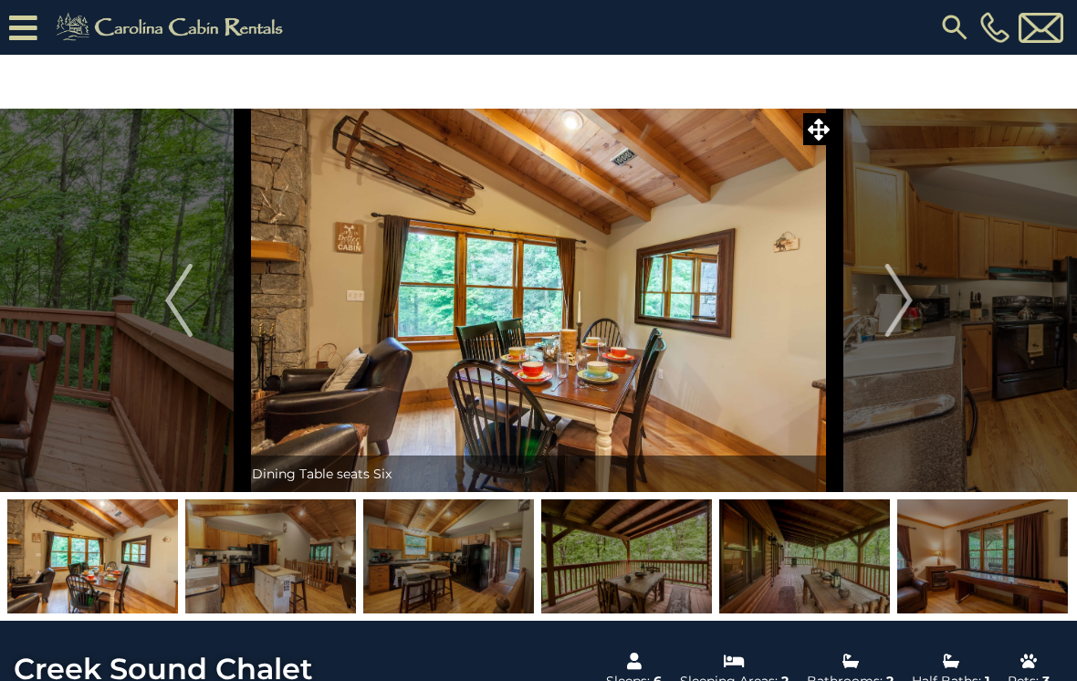
click at [909, 305] on img "Next" at bounding box center [898, 300] width 27 height 73
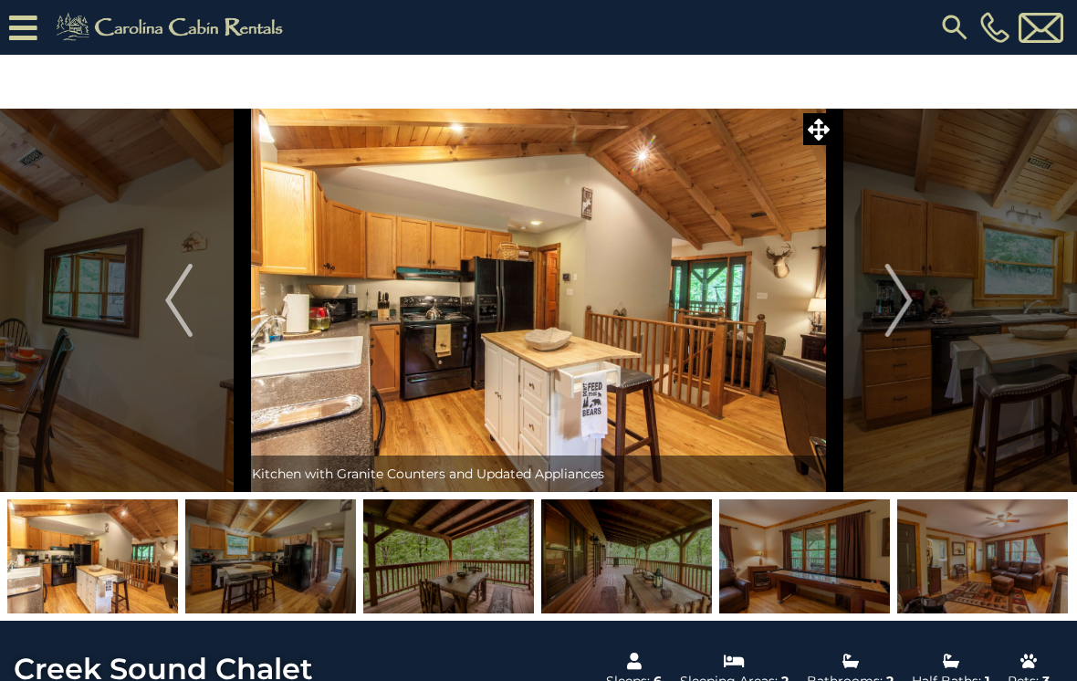
click at [907, 302] on img "Next" at bounding box center [898, 300] width 27 height 73
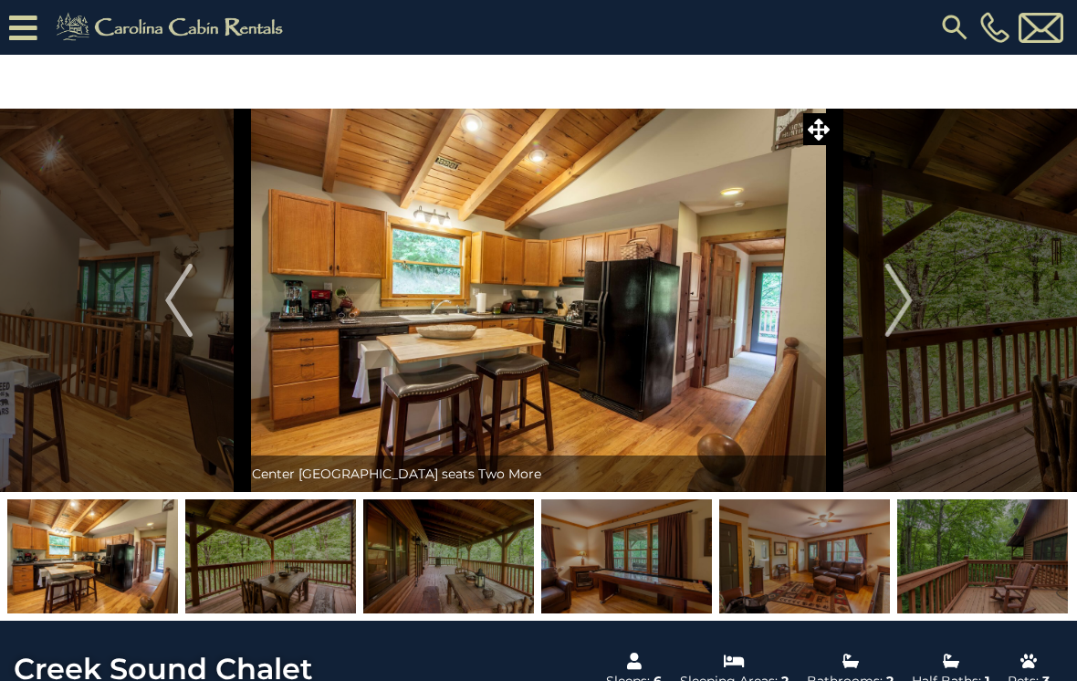
click at [907, 301] on img "Next" at bounding box center [898, 300] width 27 height 73
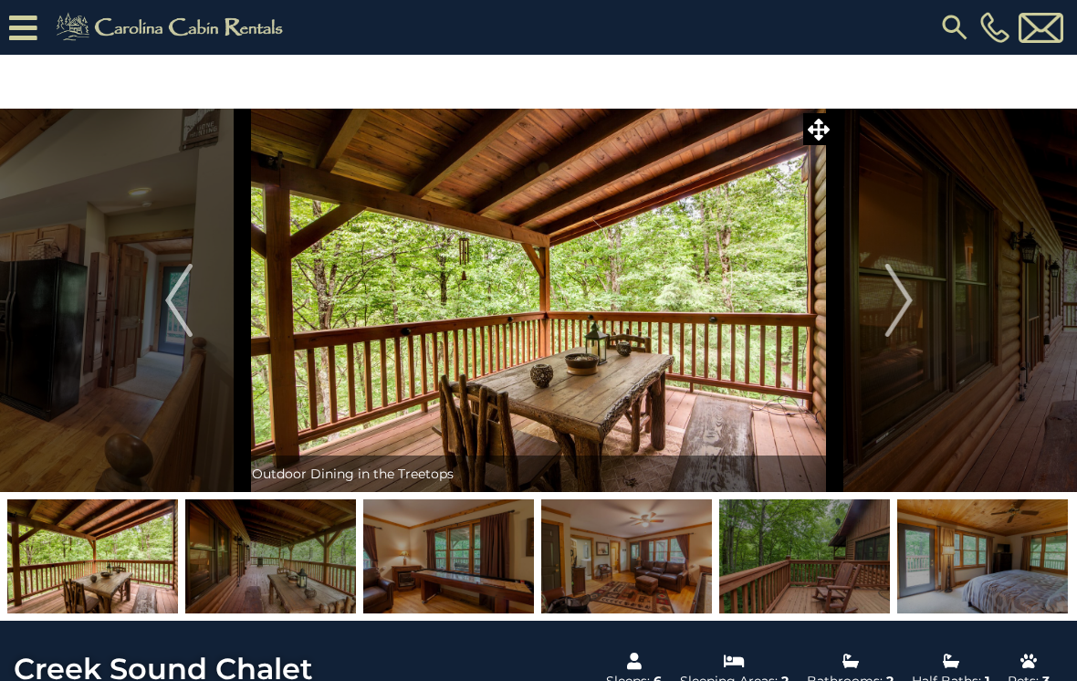
click at [905, 306] on img "Next" at bounding box center [898, 300] width 27 height 73
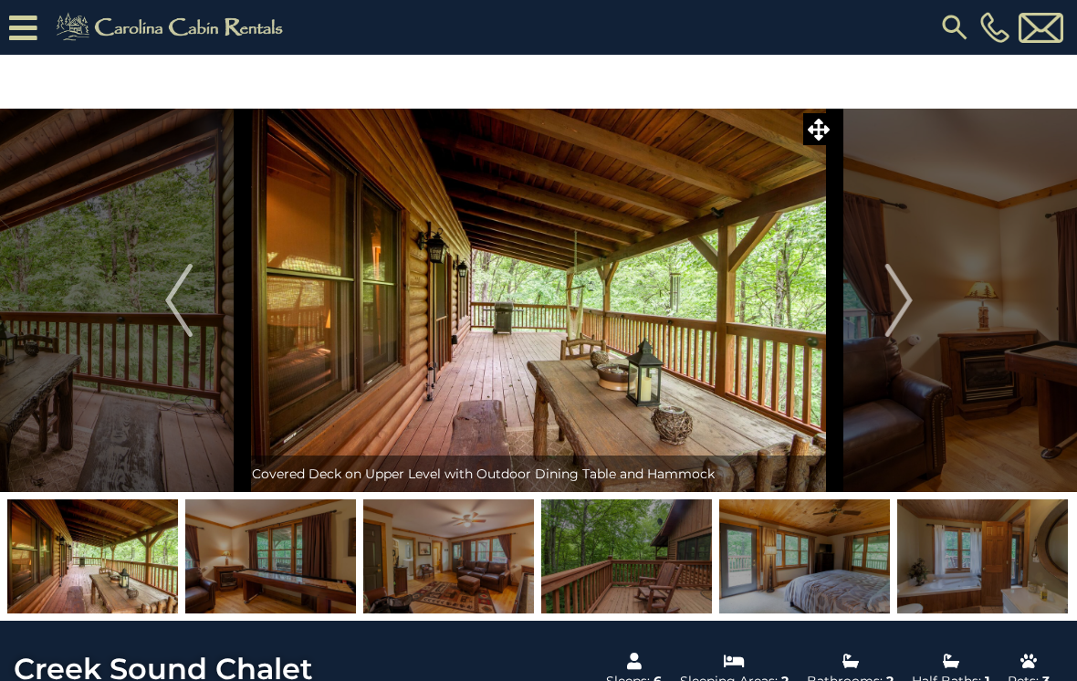
click at [911, 303] on img "Next" at bounding box center [898, 300] width 27 height 73
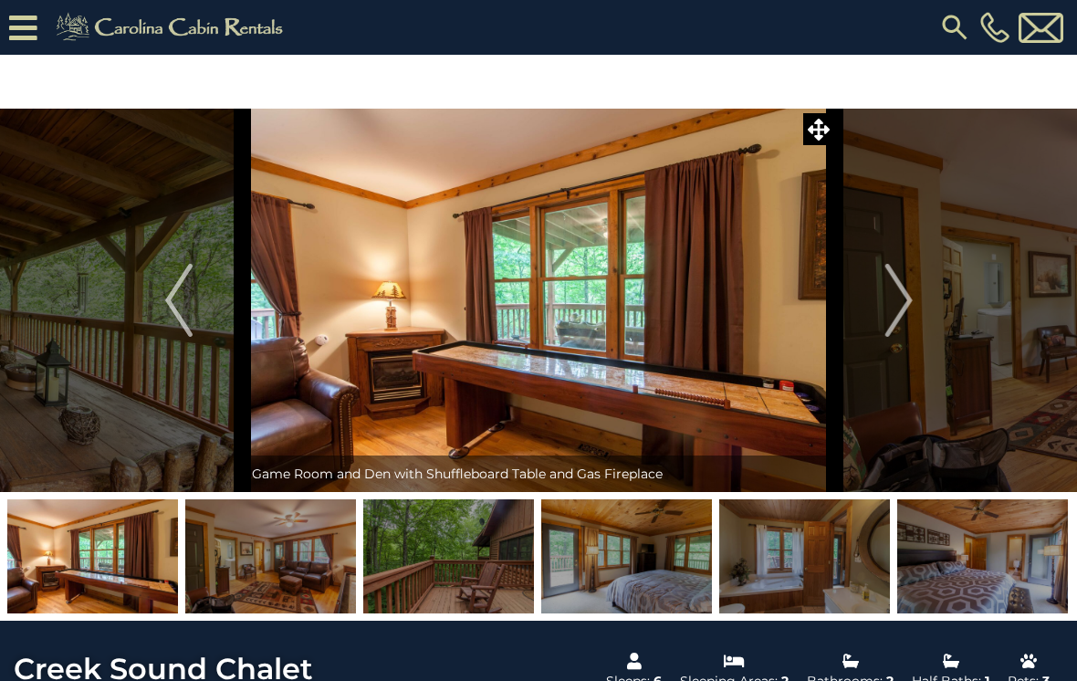
click at [899, 313] on img "Next" at bounding box center [898, 300] width 27 height 73
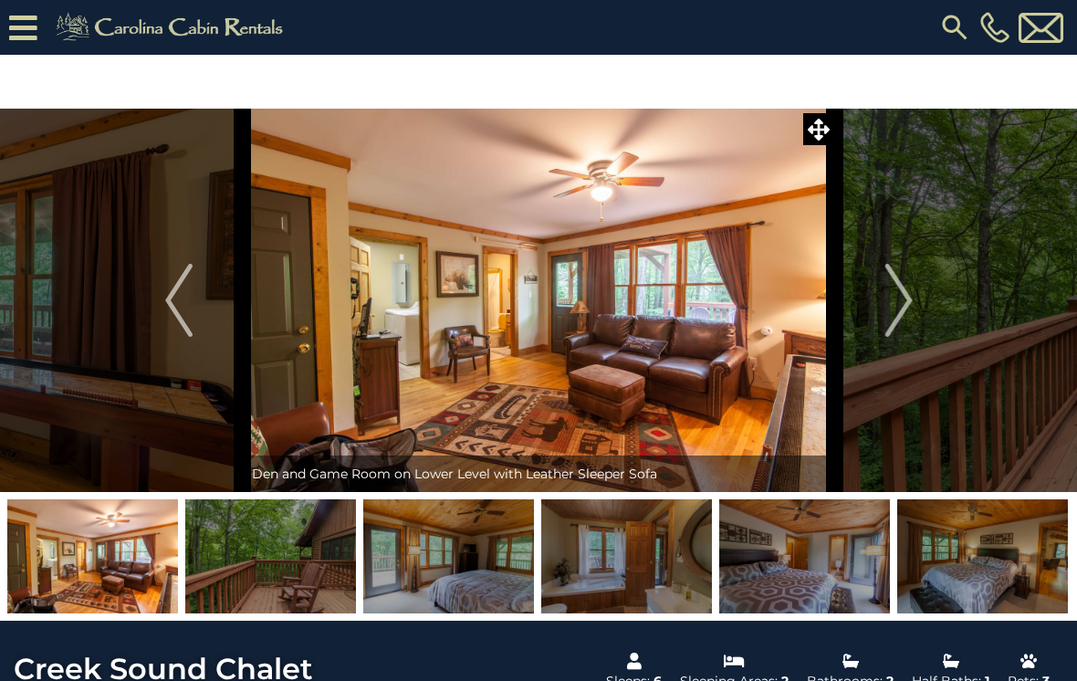
click at [895, 314] on img "Next" at bounding box center [898, 300] width 27 height 73
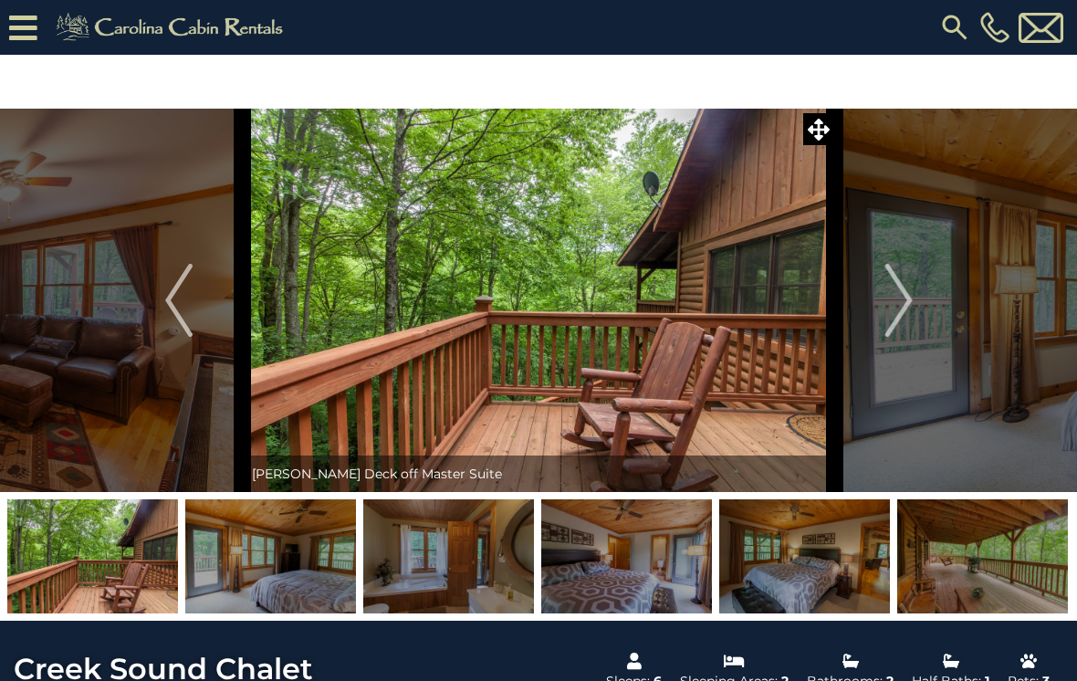
click at [897, 301] on img "Next" at bounding box center [898, 300] width 27 height 73
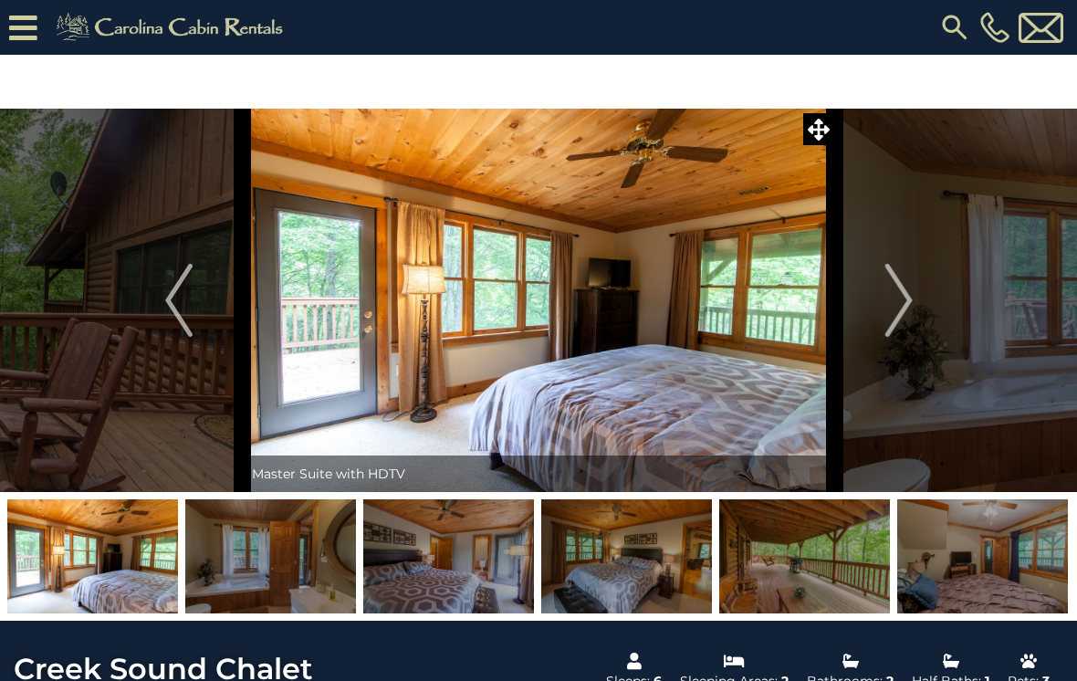
click at [912, 329] on img "Next" at bounding box center [898, 300] width 27 height 73
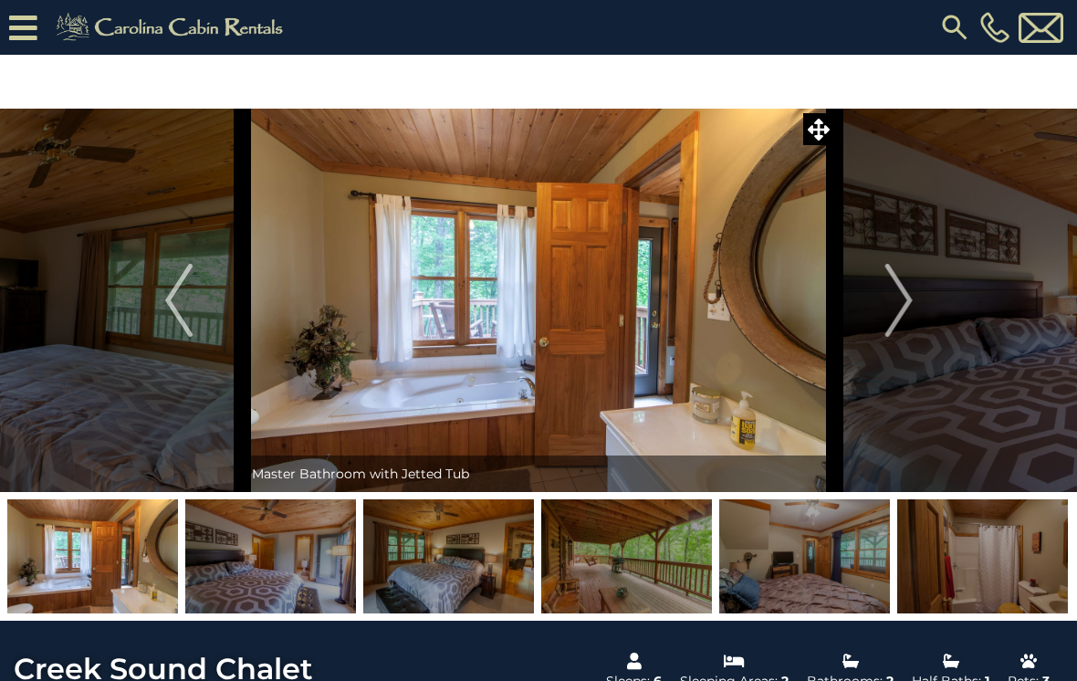
click at [912, 309] on img "Next" at bounding box center [898, 300] width 27 height 73
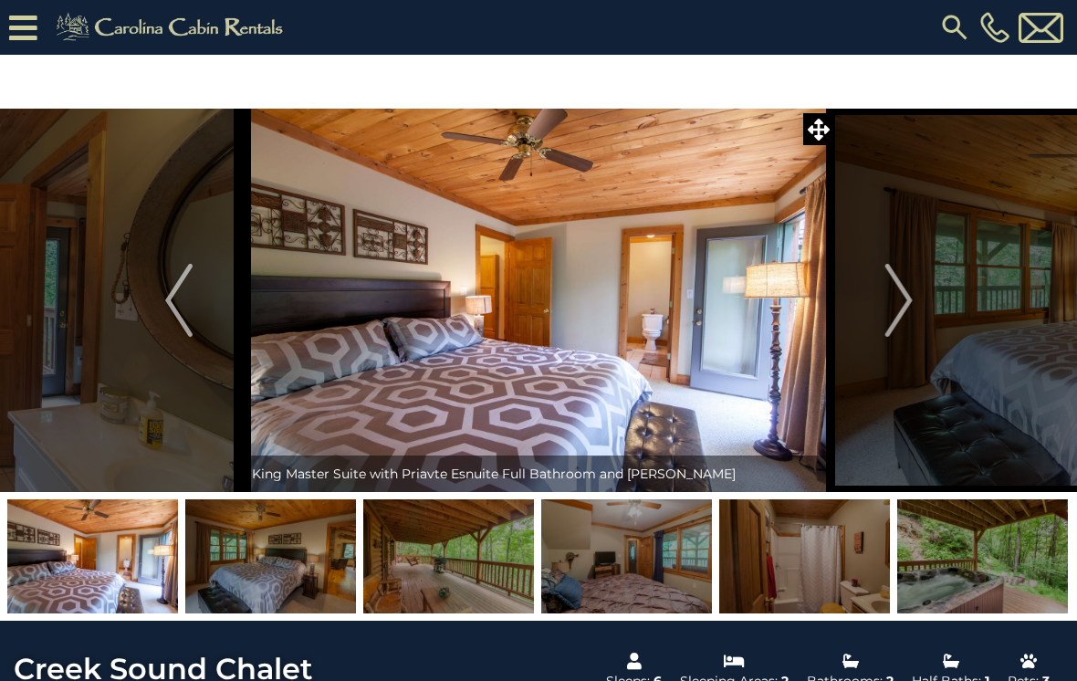
click at [908, 317] on img "Next" at bounding box center [898, 300] width 27 height 73
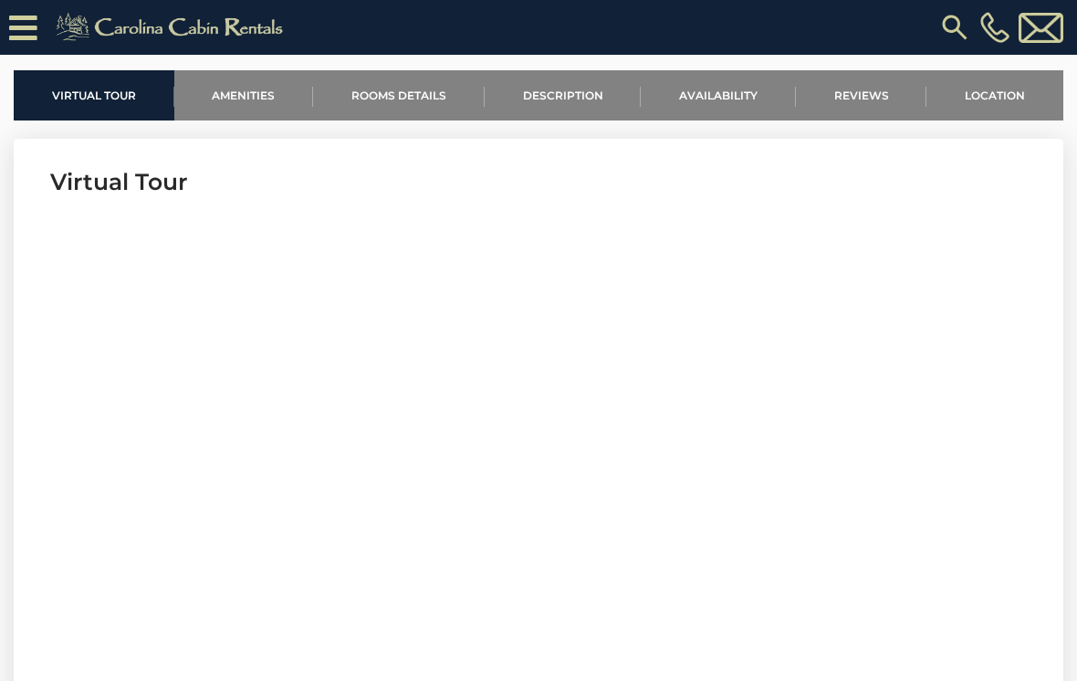
scroll to position [616, 0]
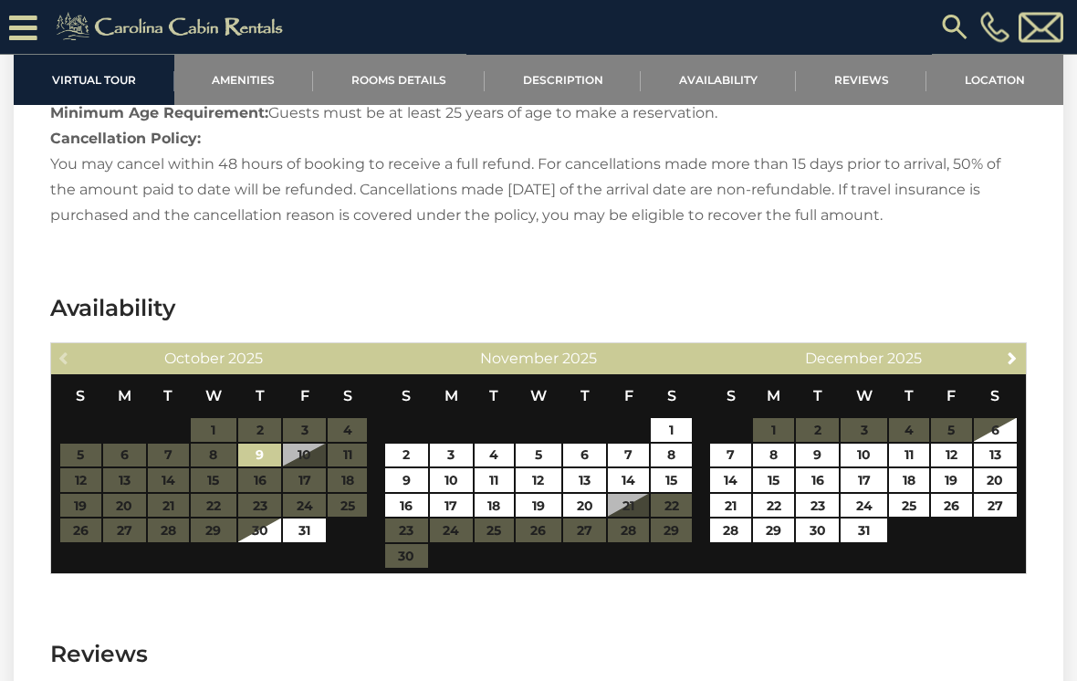
scroll to position [3439, 0]
click at [1008, 351] on span "Next" at bounding box center [1012, 358] width 15 height 15
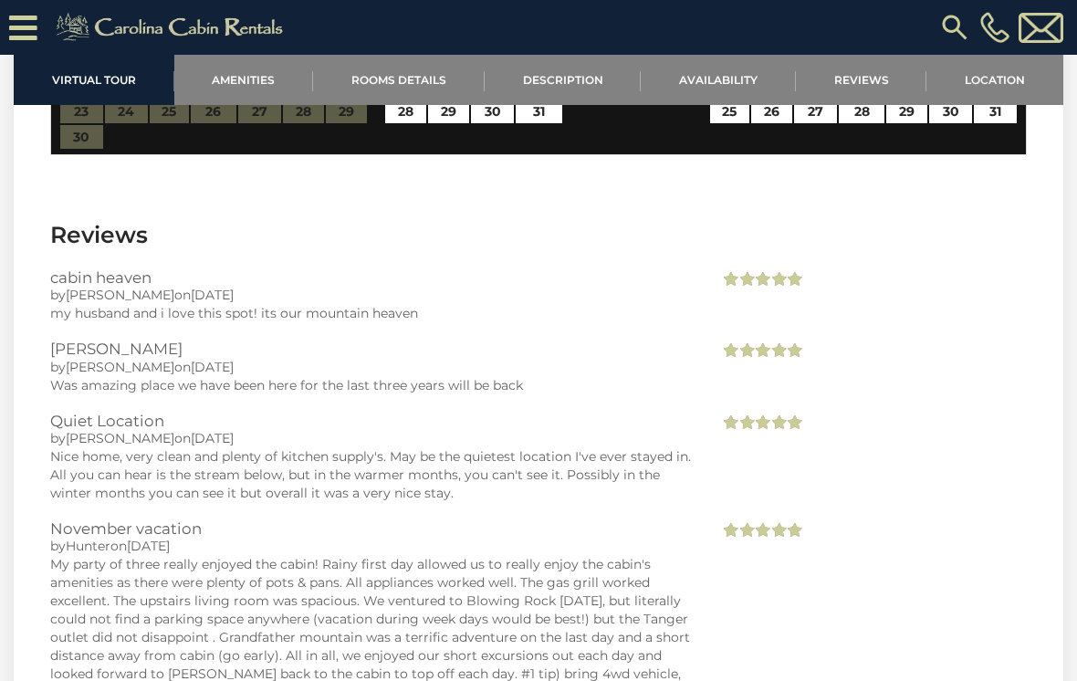
scroll to position [3854, 0]
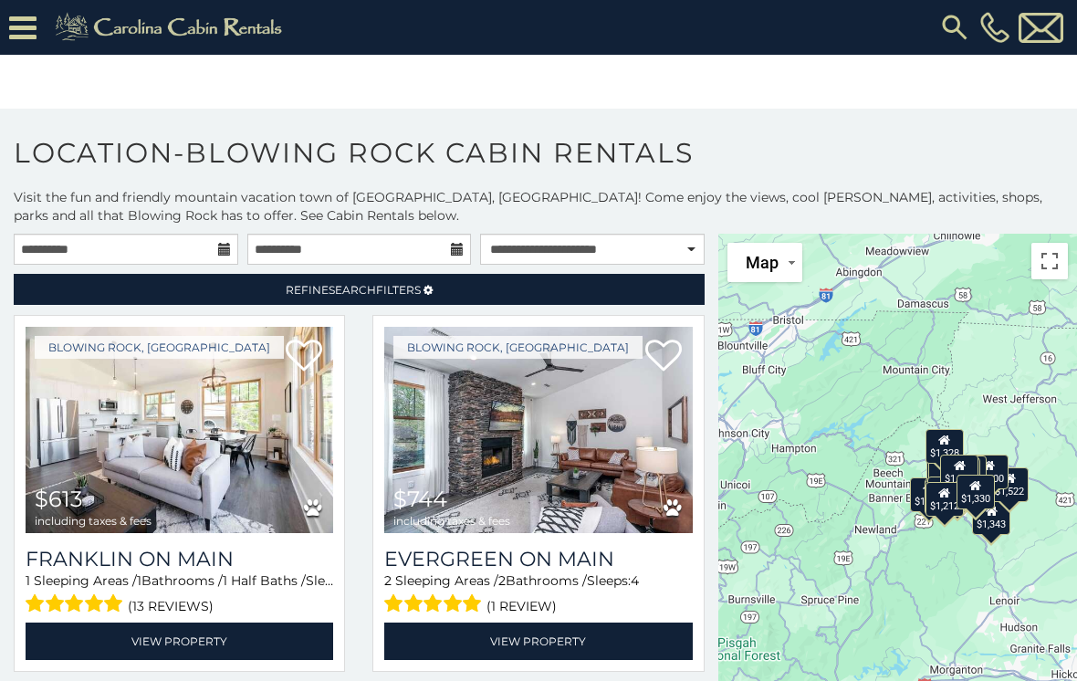
click at [418, 288] on span "Refine Search Filters" at bounding box center [353, 290] width 135 height 14
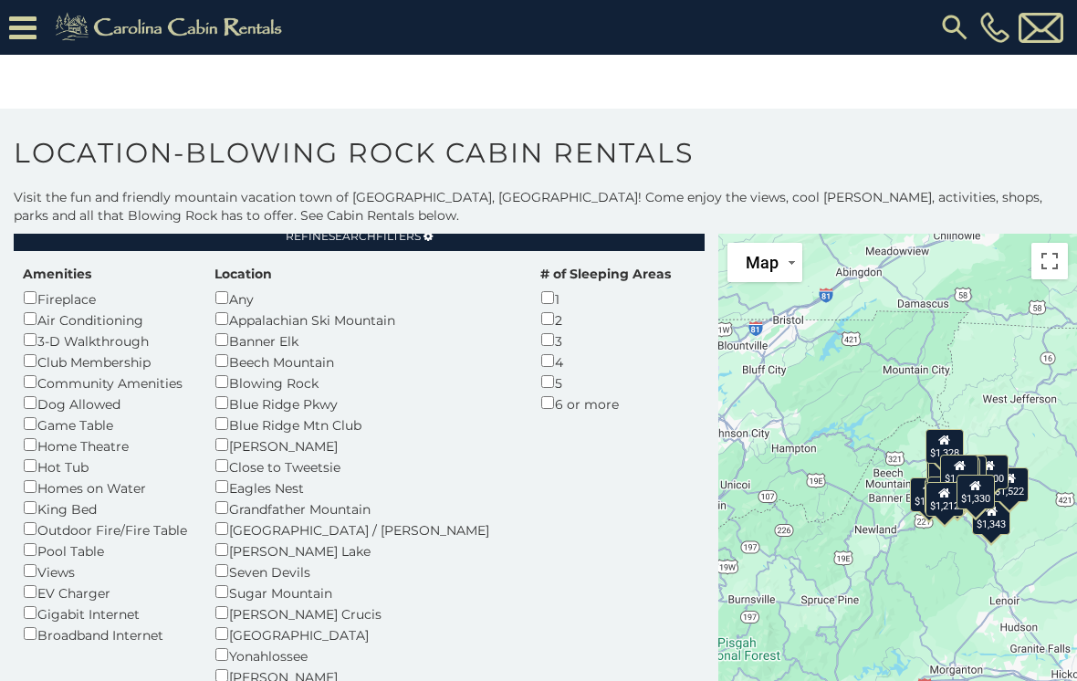
scroll to position [55, 0]
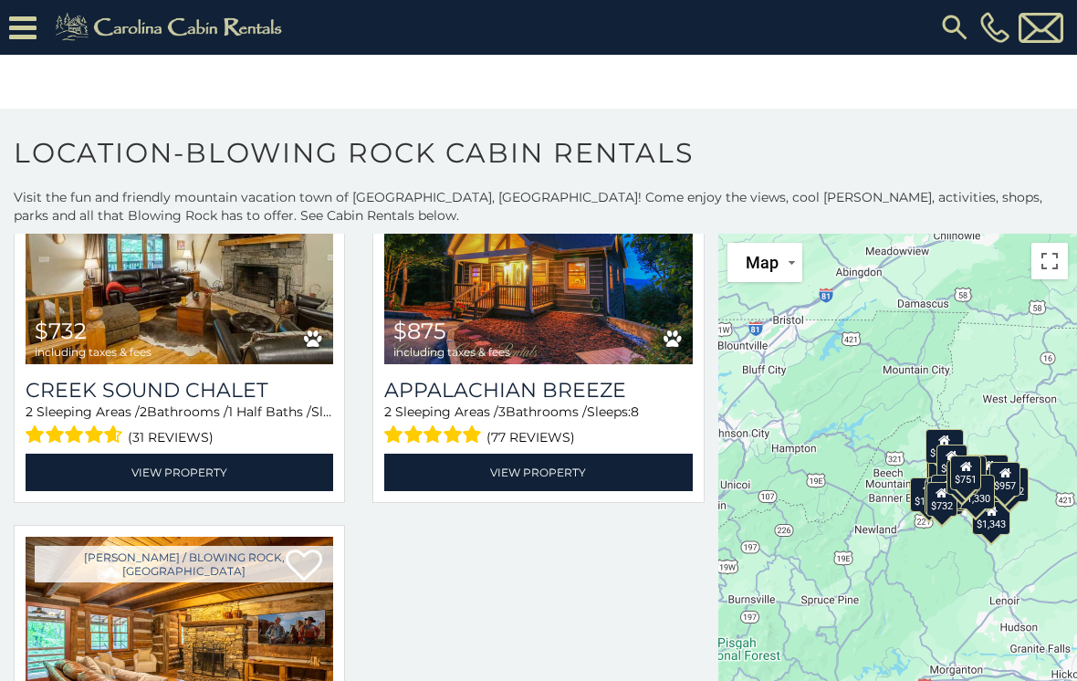
scroll to position [1331, 0]
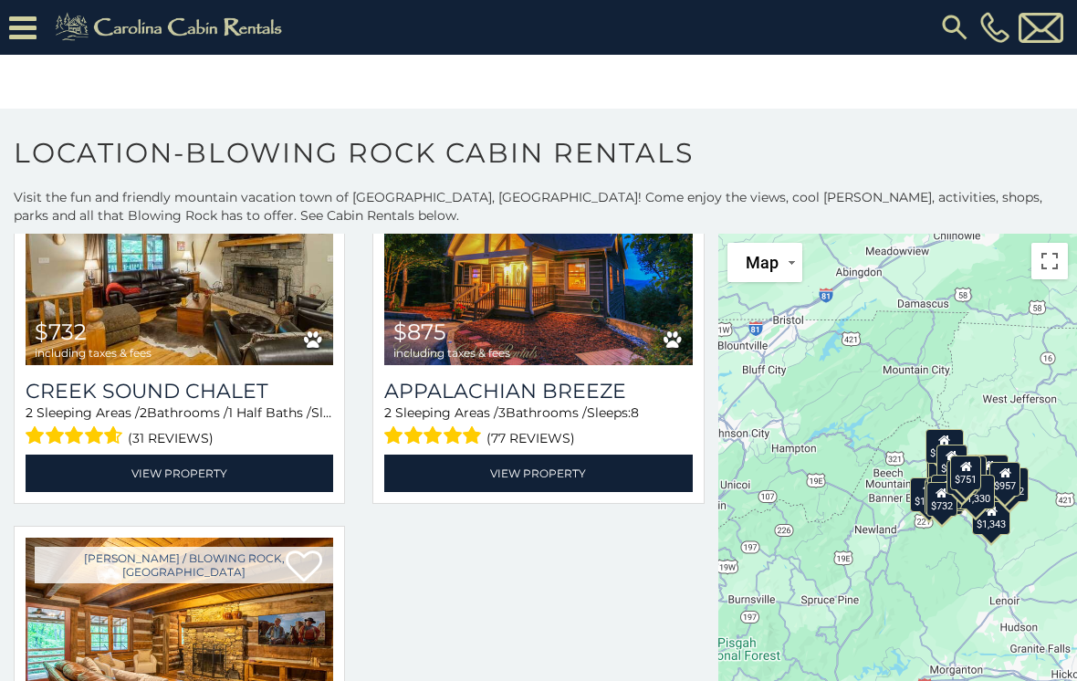
click at [199, 538] on img at bounding box center [180, 641] width 308 height 206
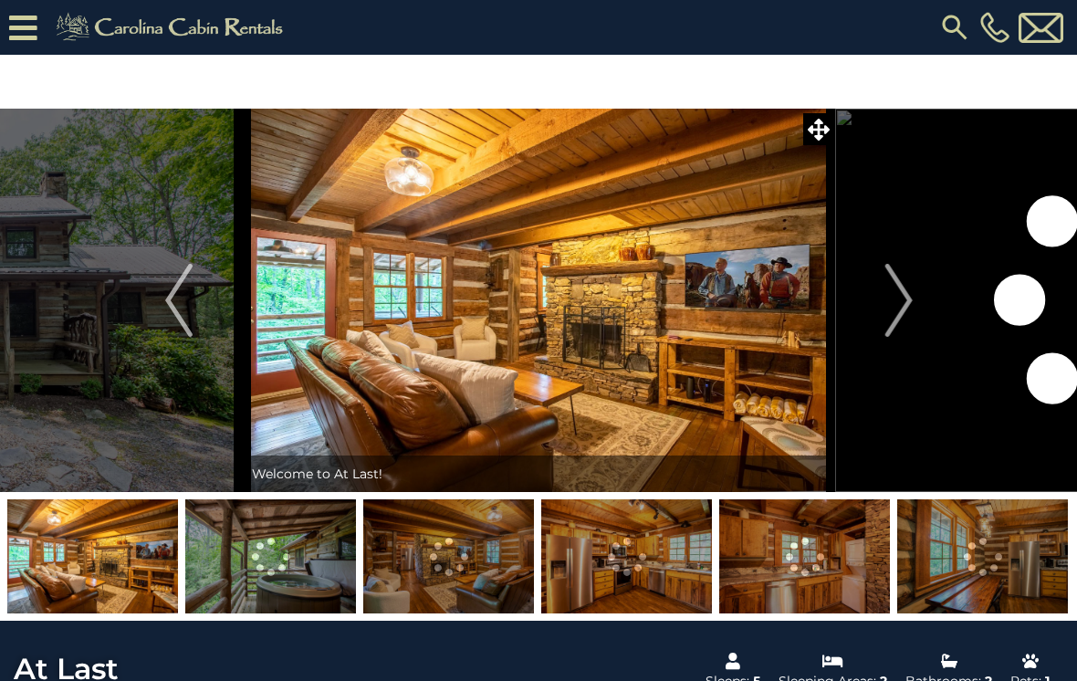
click at [900, 303] on img "Next" at bounding box center [898, 300] width 27 height 73
